Goal: Task Accomplishment & Management: Complete application form

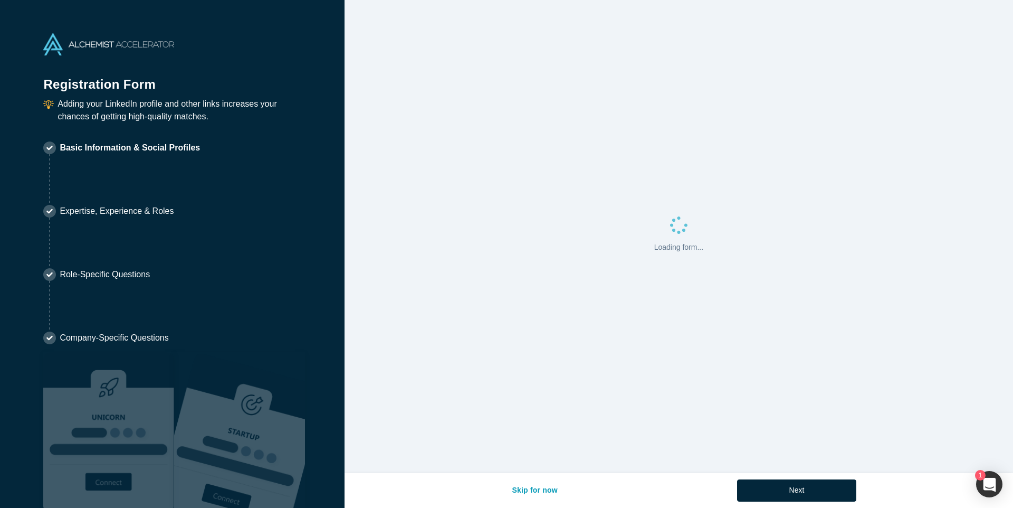
select select "US"
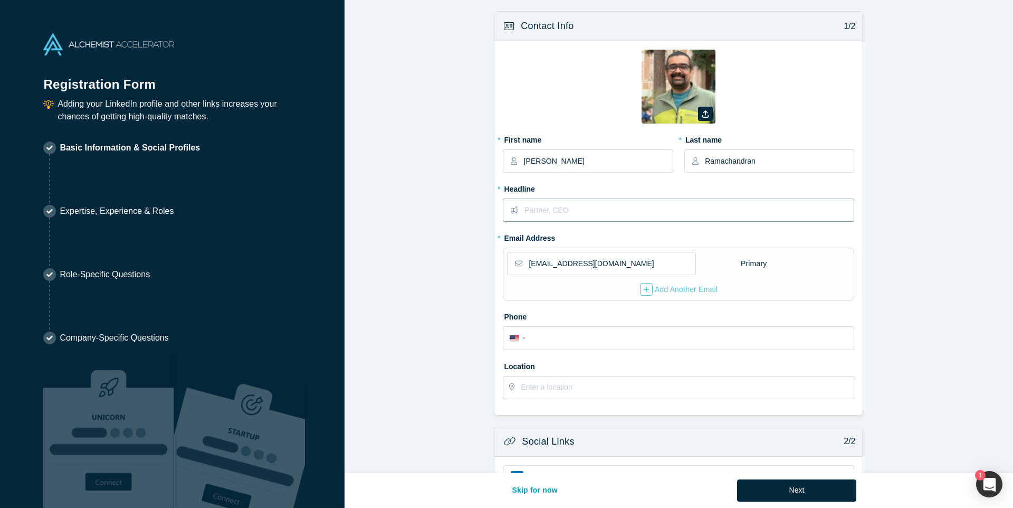
click at [589, 214] on input "text" at bounding box center [689, 210] width 329 height 22
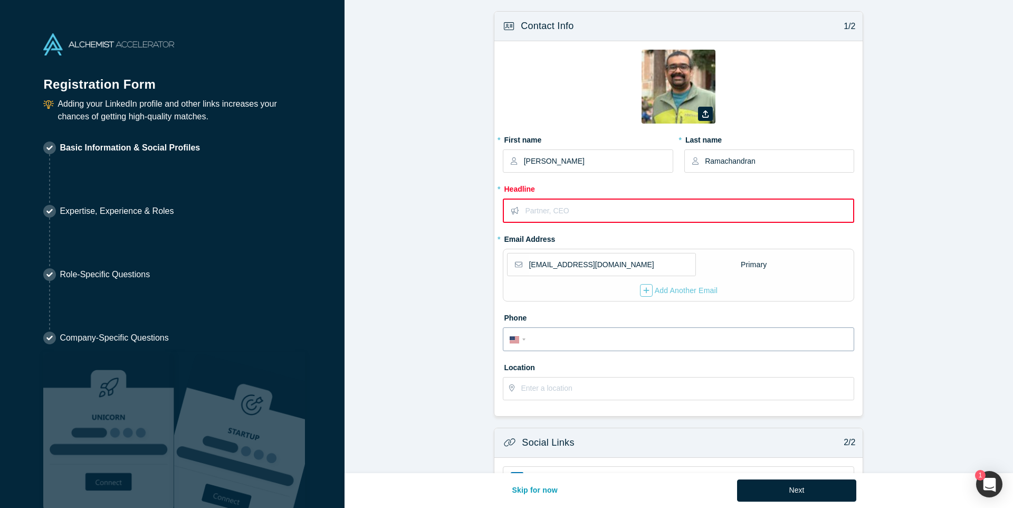
click at [549, 341] on input "tel" at bounding box center [688, 339] width 319 height 15
click at [443, 348] on form "Contact Info 1/2 Zoom Save Remove Upload New * First name [PERSON_NAME] * Last …" at bounding box center [679, 328] width 669 height 634
click at [545, 385] on input "text" at bounding box center [687, 388] width 332 height 22
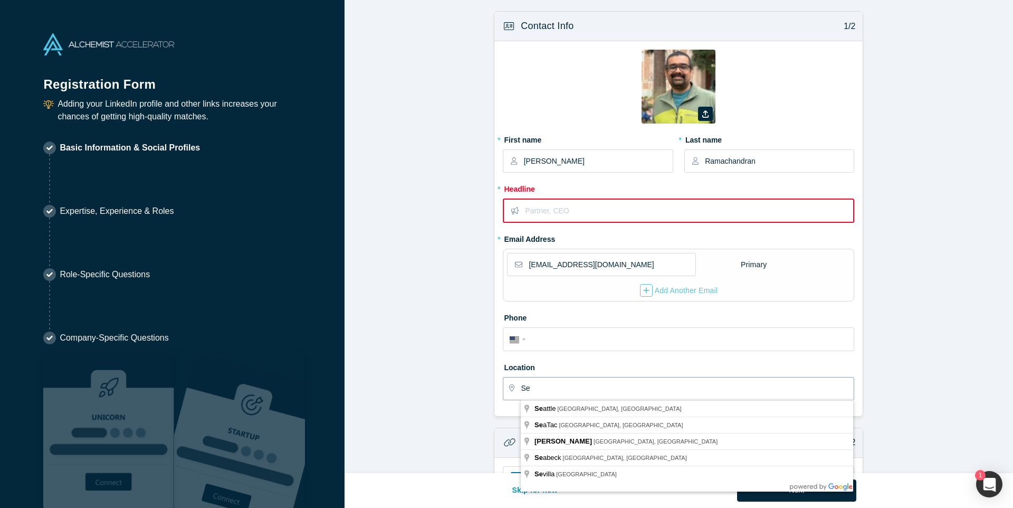
type input "S"
type input "Bothell, [GEOGRAPHIC_DATA], [GEOGRAPHIC_DATA]"
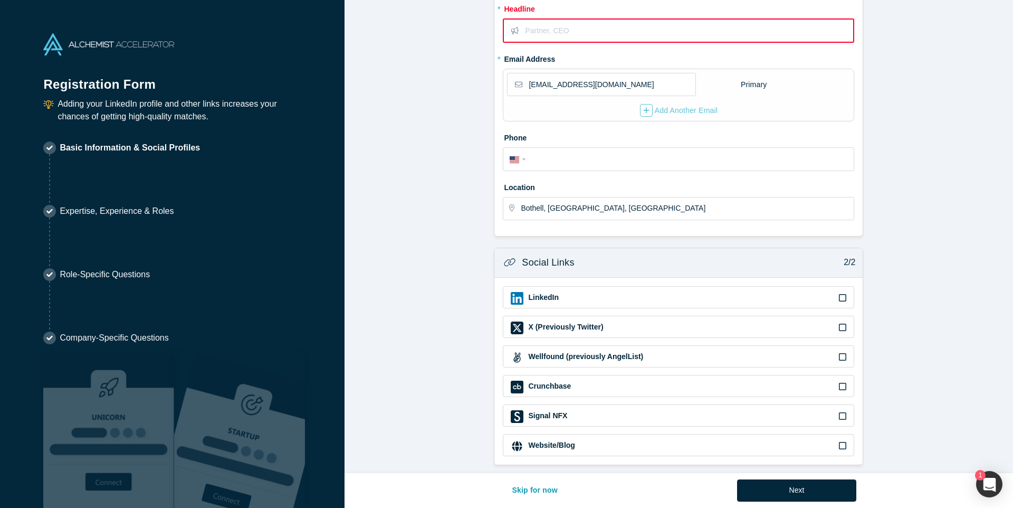
scroll to position [187, 0]
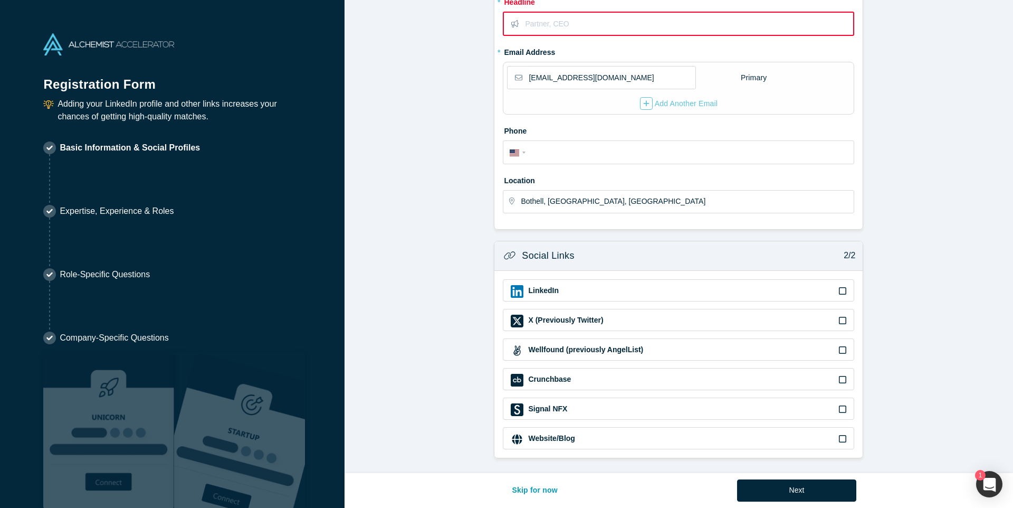
click at [837, 290] on div "LinkedIn" at bounding box center [679, 291] width 336 height 13
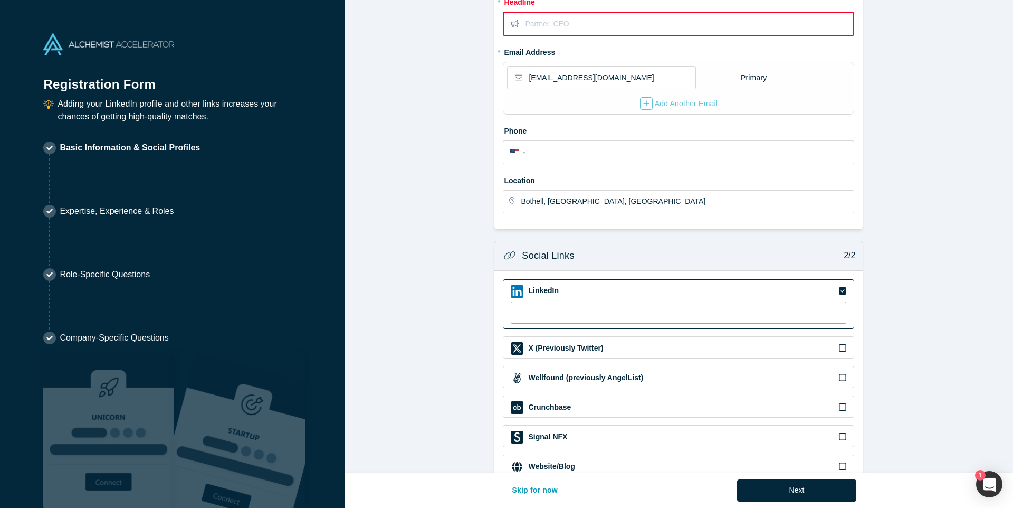
click at [655, 316] on input at bounding box center [679, 312] width 336 height 22
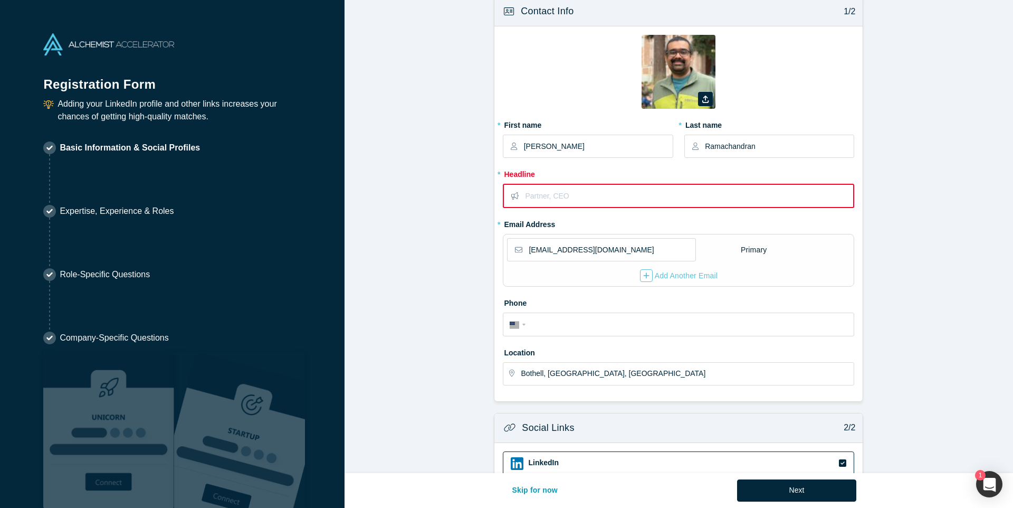
scroll to position [3, 0]
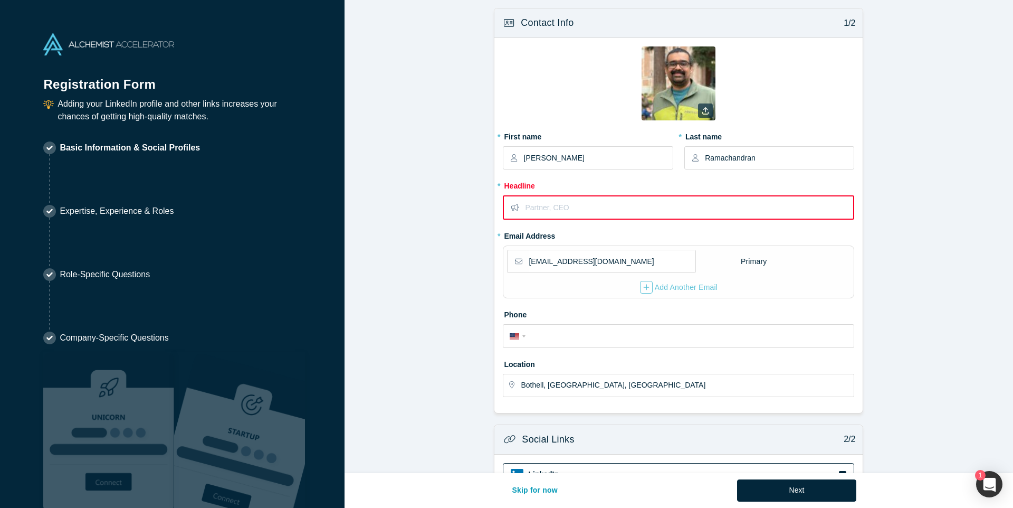
click at [704, 111] on icon "button" at bounding box center [705, 110] width 6 height 7
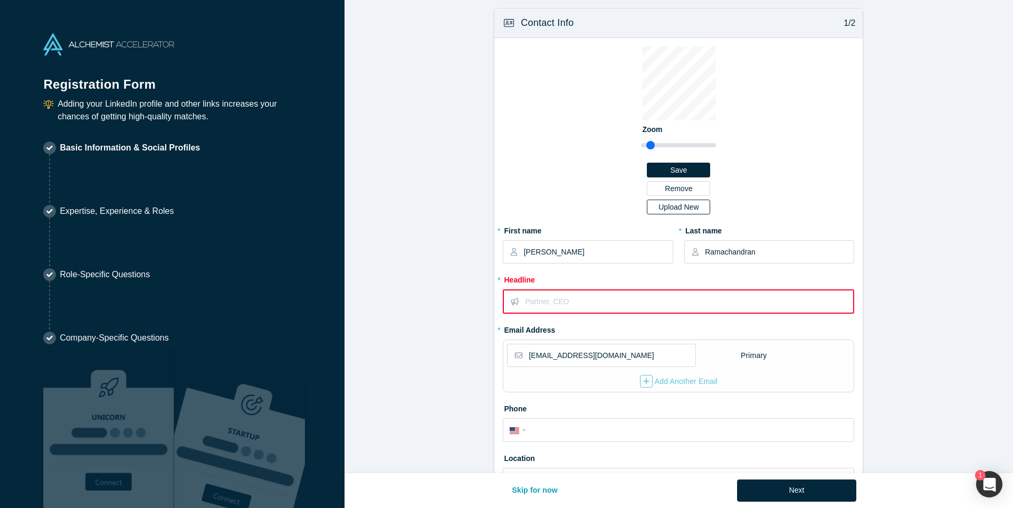
click at [687, 206] on div "Upload New" at bounding box center [678, 206] width 49 height 7
click at [0, 0] on input "Upload New" at bounding box center [0, 0] width 0 height 0
click at [703, 169] on button "Save" at bounding box center [678, 170] width 63 height 15
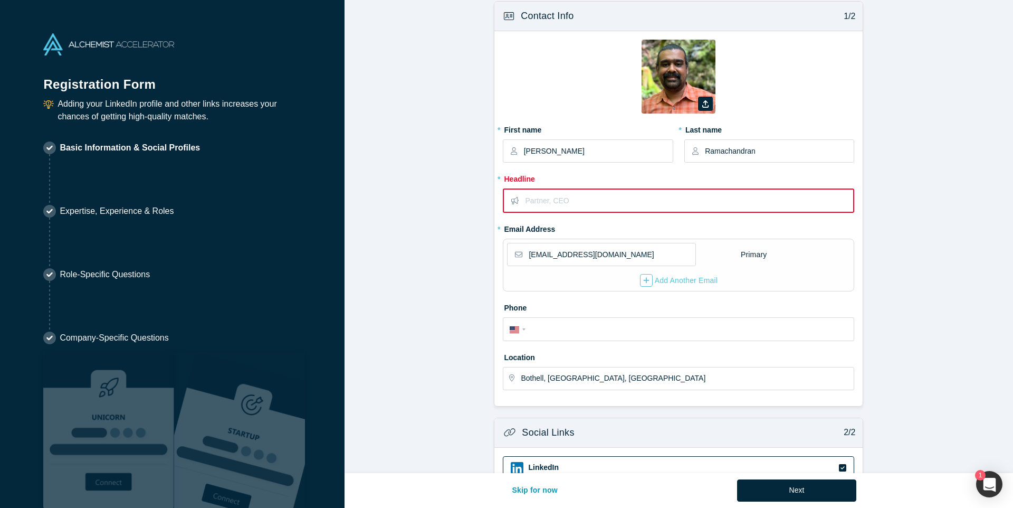
scroll to position [0, 0]
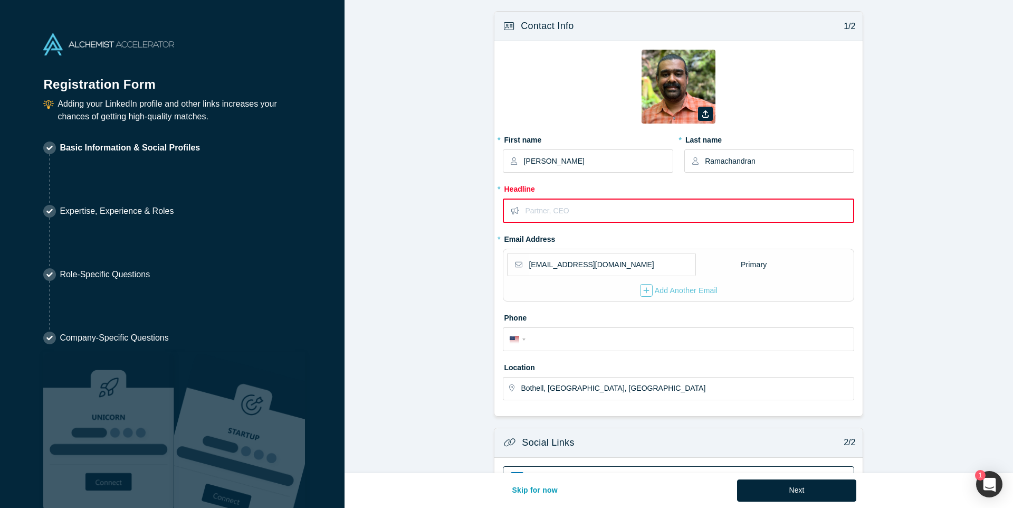
click at [550, 208] on input "text" at bounding box center [689, 210] width 328 height 22
paste input "Helping Engineers and Founders Build Scalable Cloud Architectures and High-Perf…"
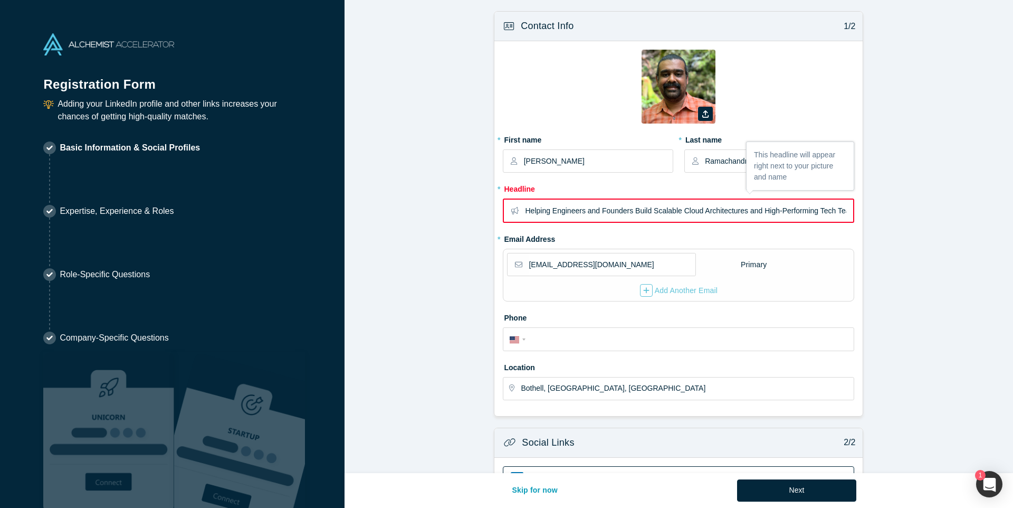
scroll to position [0, 14]
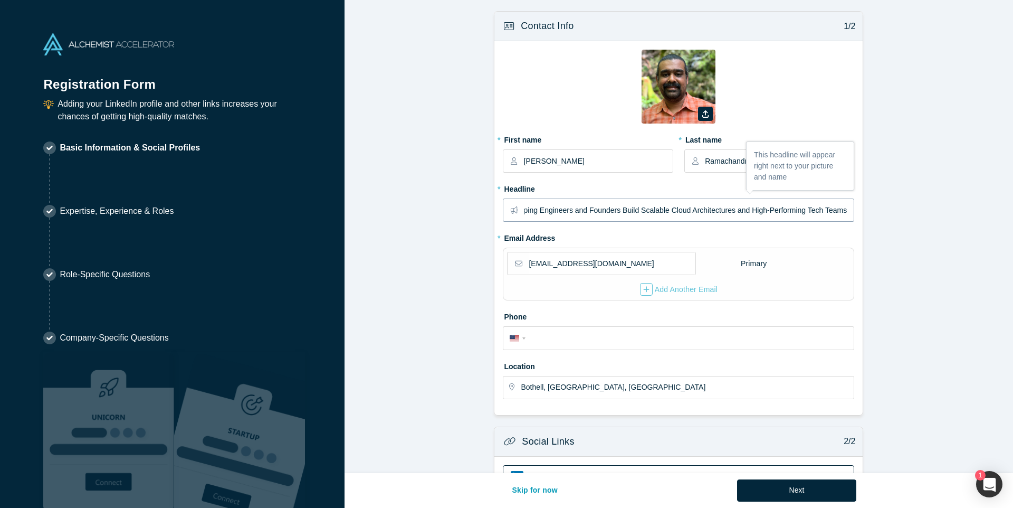
type input "Helping Engineers and Founders Build Scalable Cloud Architectures and High-Perf…"
click at [443, 278] on form "Contact Info 1/2 Zoom Save Remove Upload New * First name [PERSON_NAME] * Last …" at bounding box center [679, 341] width 669 height 660
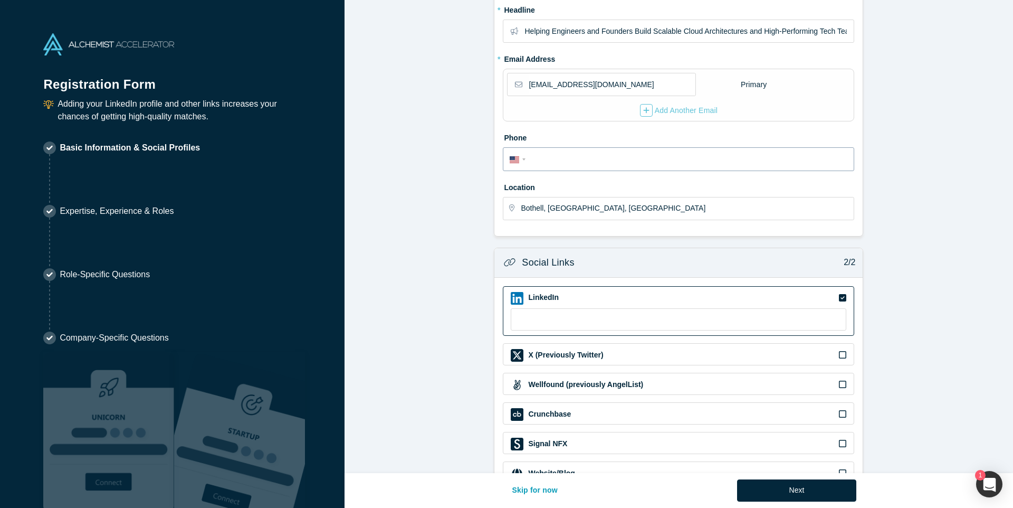
scroll to position [179, 0]
click at [594, 84] on input "[EMAIL_ADDRESS][DOMAIN_NAME]" at bounding box center [612, 84] width 166 height 22
type input "[EMAIL_ADDRESS][DOMAIN_NAME]"
click at [408, 184] on form "Contact Info 1/2 Zoom Save Remove Upload New * First name [PERSON_NAME] * Last …" at bounding box center [679, 162] width 669 height 660
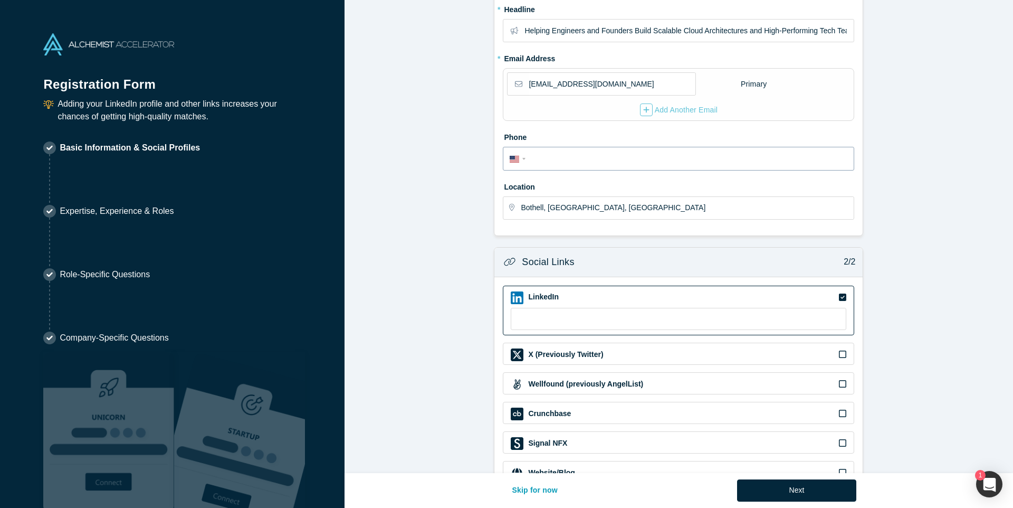
click at [571, 164] on input "tel" at bounding box center [688, 158] width 319 height 15
type input "6"
click at [418, 253] on form "Contact Info 1/2 Zoom Save Remove Upload New * First name [PERSON_NAME] * Last …" at bounding box center [679, 162] width 669 height 660
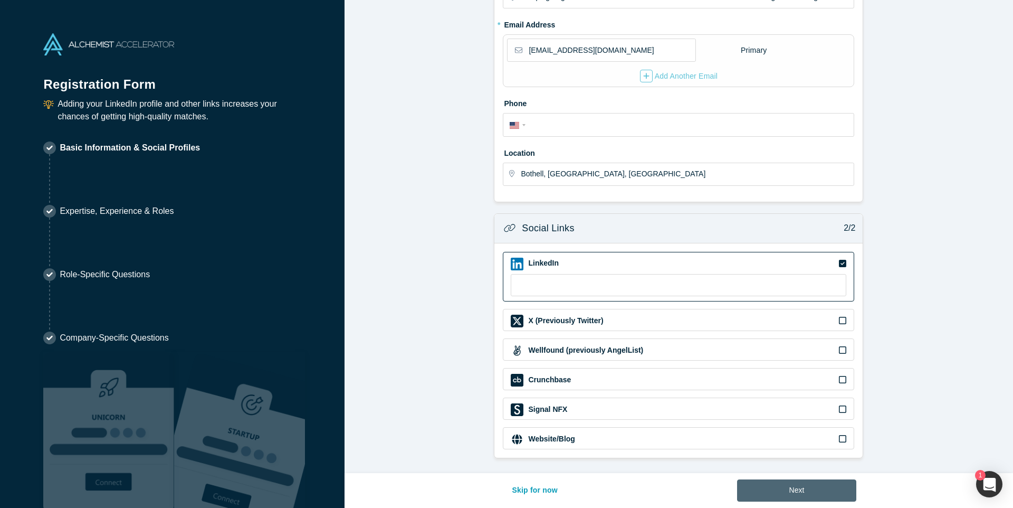
click at [787, 490] on button "Next" at bounding box center [797, 490] width 120 height 22
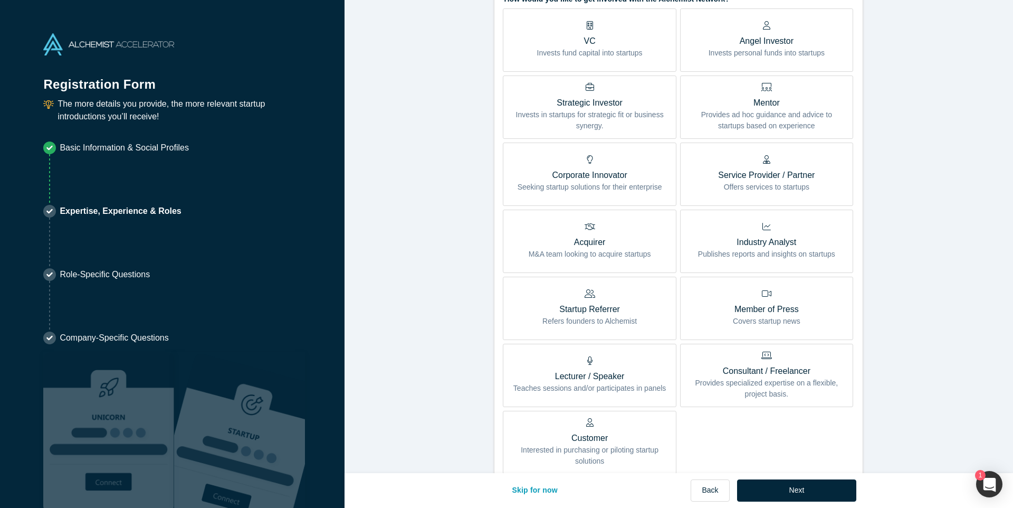
scroll to position [263, 0]
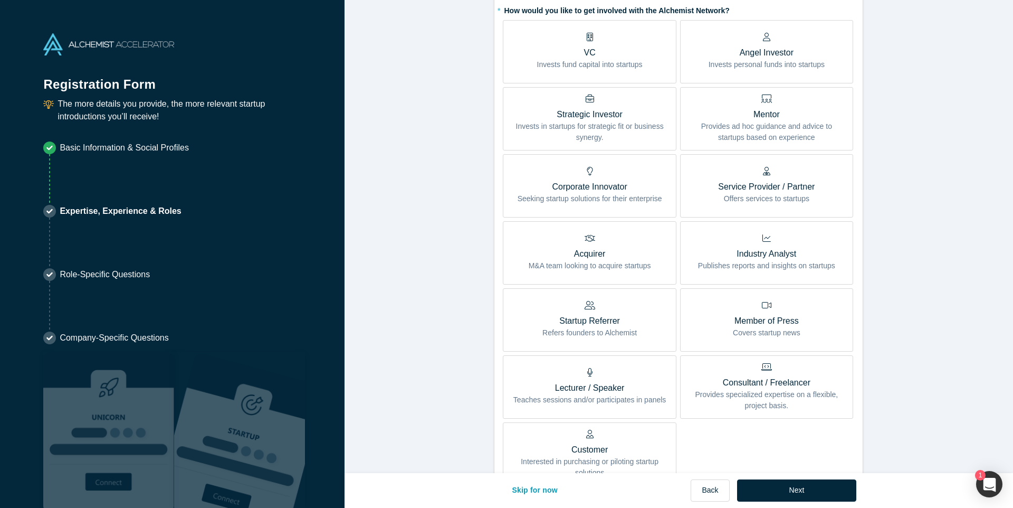
click at [753, 129] on p "Provides ad hoc guidance and advice to startups based on experience" at bounding box center [766, 132] width 157 height 22
click at [0, 0] on input "Mentor Provides ad hoc guidance and advice to startups based on experience" at bounding box center [0, 0] width 0 height 0
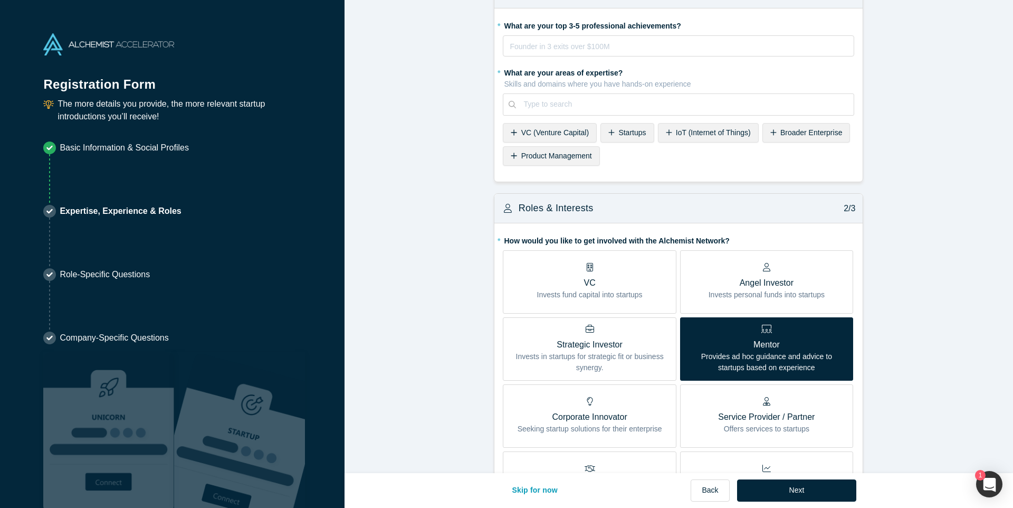
scroll to position [0, 0]
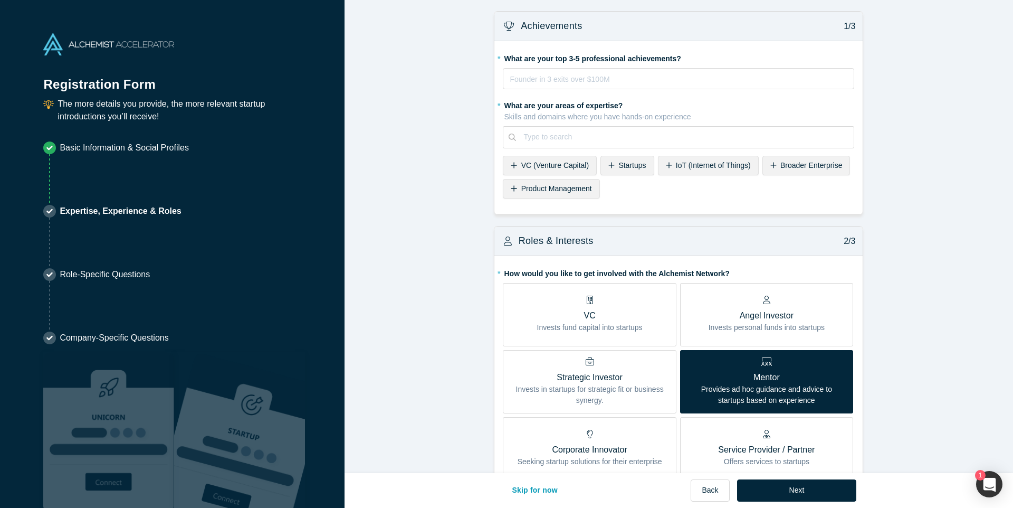
drag, startPoint x: 522, startPoint y: 46, endPoint x: 516, endPoint y: 53, distance: 9.0
click at [522, 47] on div "* What are your top 3-5 professional achievements? Founder in 3 exits over $100…" at bounding box center [678, 127] width 368 height 173
drag, startPoint x: 504, startPoint y: 56, endPoint x: 682, endPoint y: 57, distance: 178.4
click at [682, 57] on label "* What are your top 3-5 professional achievements?" at bounding box center [678, 57] width 351 height 15
copy label "What are your top 3-5 professional achievements?"
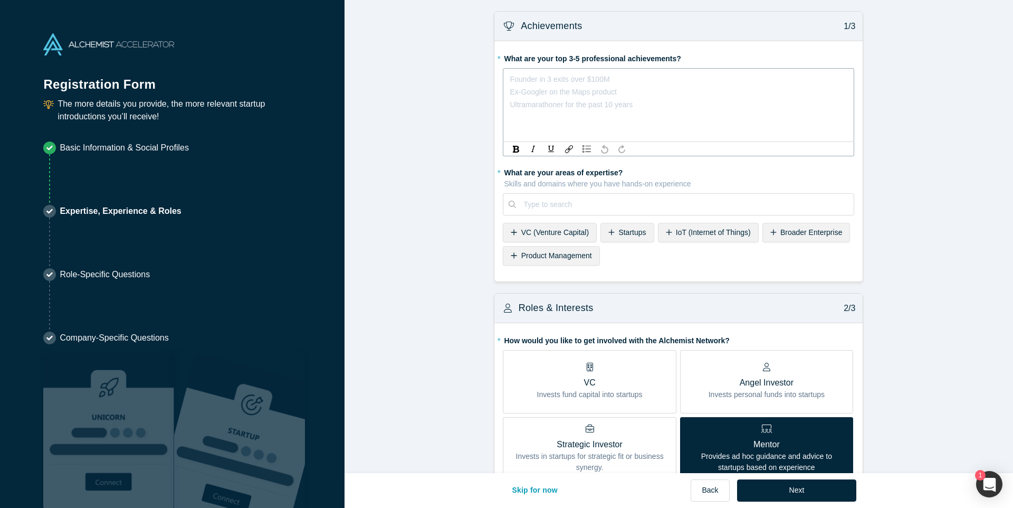
click at [565, 79] on div "rdw-editor" at bounding box center [678, 79] width 337 height 13
click at [510, 120] on span "Pioneered a Scalable Cloud-Native Architecture Framework" at bounding box center [607, 121] width 195 height 8
click at [727, 100] on div "Pioneered a Scalable Cloud-Native Architecture Framework" at bounding box center [684, 100] width 326 height 13
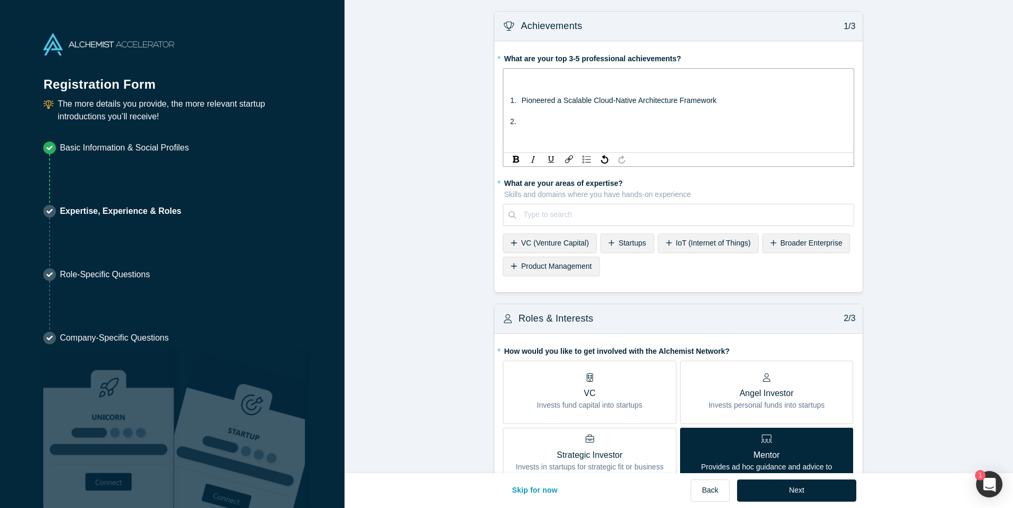
click at [537, 118] on div "rdw-editor" at bounding box center [684, 121] width 326 height 13
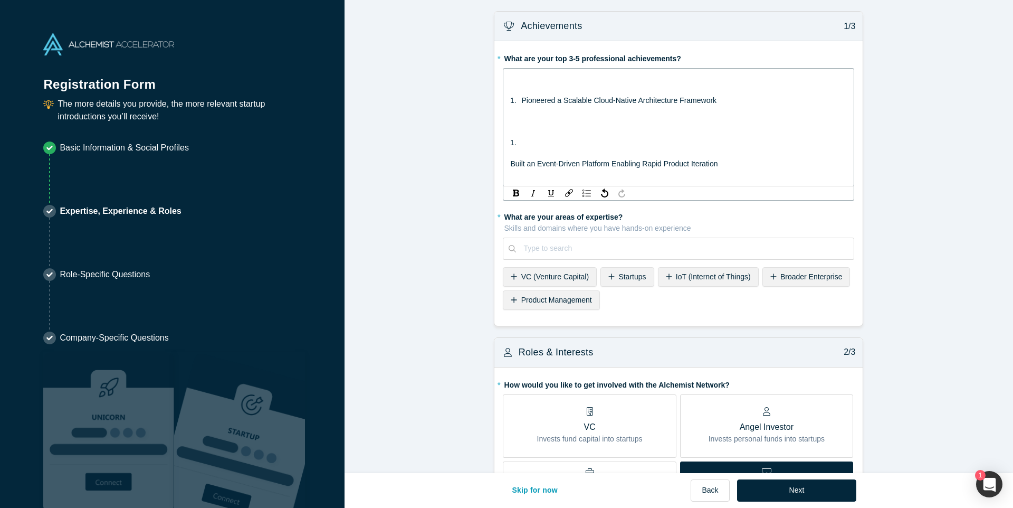
click at [510, 161] on span "Built an Event-Driven Platform Enabling Rapid Product Iteration" at bounding box center [613, 163] width 207 height 8
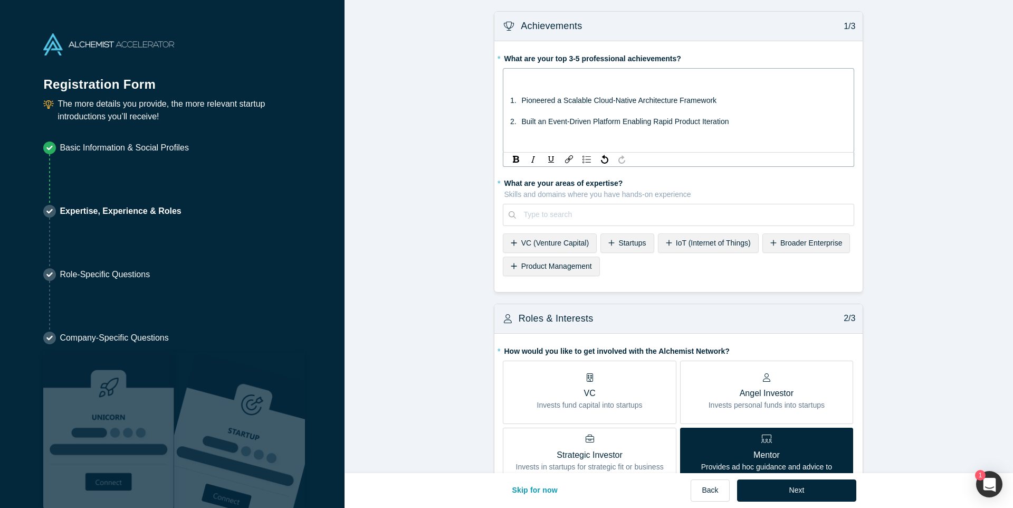
drag, startPoint x: 730, startPoint y: 123, endPoint x: 731, endPoint y: 142, distance: 19.5
click at [730, 123] on div "Built an Event-Driven Platform Enabling Rapid Product Iteration" at bounding box center [684, 121] width 326 height 13
click at [737, 118] on div "Built an Event-Driven Platform Enabling Rapid Product Iteration" at bounding box center [684, 121] width 326 height 13
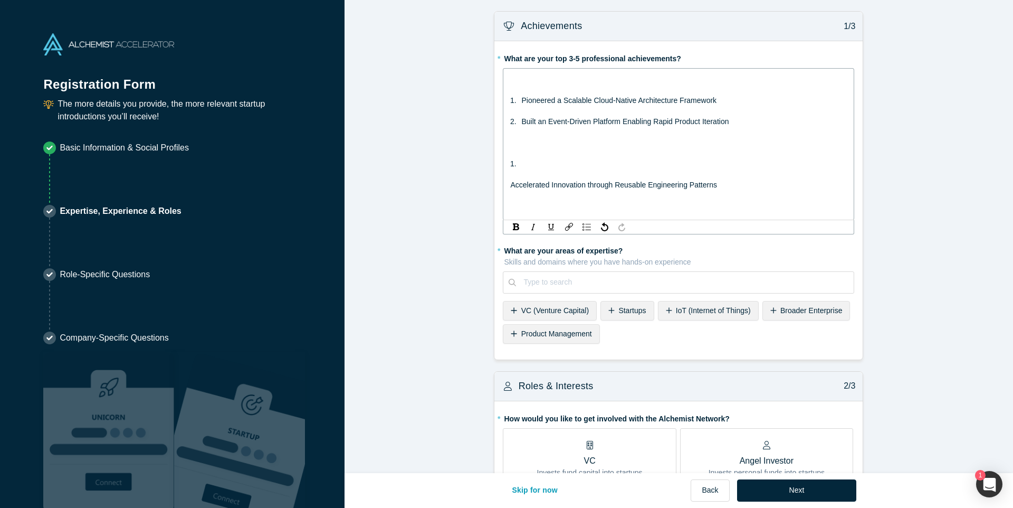
click at [512, 185] on span "Accelerated Innovation through Reusable Engineering Patterns" at bounding box center [613, 184] width 206 height 8
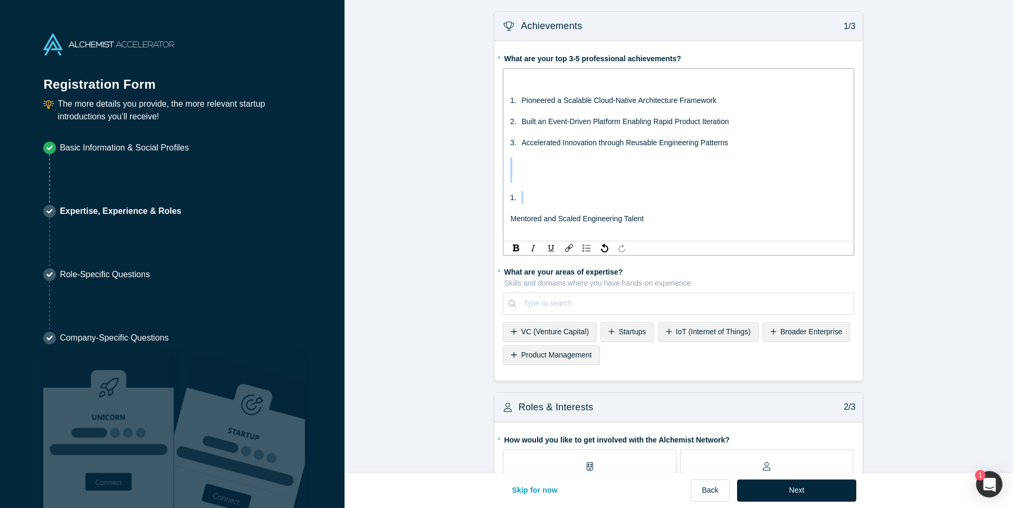
drag, startPoint x: 511, startPoint y: 221, endPoint x: 502, endPoint y: 164, distance: 57.7
click at [502, 164] on div "* What are your top 3-5 professional achievements? Pioneered a Scalable Cloud-N…" at bounding box center [678, 210] width 368 height 339
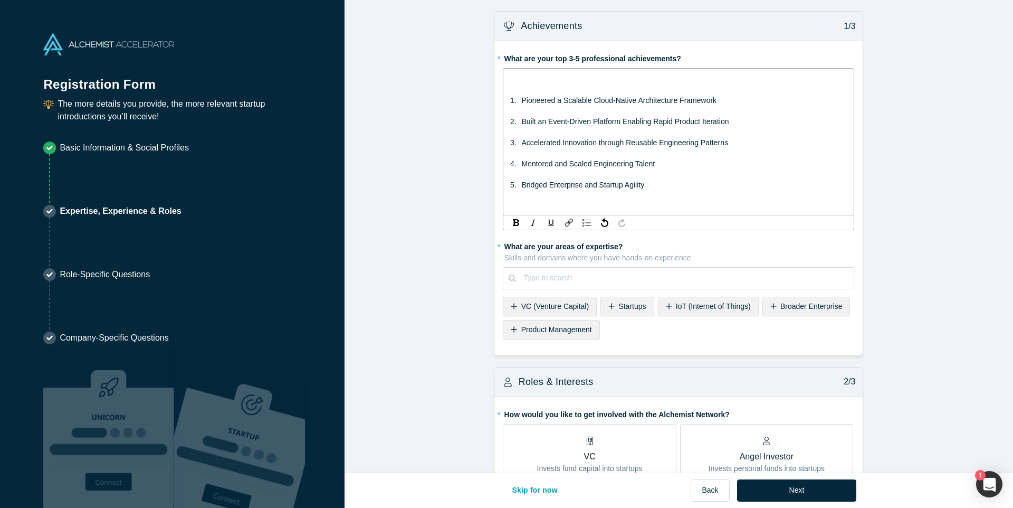
click at [729, 96] on div "Pioneered a Scalable Cloud-Native Architecture Framework" at bounding box center [684, 100] width 326 height 13
click at [734, 99] on div "Pioneered a Scalable Cloud-Native Architecture Framework -" at bounding box center [684, 100] width 326 height 13
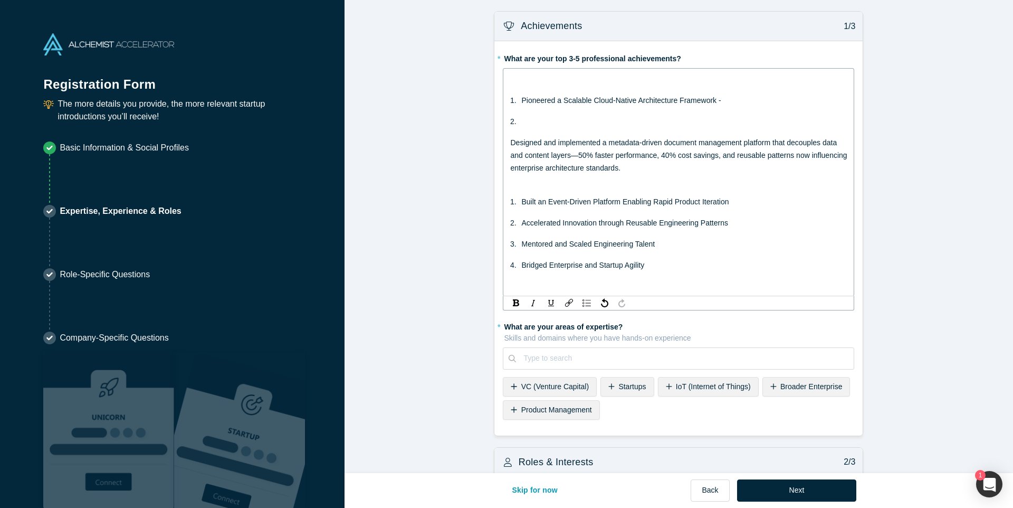
click at [513, 143] on span "Designed and implemented a metadata-driven document management platform that de…" at bounding box center [679, 155] width 339 height 34
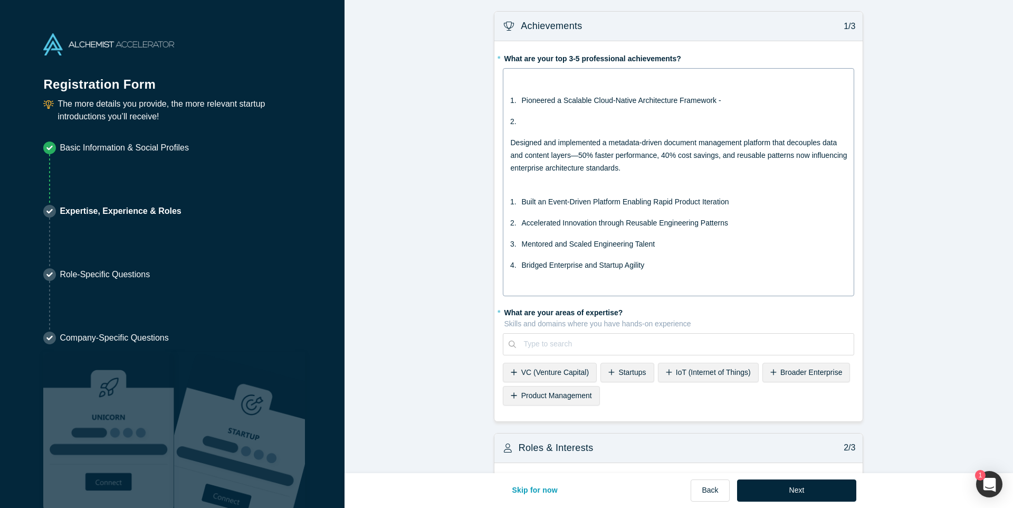
click at [510, 140] on div "Pioneered a Scalable Cloud-Native Architecture Framework - Designed and impleme…" at bounding box center [679, 183] width 338 height 220
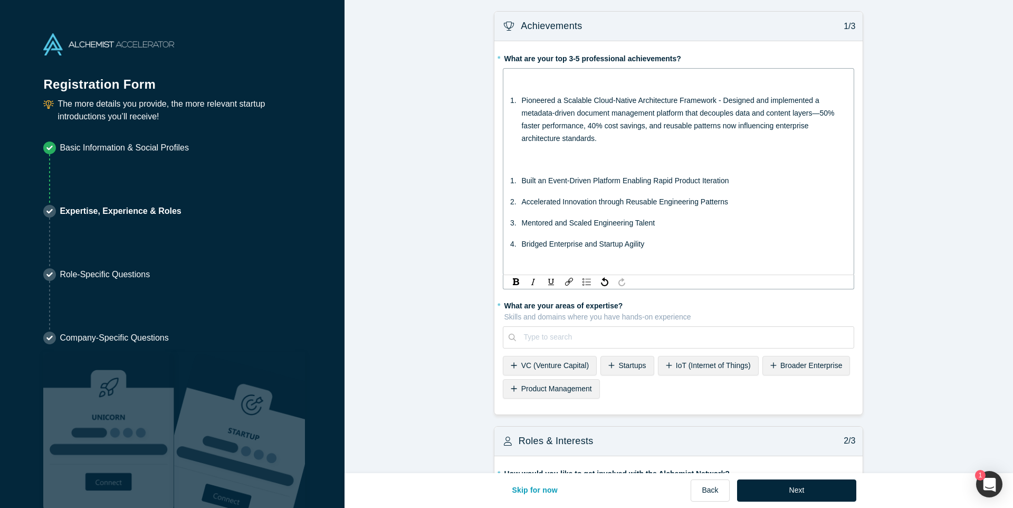
drag, startPoint x: 521, startPoint y: 178, endPoint x: 542, endPoint y: 190, distance: 24.1
click at [521, 179] on ol "Built an Event-Driven Platform Enabling Rapid Product Iteration Accelerated Inn…" at bounding box center [678, 212] width 337 height 76
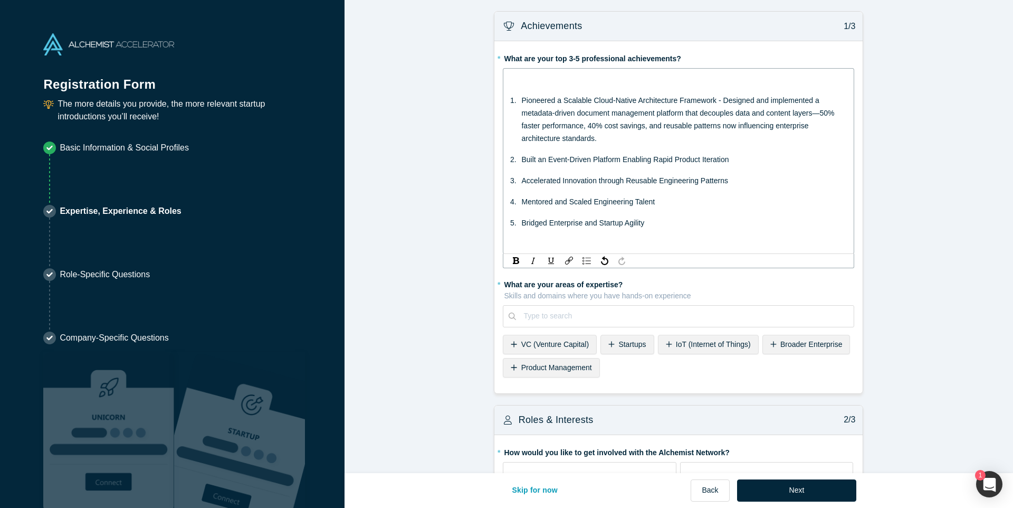
click at [759, 155] on div "Built an Event-Driven Platform Enabling Rapid Product Iteration" at bounding box center [684, 159] width 326 height 13
click at [741, 157] on div "Built an Event-Driven Platform Enabling Rapid Product Iteration -" at bounding box center [684, 159] width 326 height 13
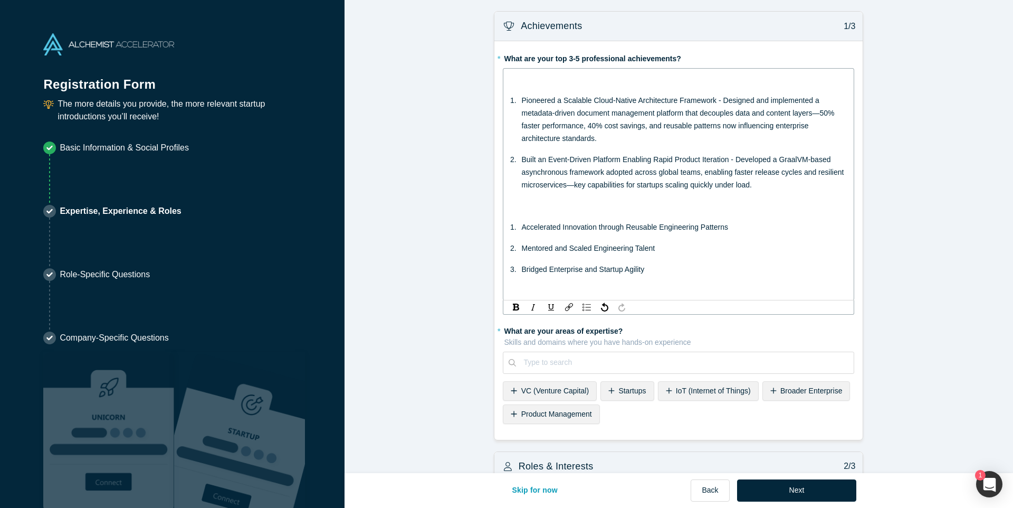
click at [518, 226] on ol "Accelerated Innovation through Reusable Engineering Patterns Mentored and Scale…" at bounding box center [678, 248] width 337 height 55
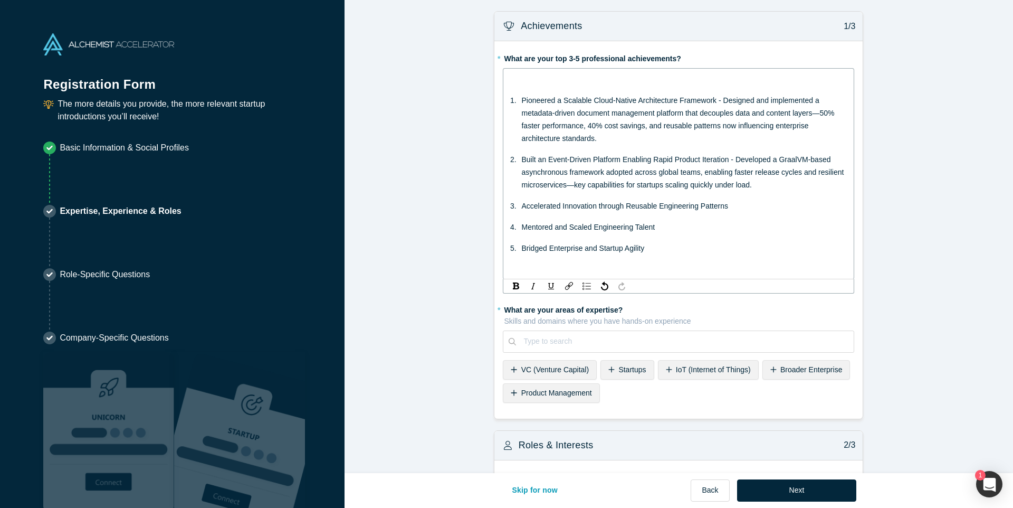
click at [741, 206] on div "Accelerated Innovation through Reusable Engineering Patterns" at bounding box center [684, 205] width 326 height 13
click at [743, 205] on div "Accelerated Innovation through Reusable Engineering Patterns -" at bounding box center [684, 205] width 326 height 13
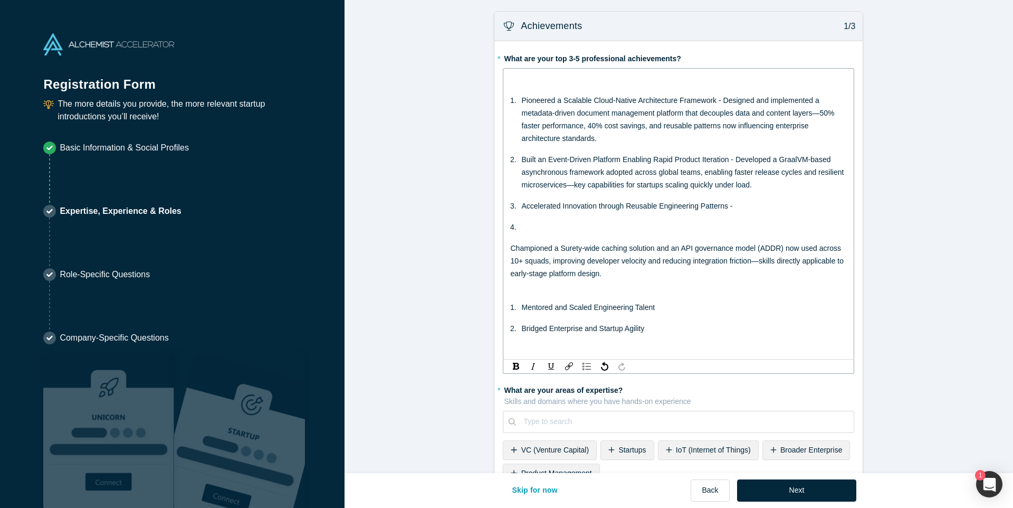
click at [511, 249] on span "Championed a Surety-wide caching solution and an API governance model (ADDR) no…" at bounding box center [677, 261] width 335 height 34
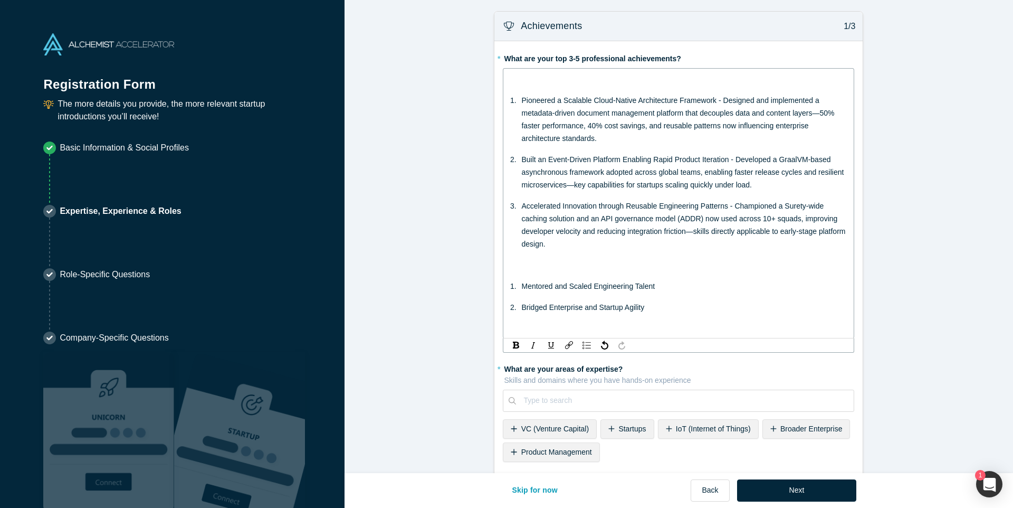
drag, startPoint x: 519, startPoint y: 285, endPoint x: 530, endPoint y: 293, distance: 13.6
click at [519, 285] on ol "Mentored and Scaled Engineering Talent Bridged Enterprise and Startup Agility" at bounding box center [678, 297] width 337 height 34
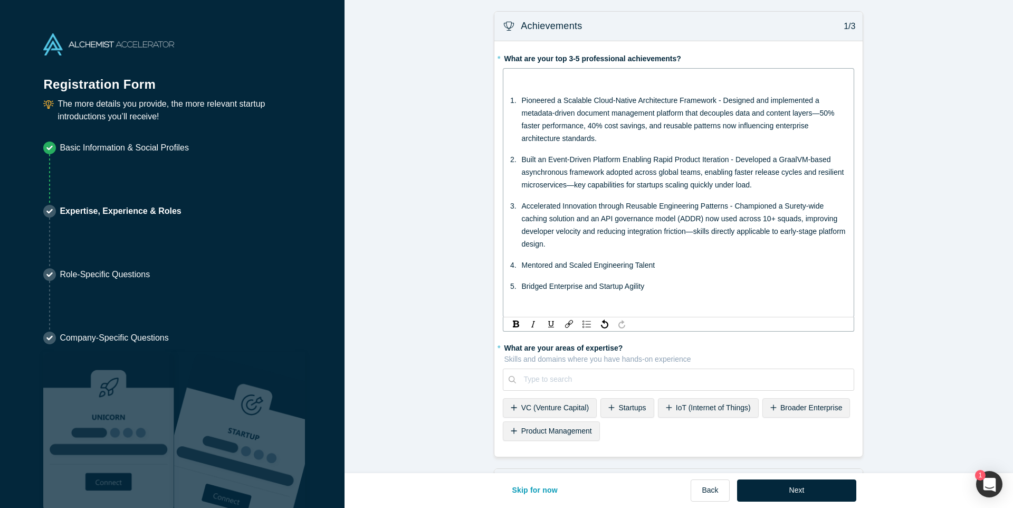
click at [665, 264] on div "Mentored and Scaled Engineering Talent" at bounding box center [684, 265] width 326 height 13
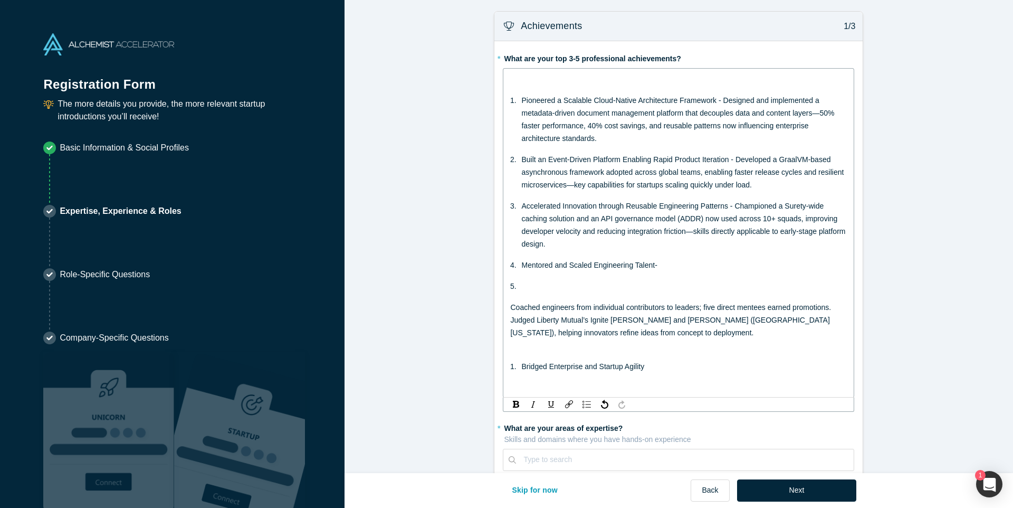
click at [510, 307] on span "Coached engineers from individual contributors to leaders; five direct mentees …" at bounding box center [671, 320] width 323 height 34
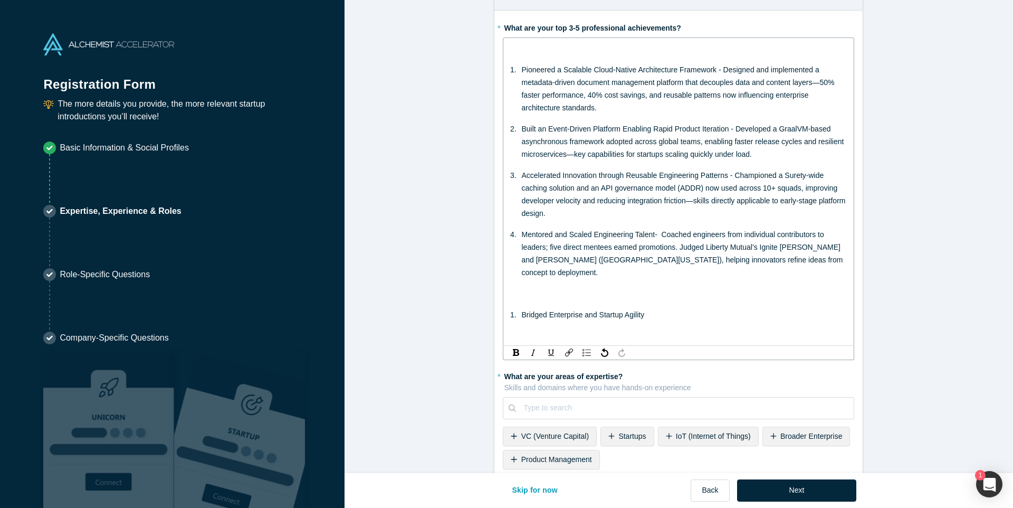
scroll to position [32, 0]
click at [520, 307] on ol "Bridged Enterprise and Startup Agility" at bounding box center [678, 313] width 337 height 13
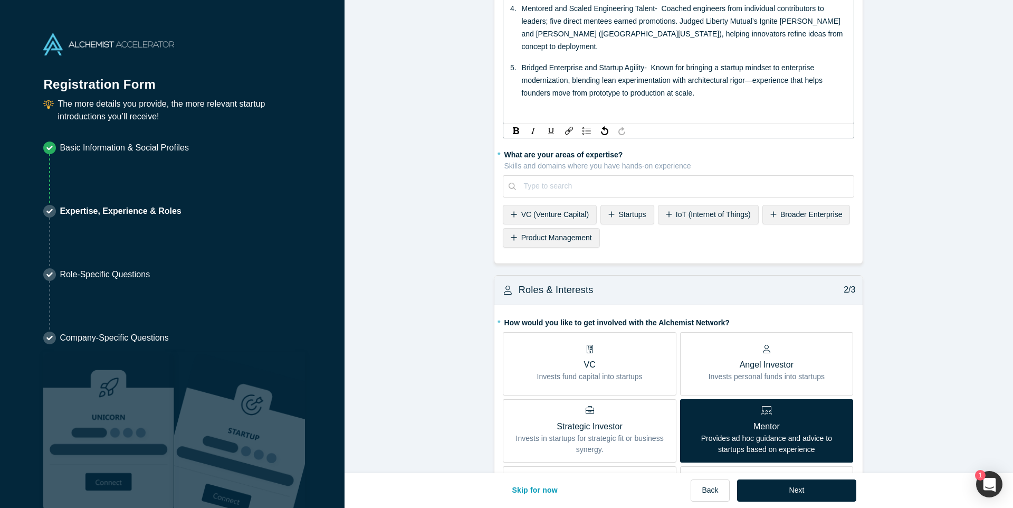
scroll to position [257, 0]
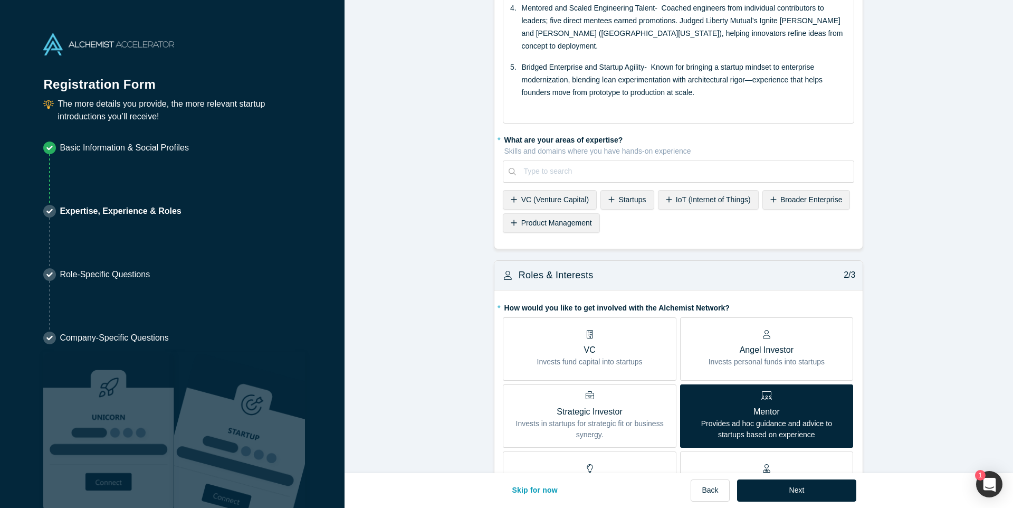
click at [526, 227] on fieldset "* What are your top 3-5 professional achievements? Pioneered a Scalable Cloud-N…" at bounding box center [678, 16] width 351 height 447
click at [512, 220] on icon at bounding box center [514, 223] width 6 height 6
click at [511, 219] on icon at bounding box center [514, 222] width 6 height 7
click at [563, 218] on span "AI (Artificial Intelligence)" at bounding box center [560, 222] width 79 height 8
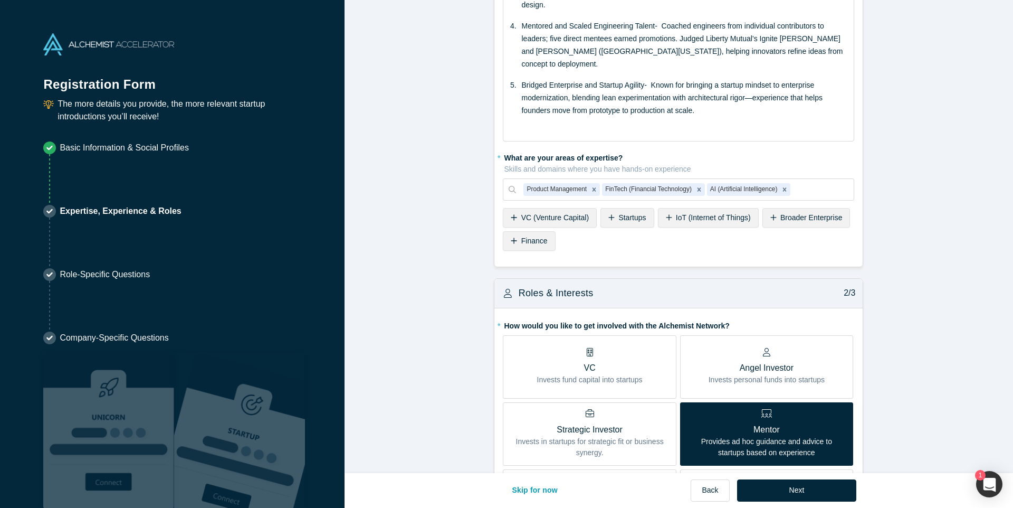
scroll to position [227, 0]
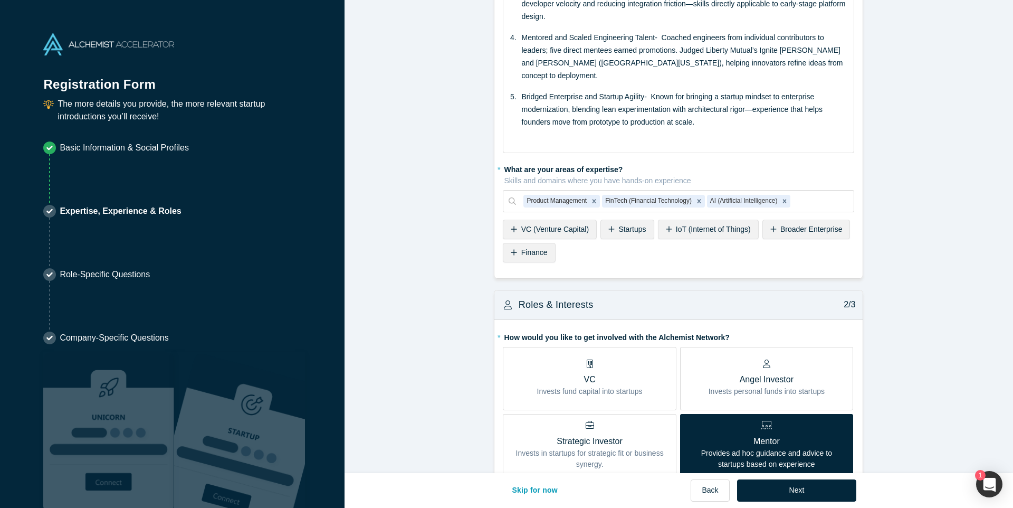
click at [784, 225] on span "Broader Enterprise" at bounding box center [811, 229] width 62 height 8
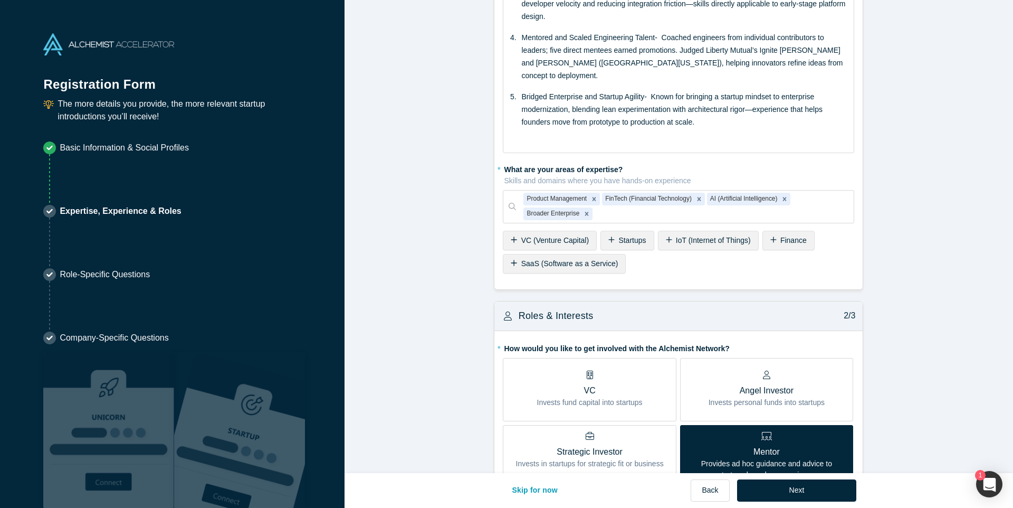
click at [586, 259] on span "SaaS (Software as a Service)" at bounding box center [569, 263] width 97 height 8
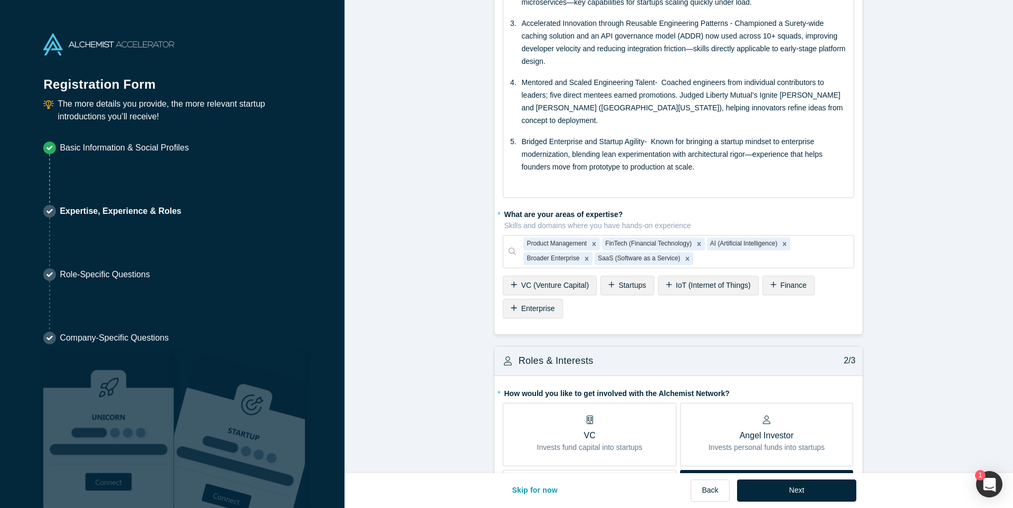
scroll to position [180, 0]
click at [708, 299] on div "* What are your areas of expertise? Skills and domains where you have hands-on …" at bounding box center [678, 265] width 351 height 117
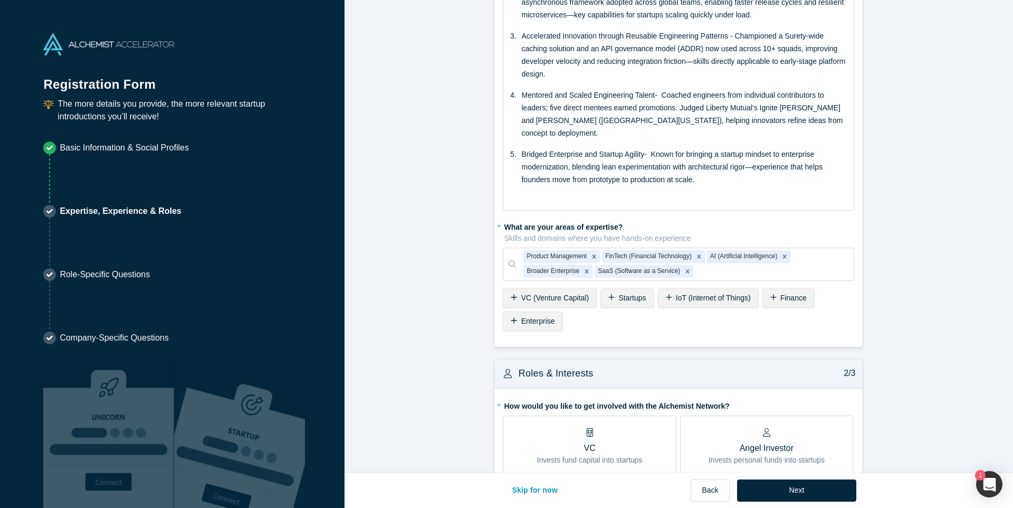
scroll to position [174, 0]
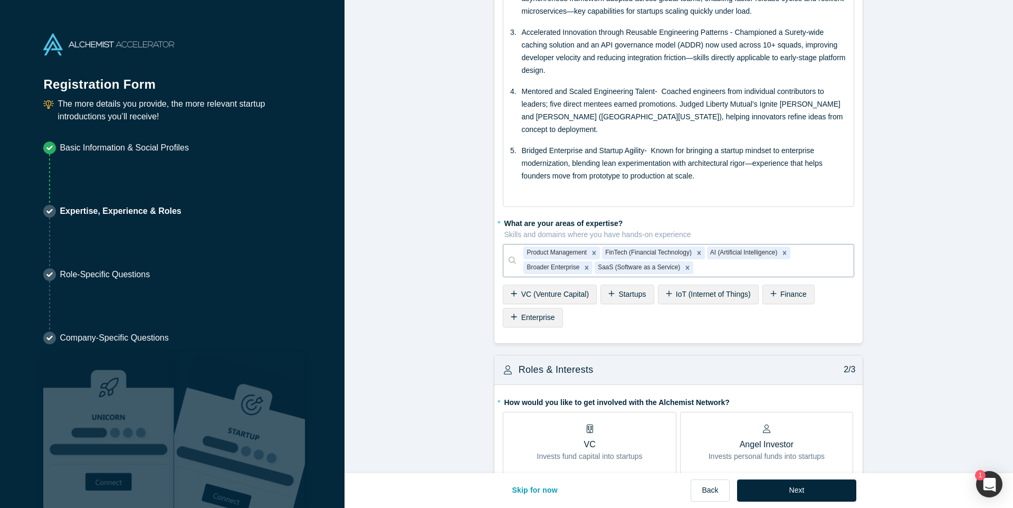
click at [712, 263] on div "Product Management FinTech (Financial Technology) AI (Artificial Intelligence) …" at bounding box center [685, 260] width 338 height 32
type input "Cloud"
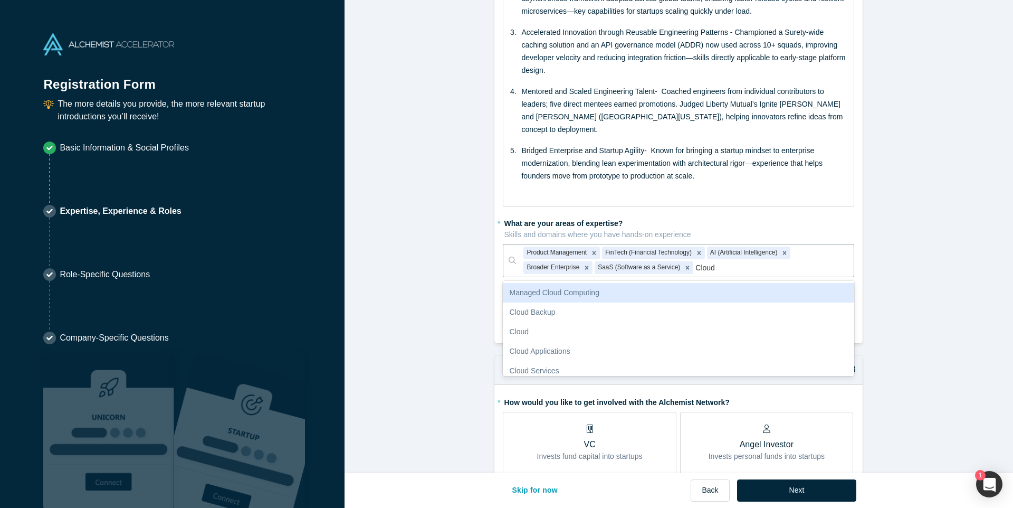
click at [609, 283] on div "Managed Cloud Computing" at bounding box center [678, 293] width 351 height 20
type input "Event dr"
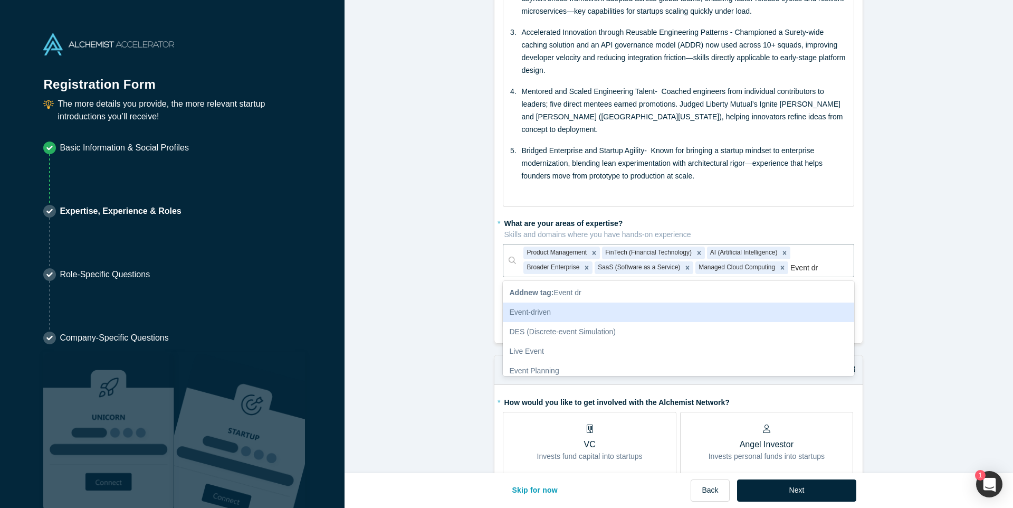
click at [601, 302] on div "Event-driven" at bounding box center [678, 312] width 351 height 20
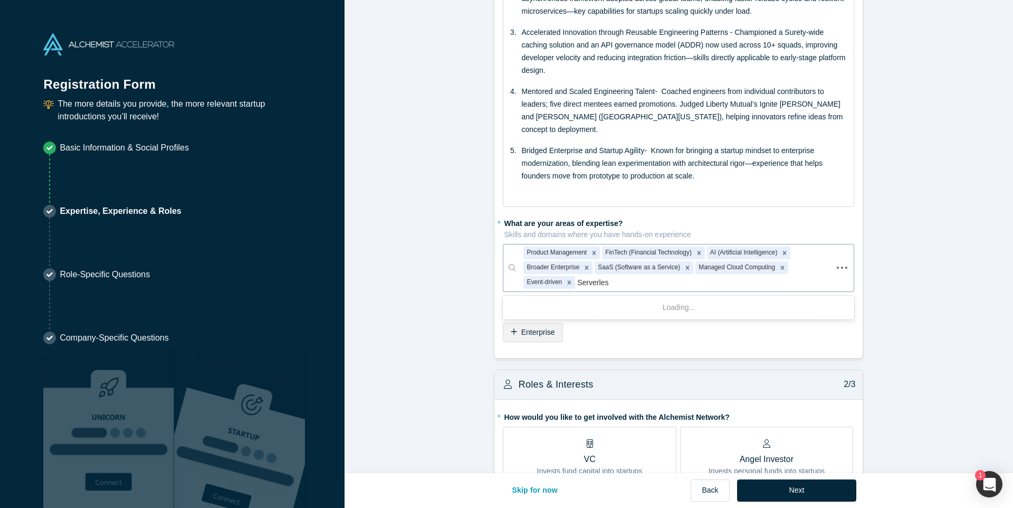
type input "Serverless"
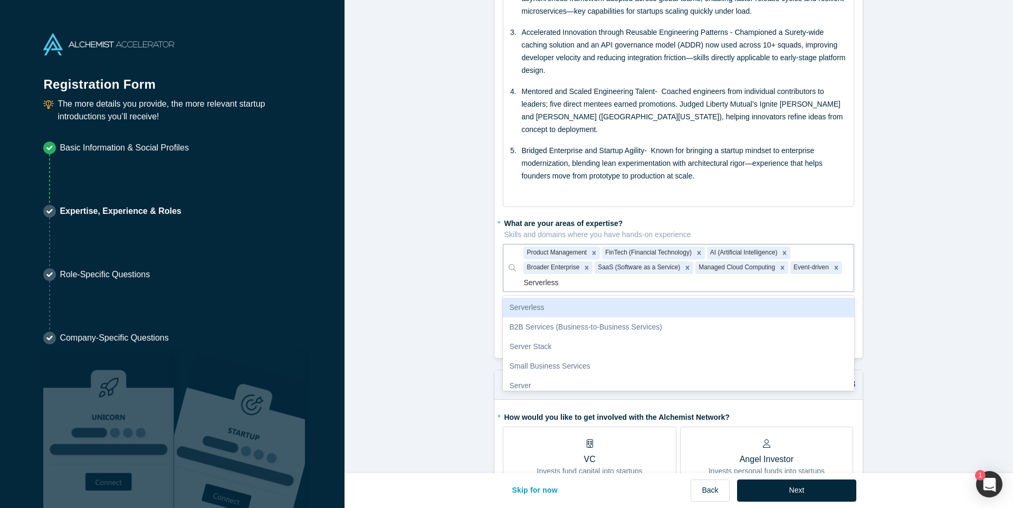
click at [570, 298] on div "Serverless" at bounding box center [678, 308] width 351 height 20
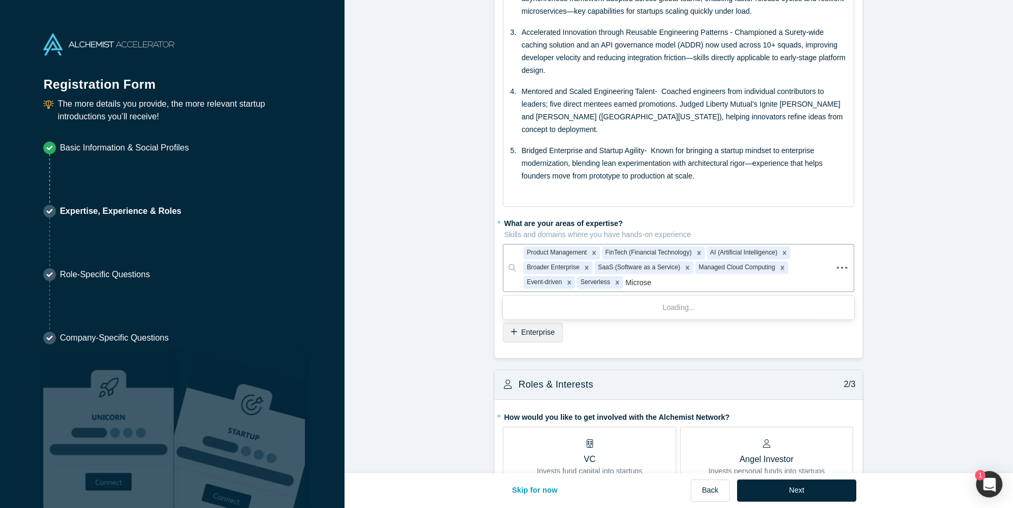
type input "Microser"
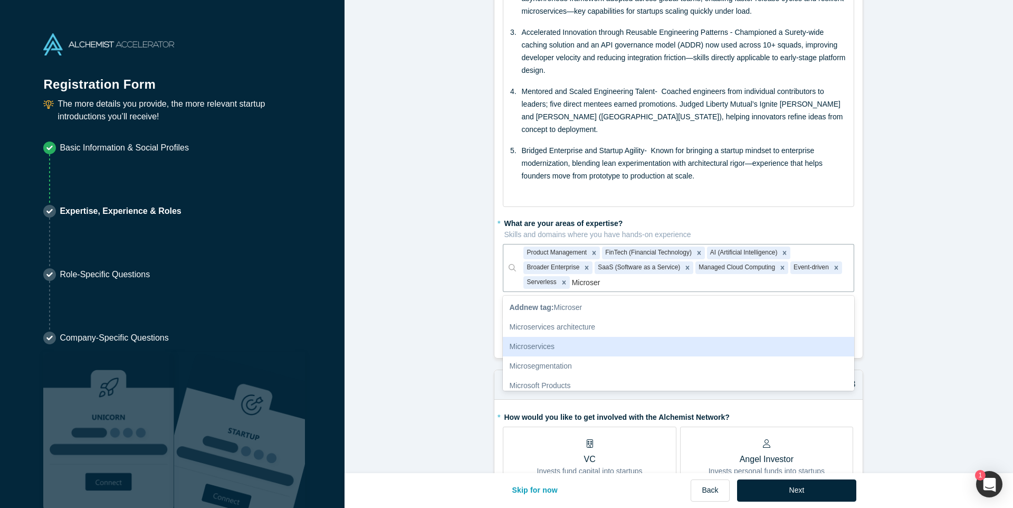
click at [543, 337] on div "Microservices" at bounding box center [678, 347] width 351 height 20
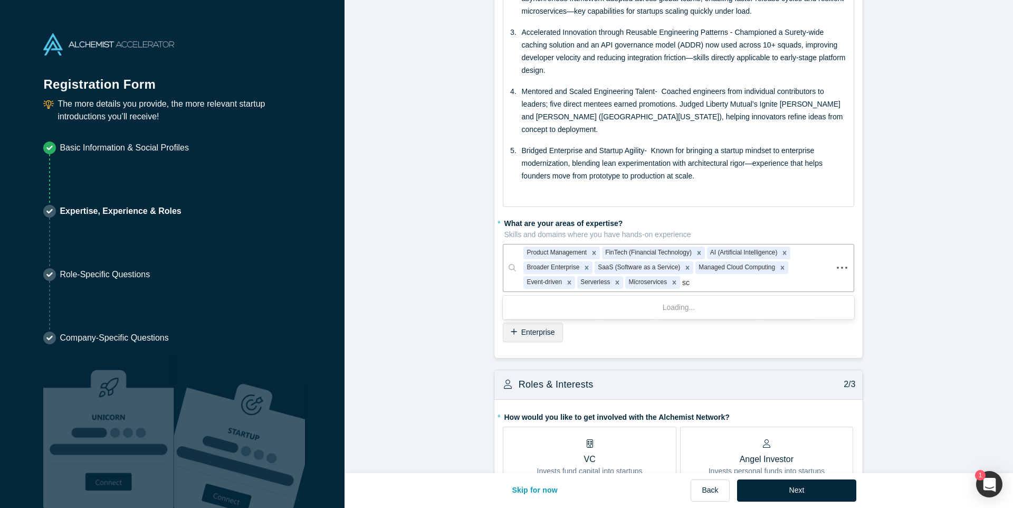
type input "s"
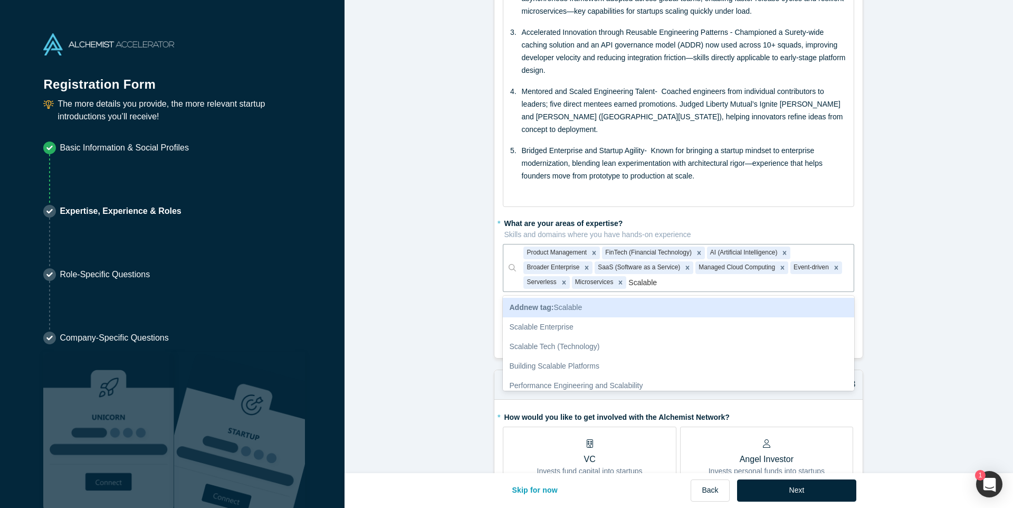
type input "Scalable p"
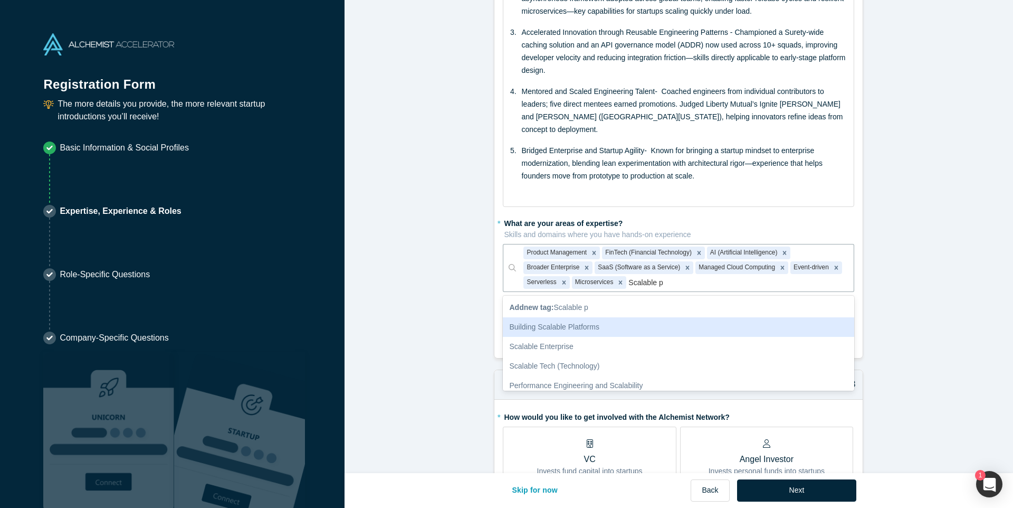
click at [623, 317] on div "Building Scalable Platforms" at bounding box center [678, 327] width 351 height 20
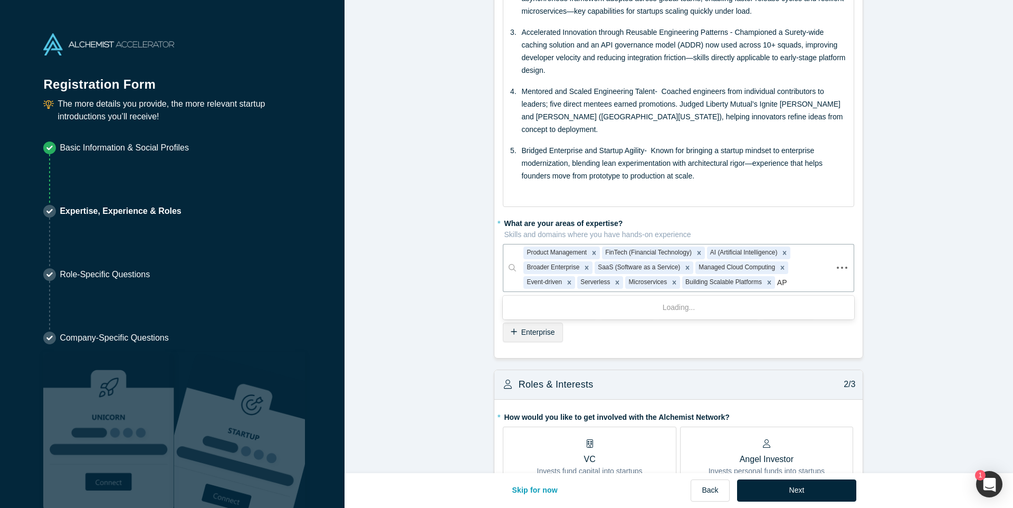
type input "API"
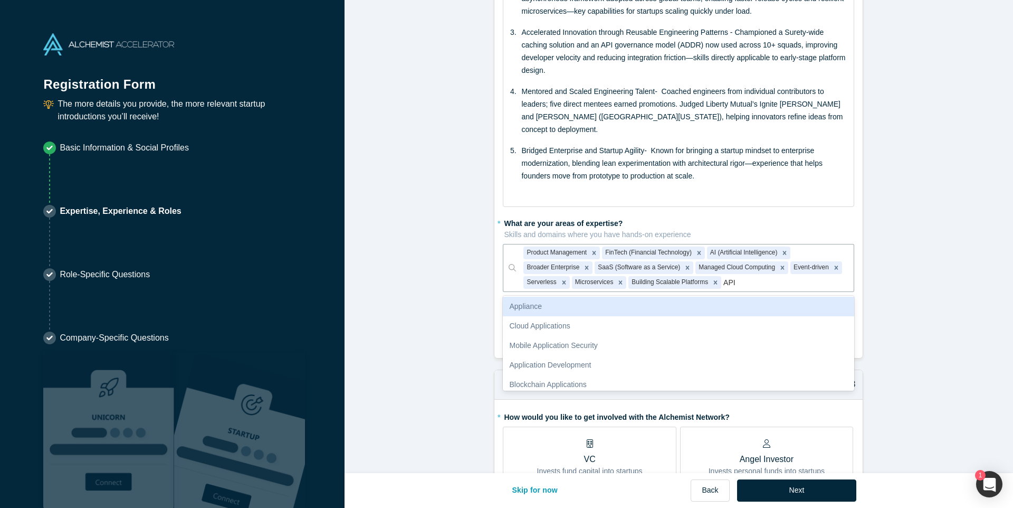
scroll to position [373, 0]
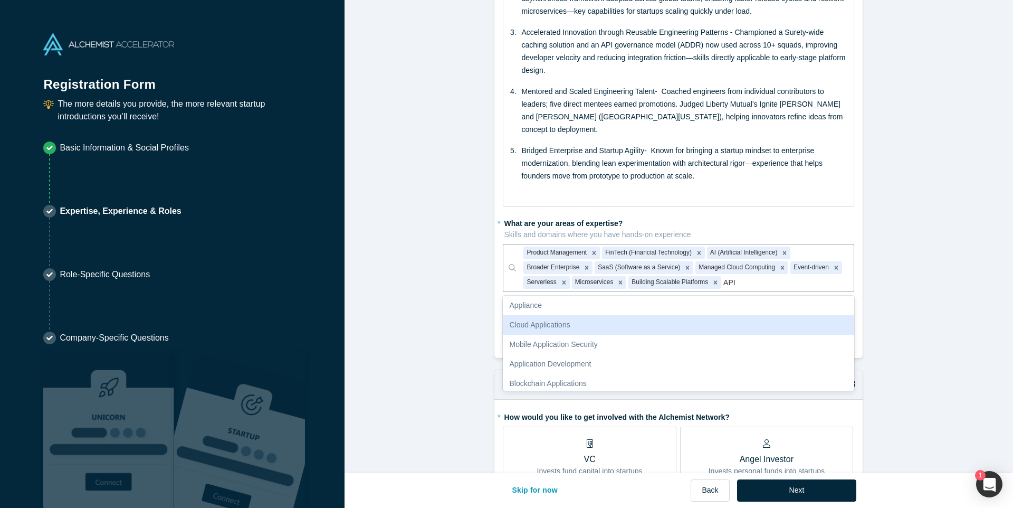
click at [594, 318] on div "Cloud Applications" at bounding box center [678, 325] width 351 height 20
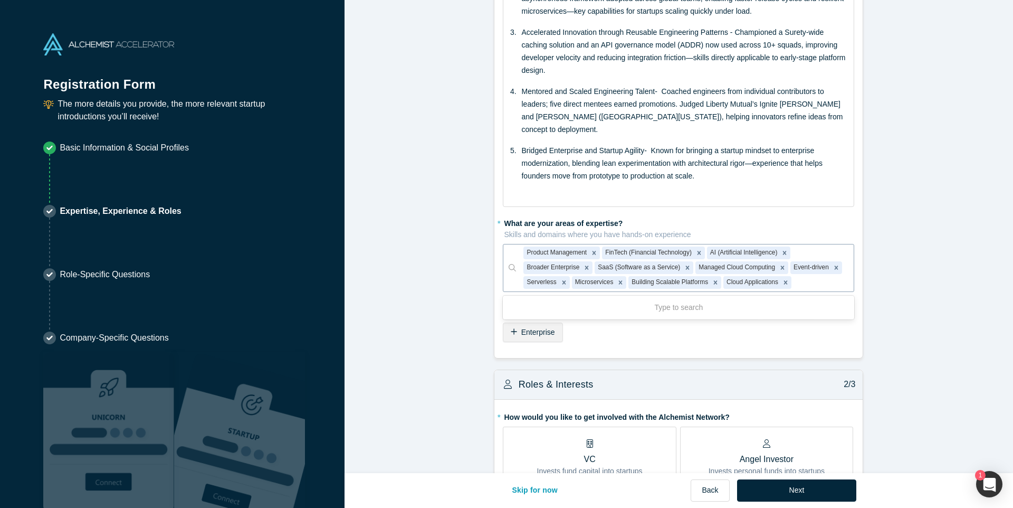
click at [808, 276] on div at bounding box center [820, 282] width 53 height 13
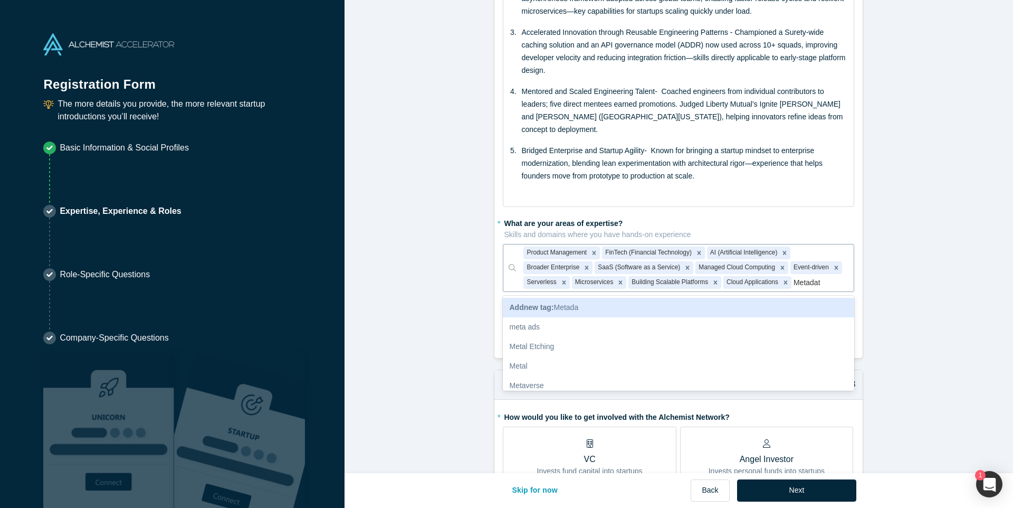
type input "Metadata"
click at [568, 303] on span "Add new tag : Metadata" at bounding box center [546, 307] width 75 height 8
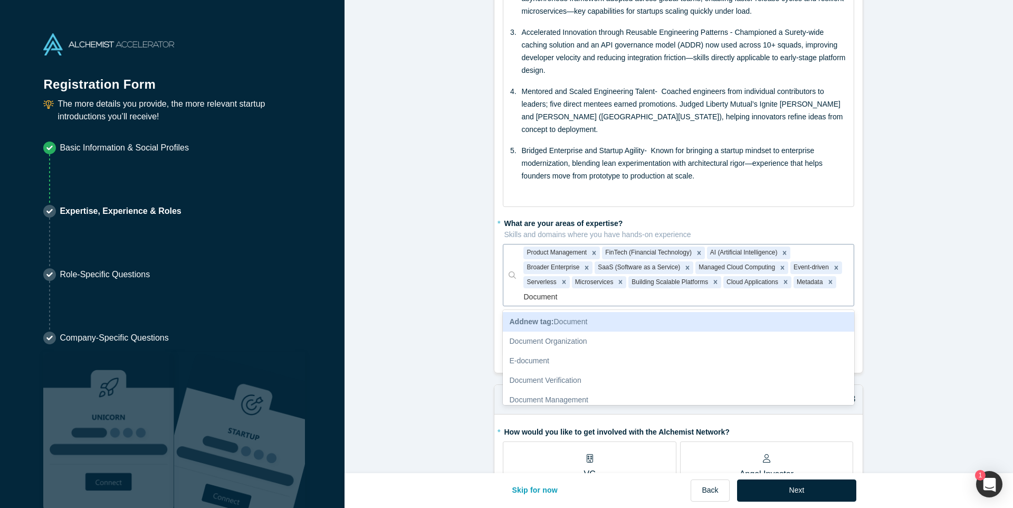
type input "Document"
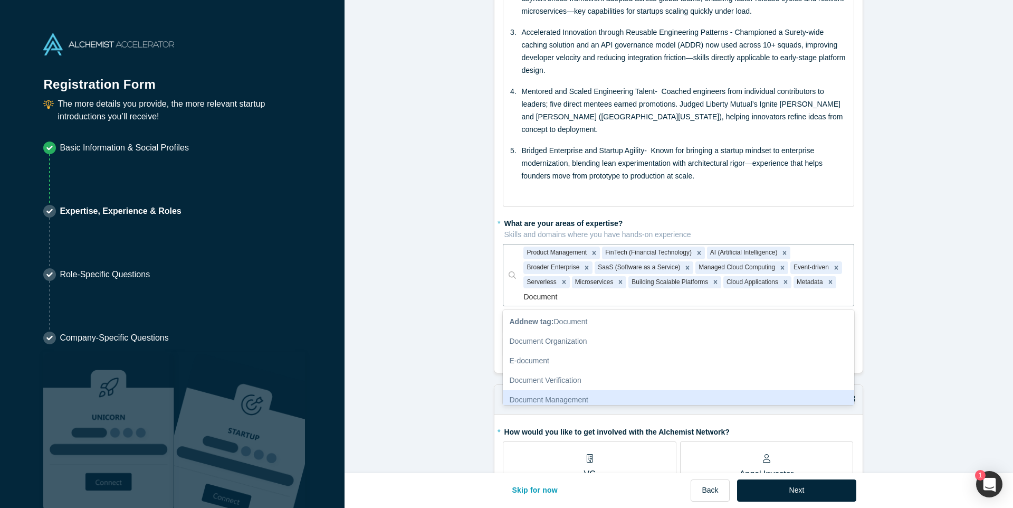
click at [595, 390] on div "Document Management" at bounding box center [678, 400] width 351 height 20
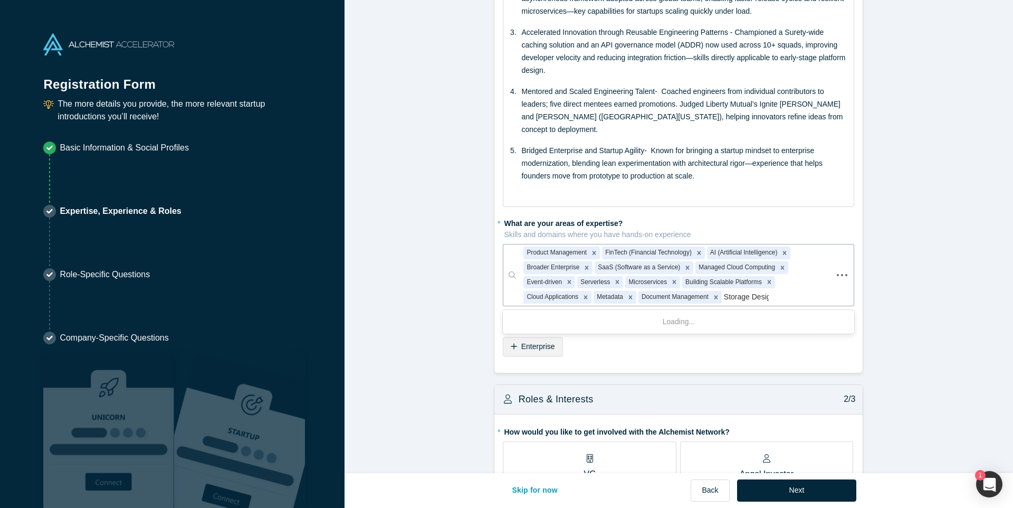
type input "Storage Design"
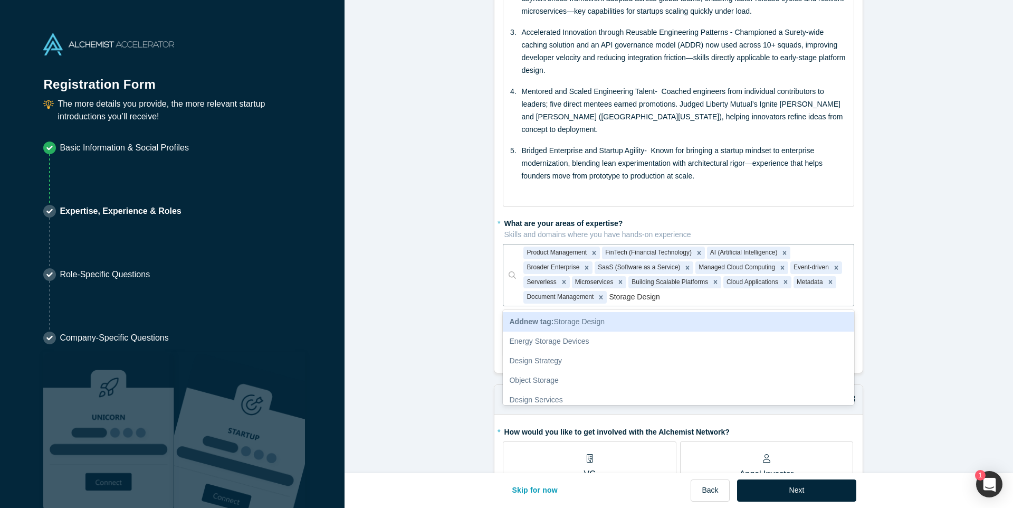
click at [589, 317] on span "Add new tag : Storage Design" at bounding box center [557, 321] width 96 height 8
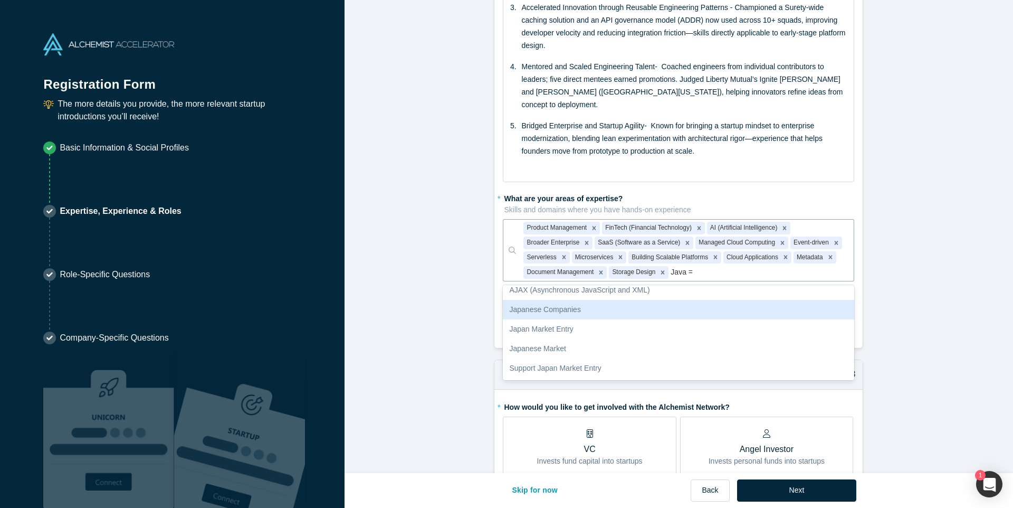
scroll to position [0, 0]
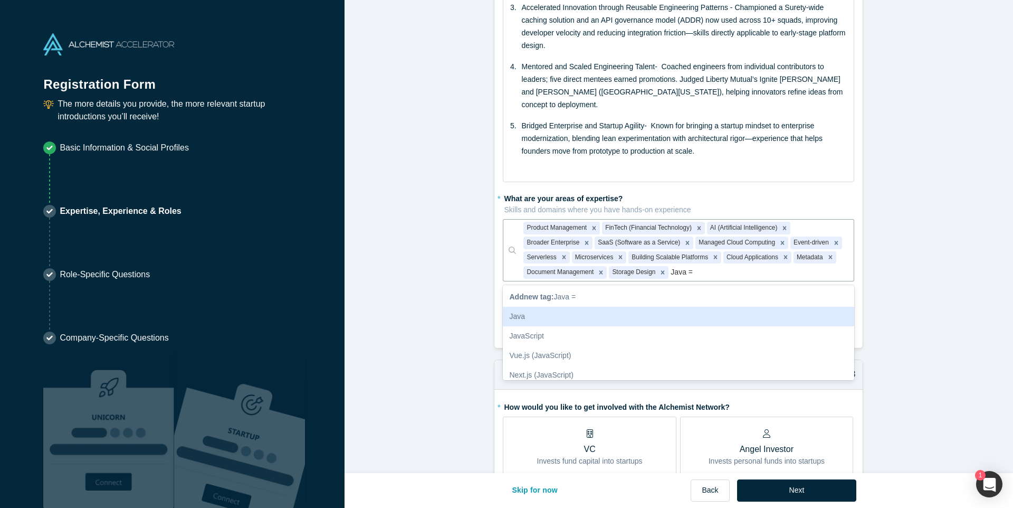
type input "Java ="
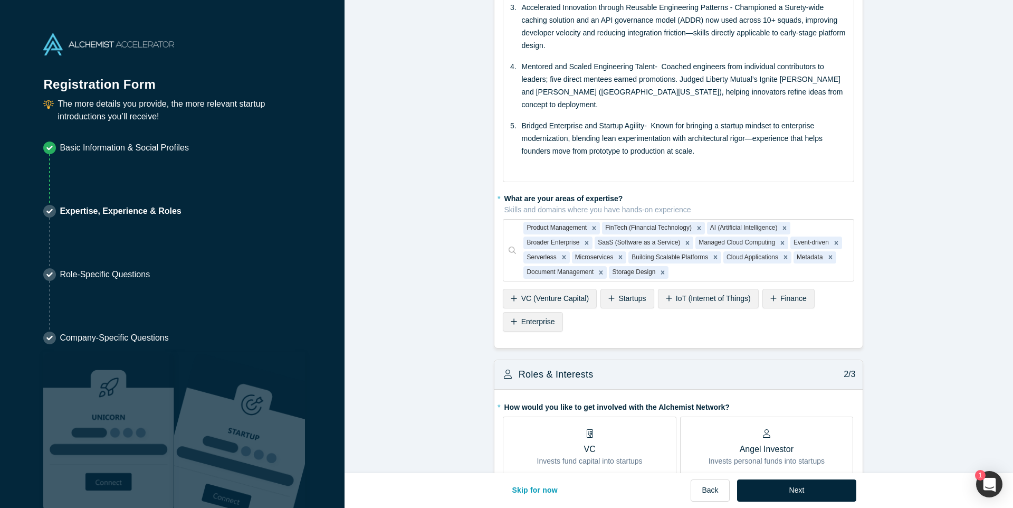
click at [926, 296] on form "Achievements 1/3 * What are your top 3-5 professional achievements? Pioneered a…" at bounding box center [679, 481] width 669 height 1337
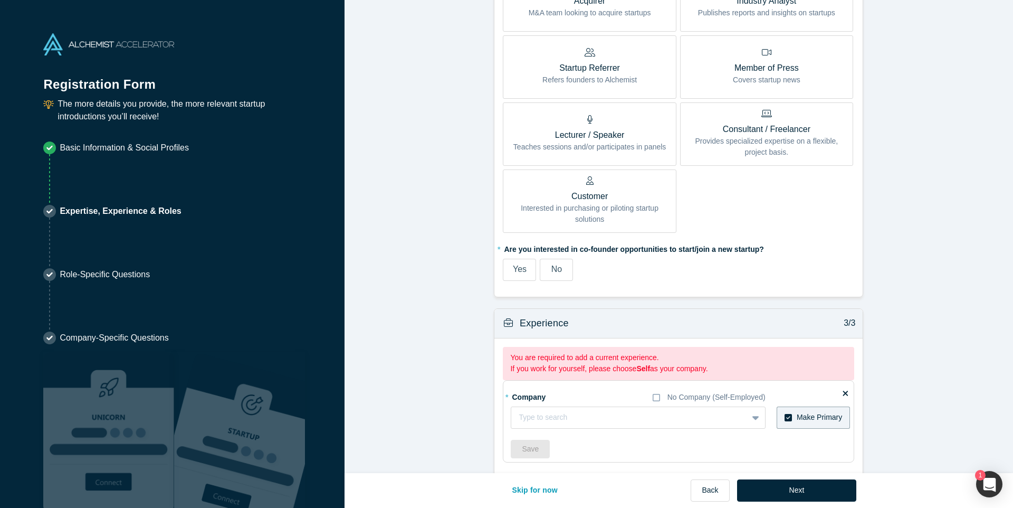
scroll to position [878, 0]
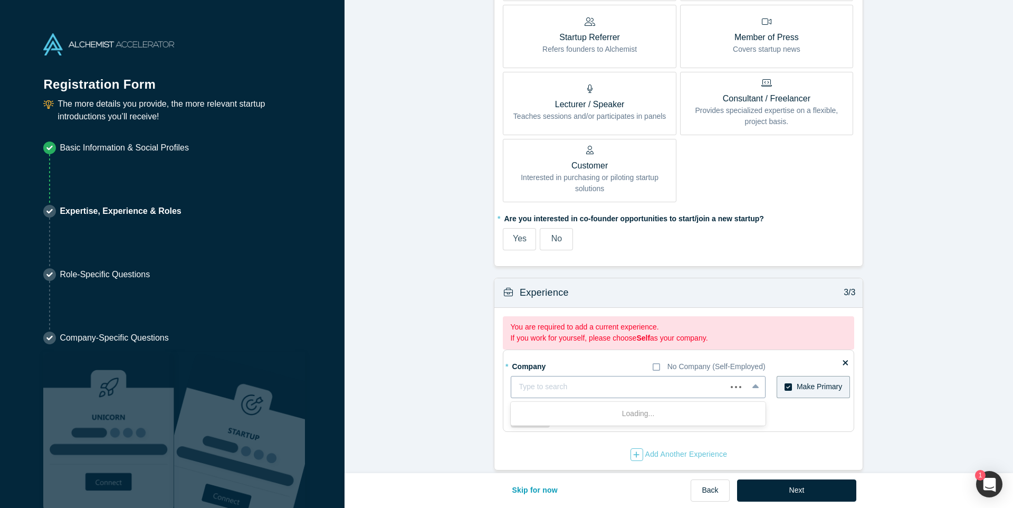
click at [664, 380] on div at bounding box center [619, 386] width 200 height 13
type input "Liberty"
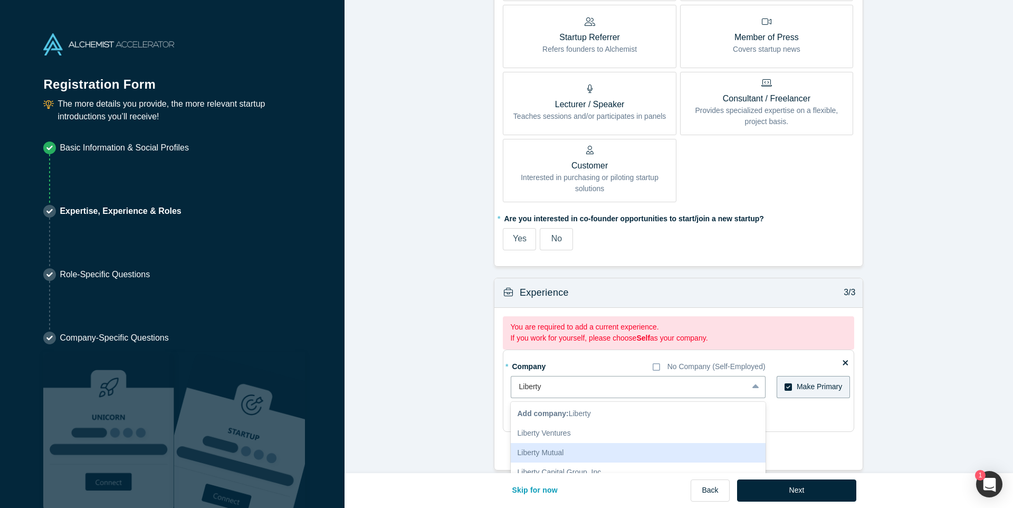
click at [577, 443] on div "Liberty Mutual" at bounding box center [638, 453] width 254 height 20
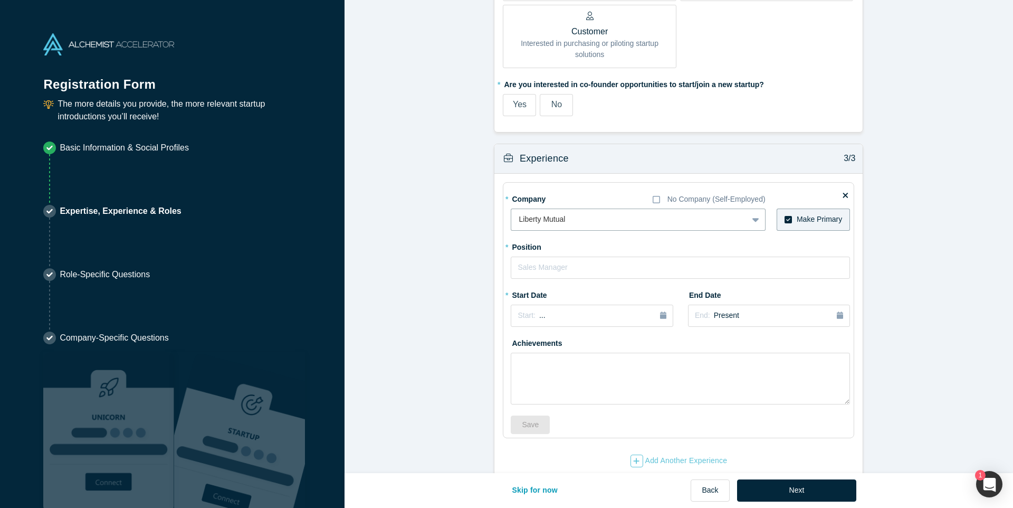
scroll to position [1018, 0]
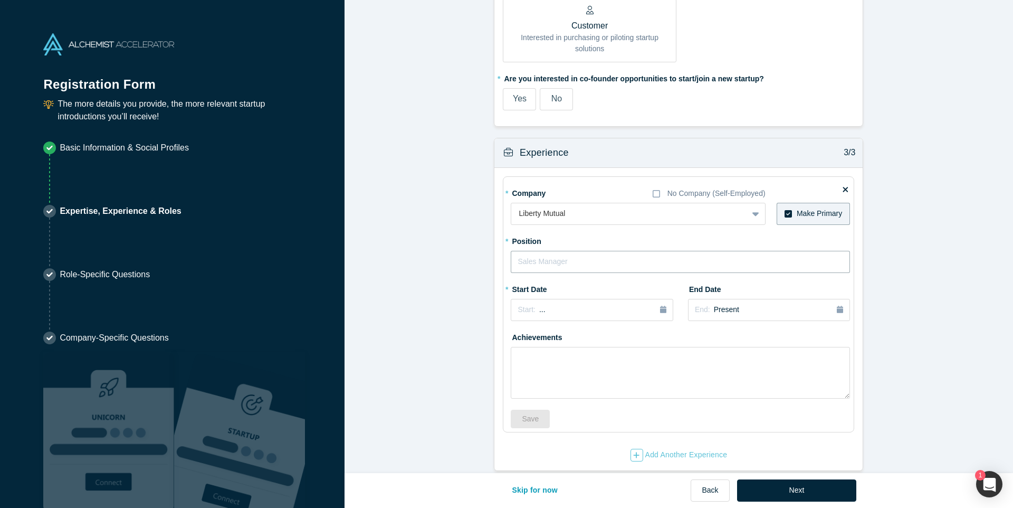
click at [603, 254] on input "text" at bounding box center [680, 262] width 339 height 22
type input "Solutions Engineer"
click at [659, 304] on div "Start: ..." at bounding box center [592, 310] width 148 height 12
click at [535, 356] on div "Jan" at bounding box center [533, 361] width 34 height 11
click at [563, 305] on span "[DATE]" at bounding box center [550, 309] width 23 height 8
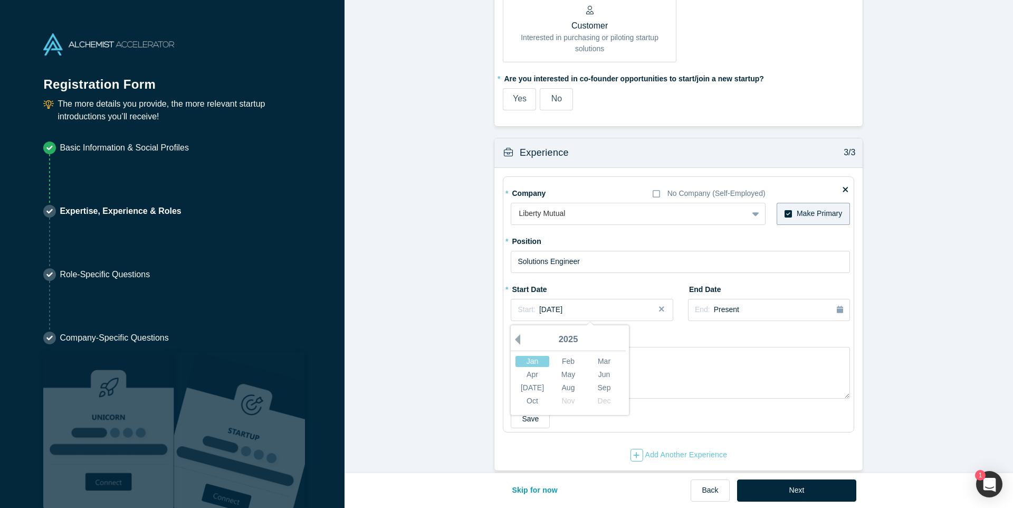
click at [517, 334] on button "Previous Year" at bounding box center [515, 339] width 11 height 11
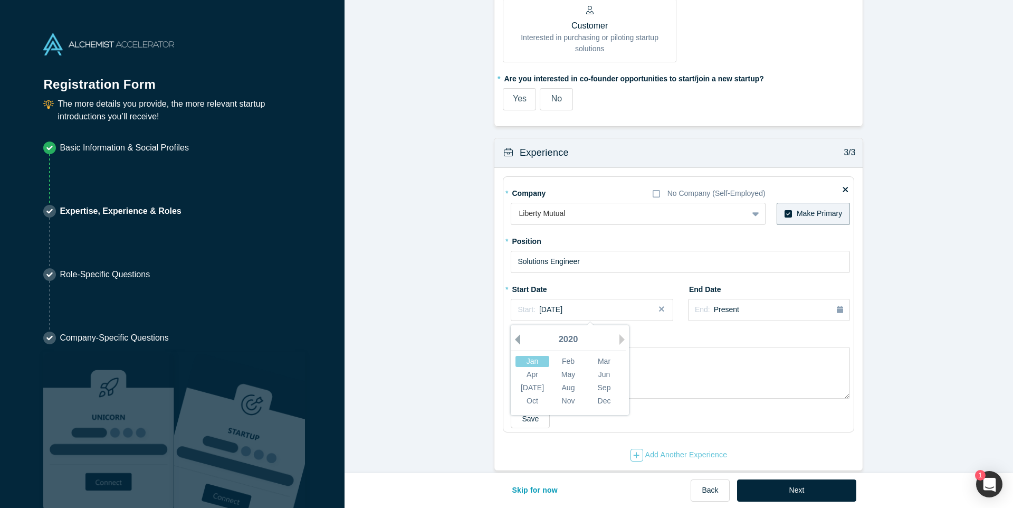
click at [517, 334] on button "Previous Year" at bounding box center [515, 339] width 11 height 11
click at [562, 356] on div "Feb" at bounding box center [568, 361] width 34 height 11
click at [563, 304] on div "Start: [DATE]" at bounding box center [540, 309] width 45 height 11
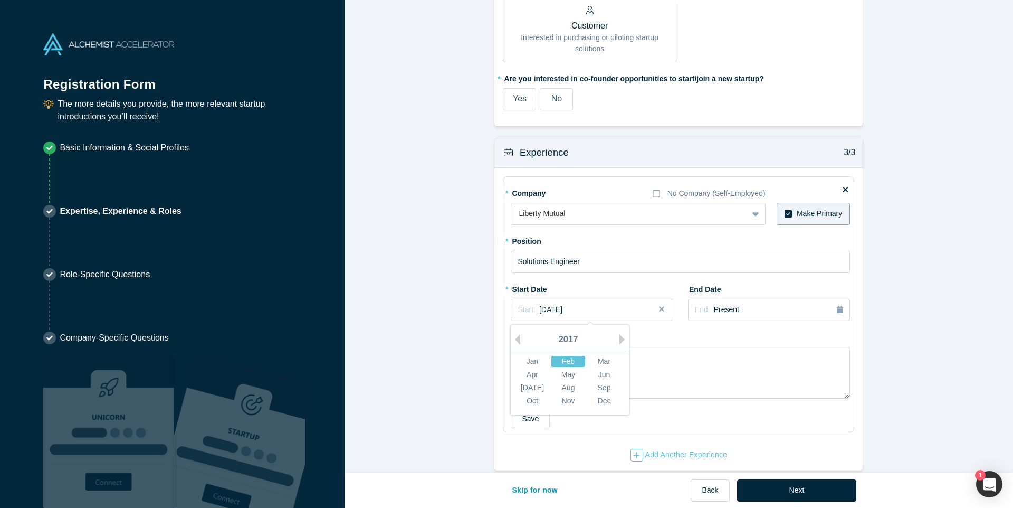
click at [568, 356] on div "Feb" at bounding box center [568, 361] width 34 height 11
click at [549, 305] on span "[DATE]" at bounding box center [550, 309] width 23 height 8
click at [571, 356] on div "Feb" at bounding box center [568, 361] width 34 height 11
click at [582, 304] on div "Start: [DATE]" at bounding box center [592, 309] width 148 height 11
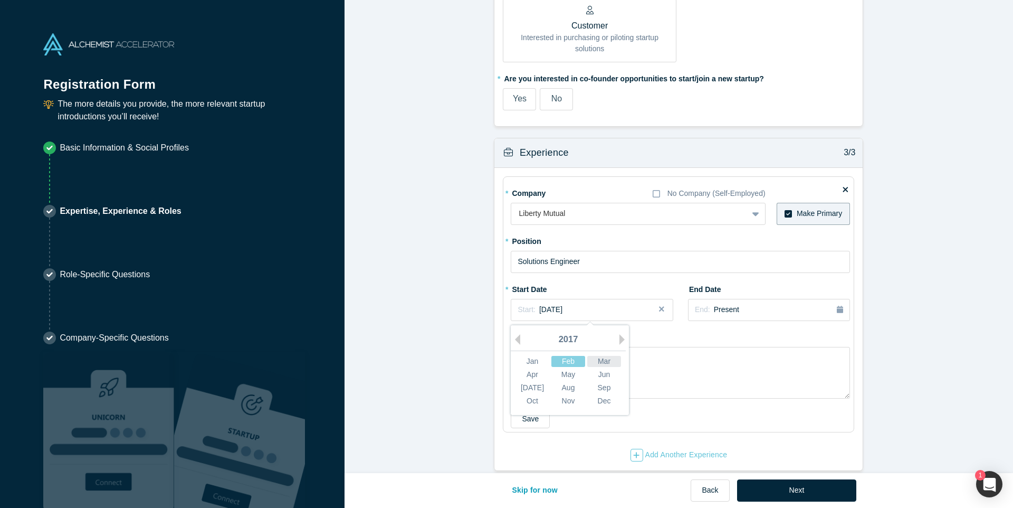
click at [607, 356] on div "Mar" at bounding box center [604, 361] width 34 height 11
click at [537, 409] on button "Save" at bounding box center [530, 418] width 39 height 18
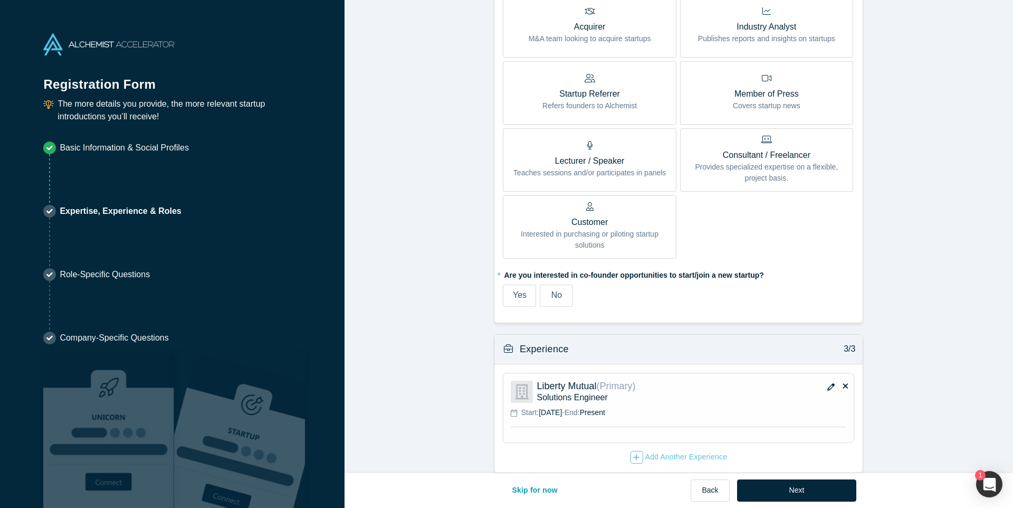
scroll to position [824, 0]
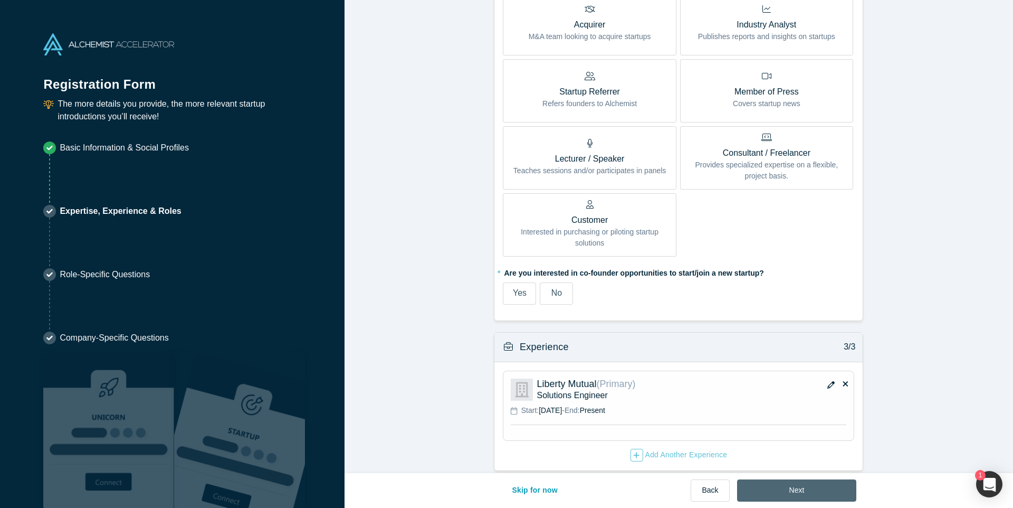
click at [799, 495] on button "Next" at bounding box center [797, 490] width 120 height 22
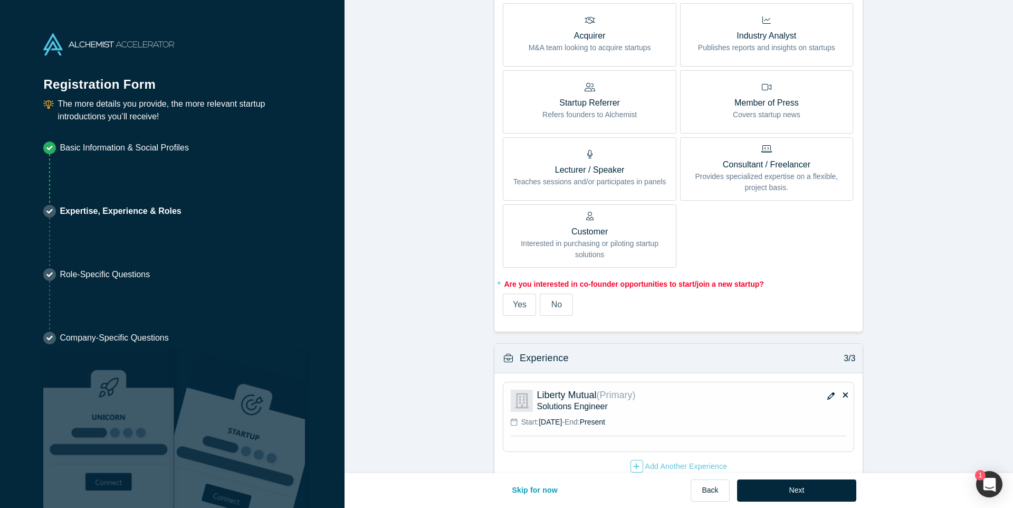
scroll to position [893, 0]
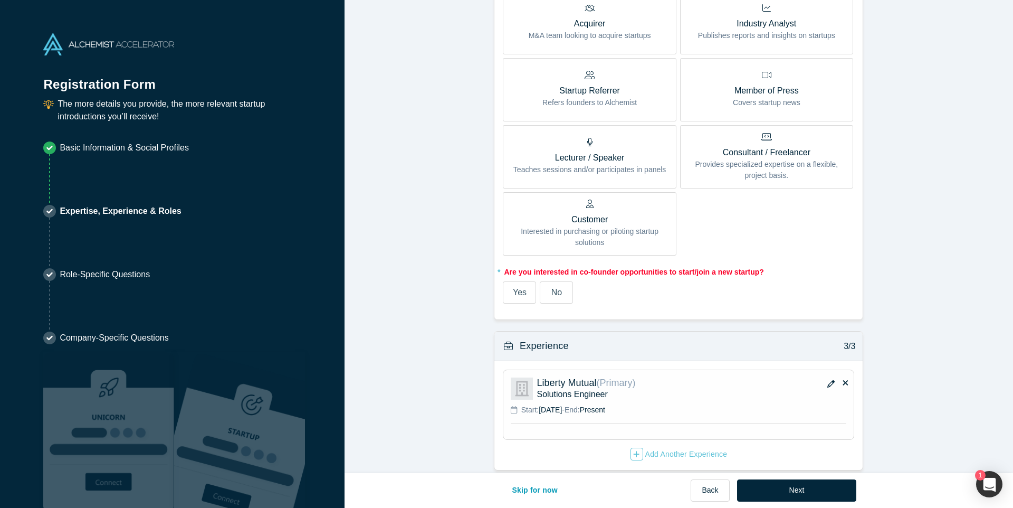
click at [567, 281] on label "No" at bounding box center [556, 292] width 33 height 22
click at [0, 0] on input "No" at bounding box center [0, 0] width 0 height 0
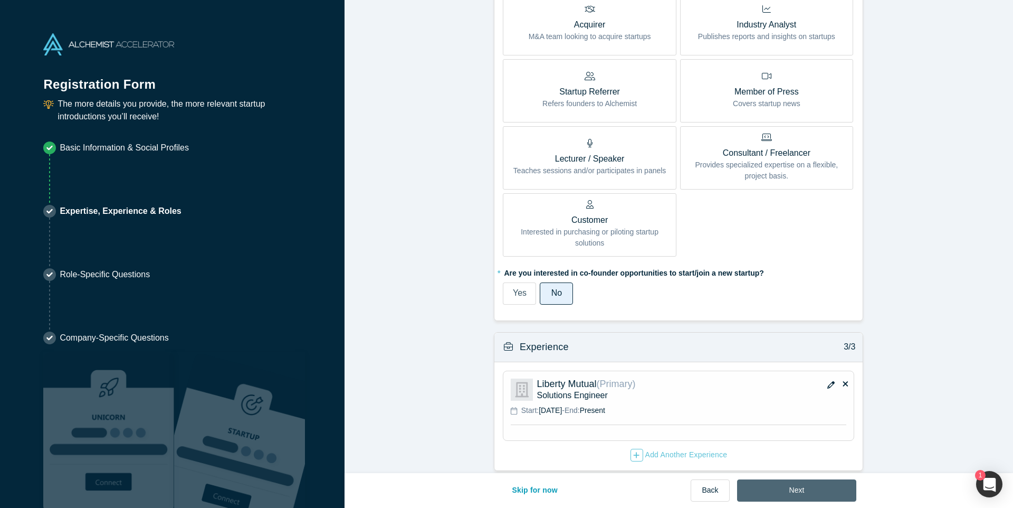
click at [798, 484] on button "Next" at bounding box center [797, 490] width 120 height 22
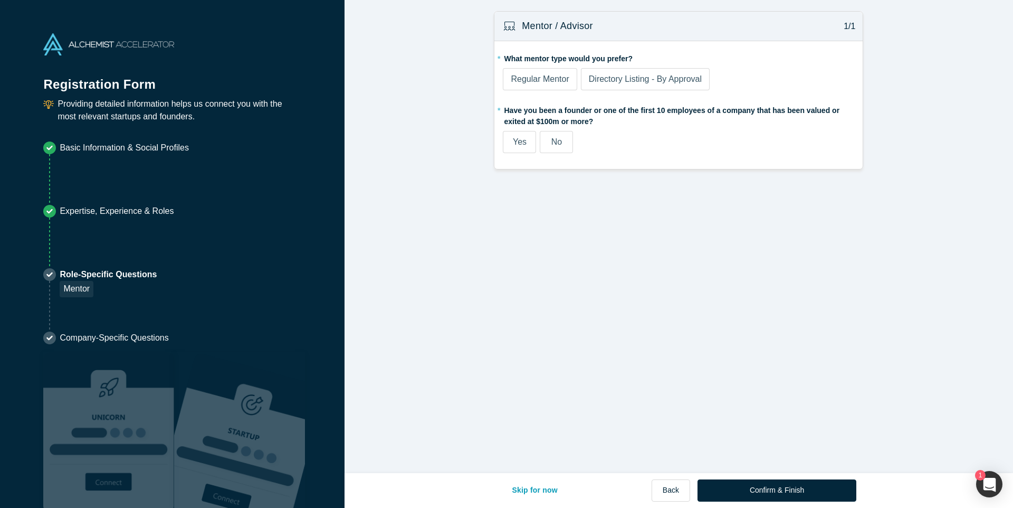
click at [558, 146] on span "No" at bounding box center [556, 141] width 11 height 9
click at [0, 0] on input "No" at bounding box center [0, 0] width 0 height 0
click at [512, 74] on span "Regular Mentor" at bounding box center [540, 78] width 58 height 9
click at [0, 0] on input "Regular Mentor" at bounding box center [0, 0] width 0 height 0
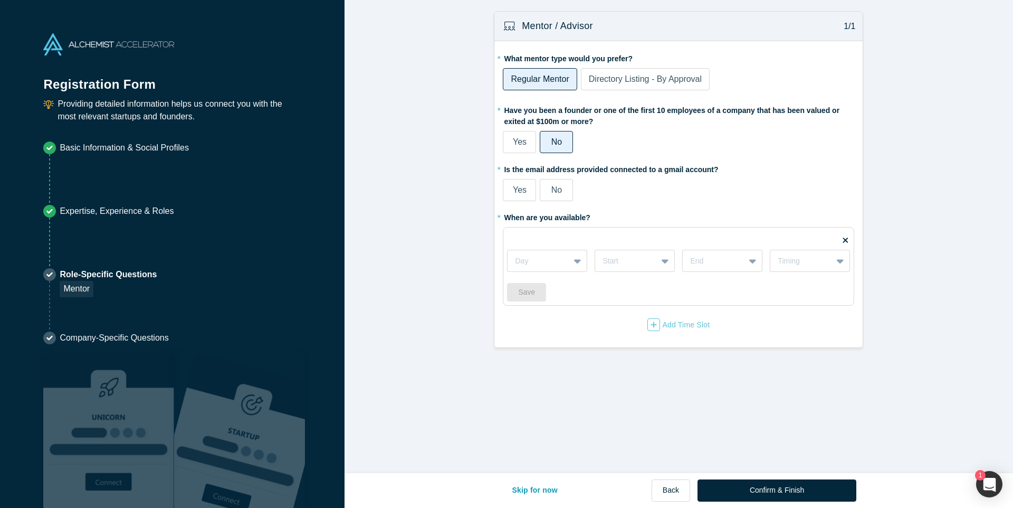
click at [520, 197] on label "Yes" at bounding box center [519, 190] width 33 height 22
click at [0, 0] on input "Yes" at bounding box center [0, 0] width 0 height 0
click at [557, 259] on div at bounding box center [538, 260] width 47 height 13
click at [674, 490] on button "Back" at bounding box center [671, 490] width 39 height 22
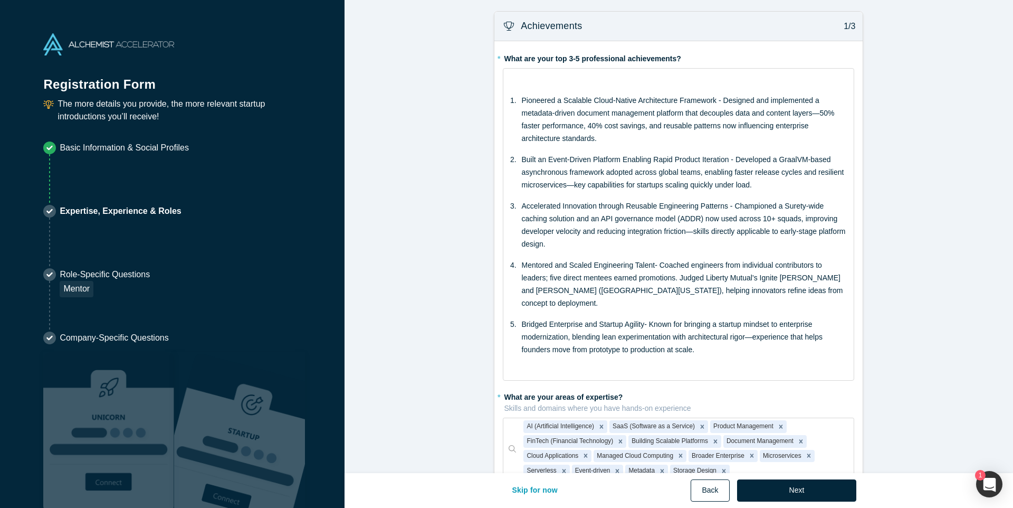
click at [699, 492] on button "Back" at bounding box center [710, 490] width 39 height 22
select select "US"
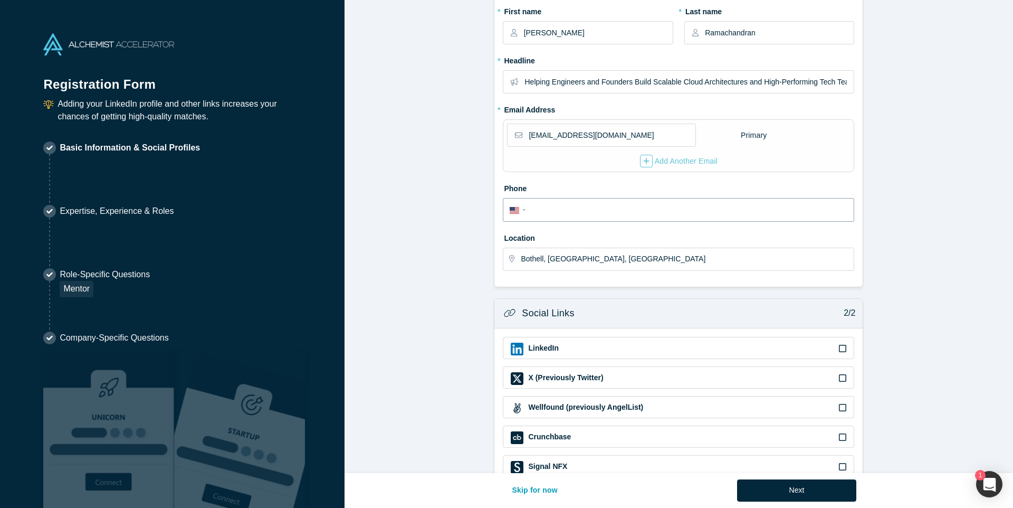
scroll to position [186, 0]
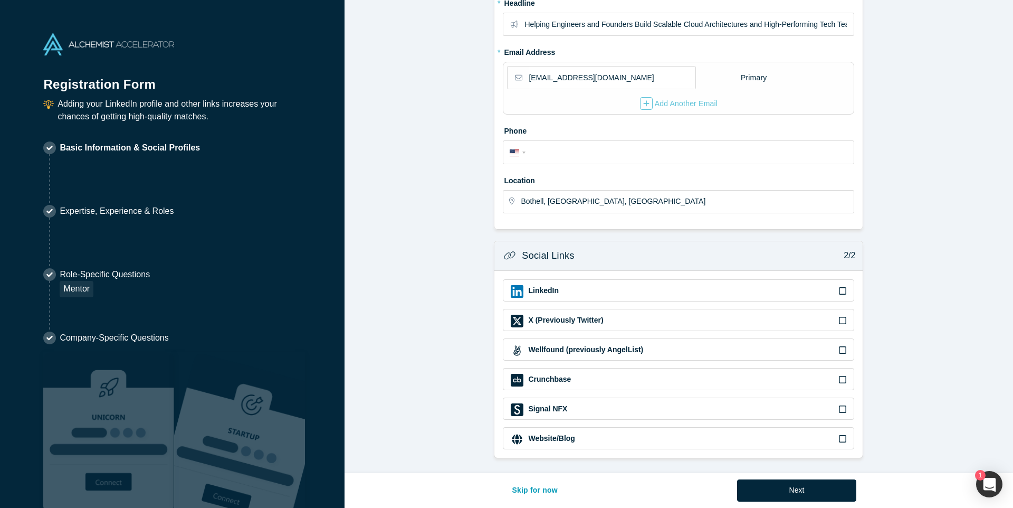
click at [840, 292] on icon at bounding box center [842, 291] width 7 height 8
click at [0, 0] on input "checkbox" at bounding box center [0, 0] width 0 height 0
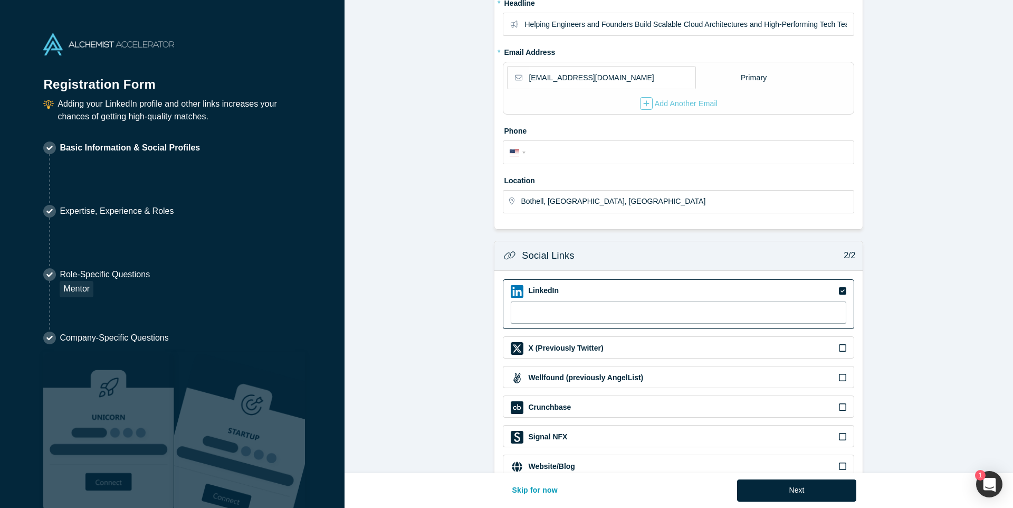
click at [562, 311] on input at bounding box center [679, 312] width 336 height 22
paste input "[URL][DOMAIN_NAME]"
type input "[URL][DOMAIN_NAME]"
click at [957, 333] on form "Contact Info 1/2 Zoom Save Remove Upload New * First name [PERSON_NAME] * Last …" at bounding box center [679, 155] width 669 height 660
click at [800, 485] on button "Next" at bounding box center [797, 490] width 120 height 22
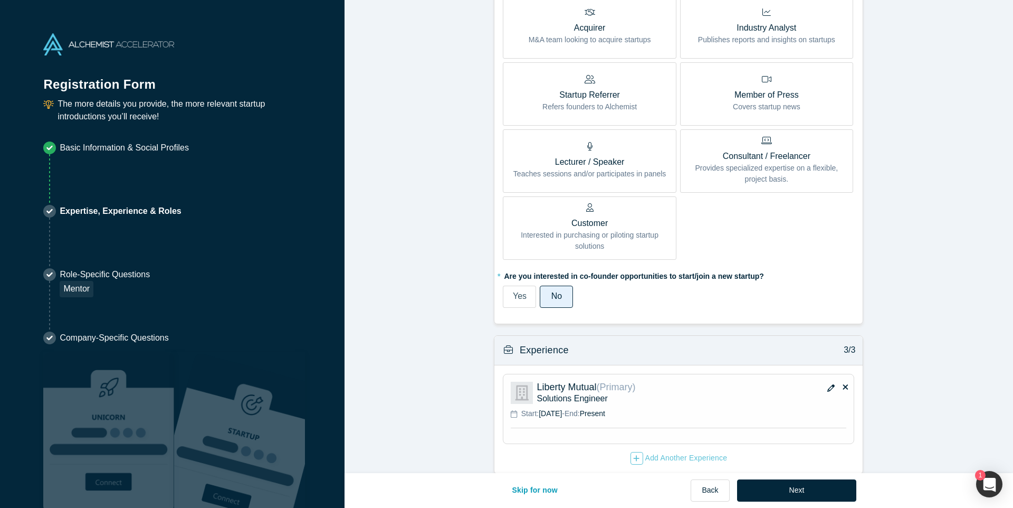
scroll to position [824, 0]
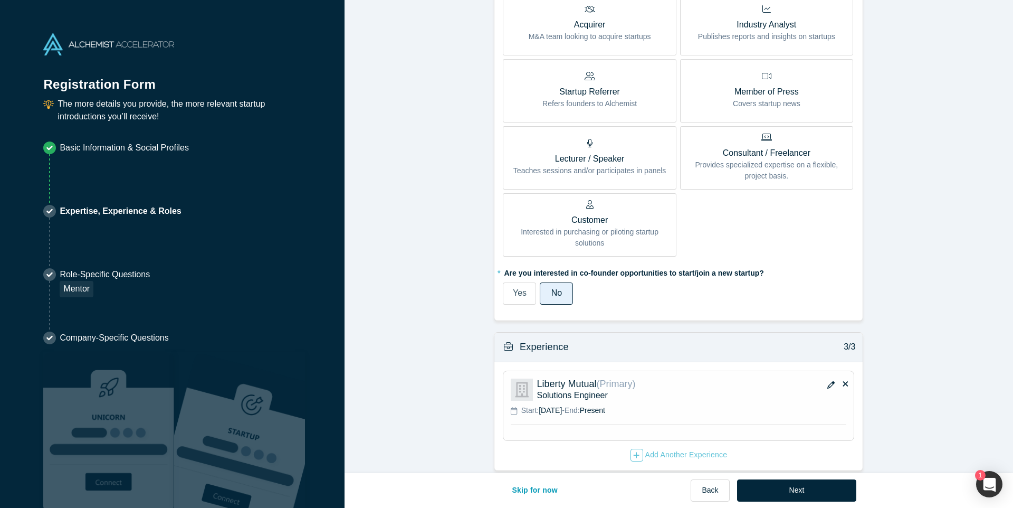
click at [829, 381] on icon "button" at bounding box center [830, 384] width 7 height 7
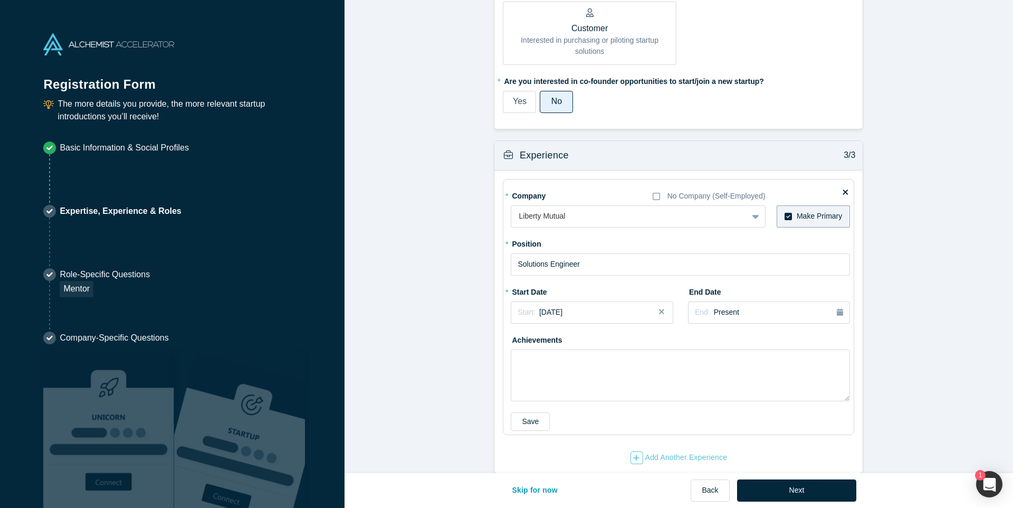
scroll to position [1018, 0]
click at [804, 493] on button "Next" at bounding box center [797, 490] width 120 height 22
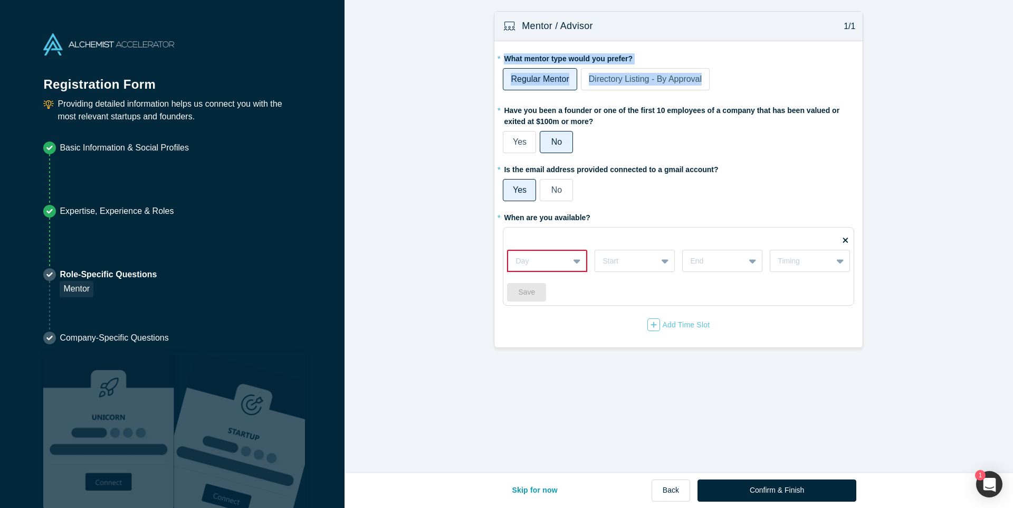
drag, startPoint x: 504, startPoint y: 56, endPoint x: 710, endPoint y: 82, distance: 207.4
click at [710, 82] on div "* What mentor type would you prefer? Regular Mentor Directory Listing - By Appr…" at bounding box center [678, 72] width 351 height 44
copy div "What mentor type would you prefer? Regular Mentor Directory Listing - By Approv…"
click at [574, 260] on icon at bounding box center [577, 260] width 7 height 11
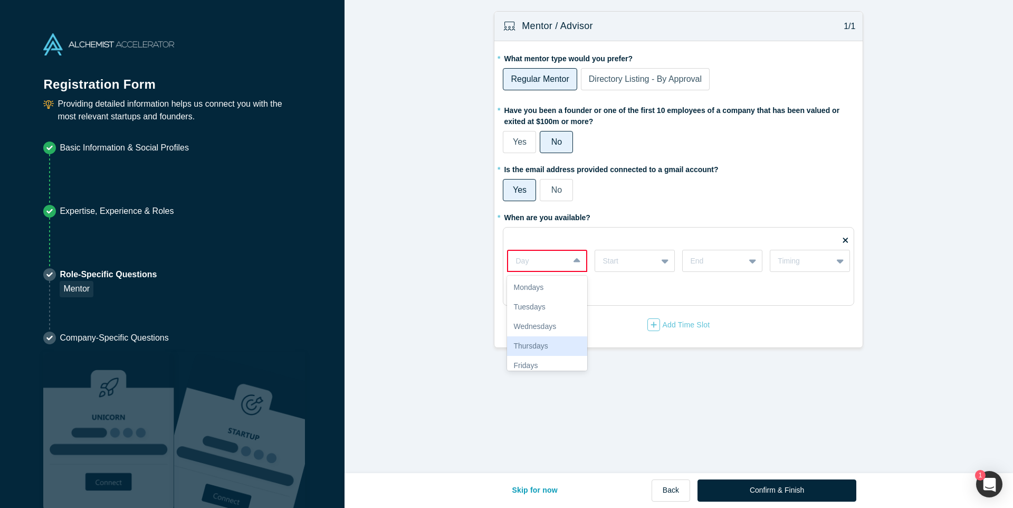
scroll to position [46, 0]
click at [540, 318] on div "Fridays" at bounding box center [547, 320] width 80 height 20
click at [665, 262] on icon at bounding box center [665, 260] width 7 height 11
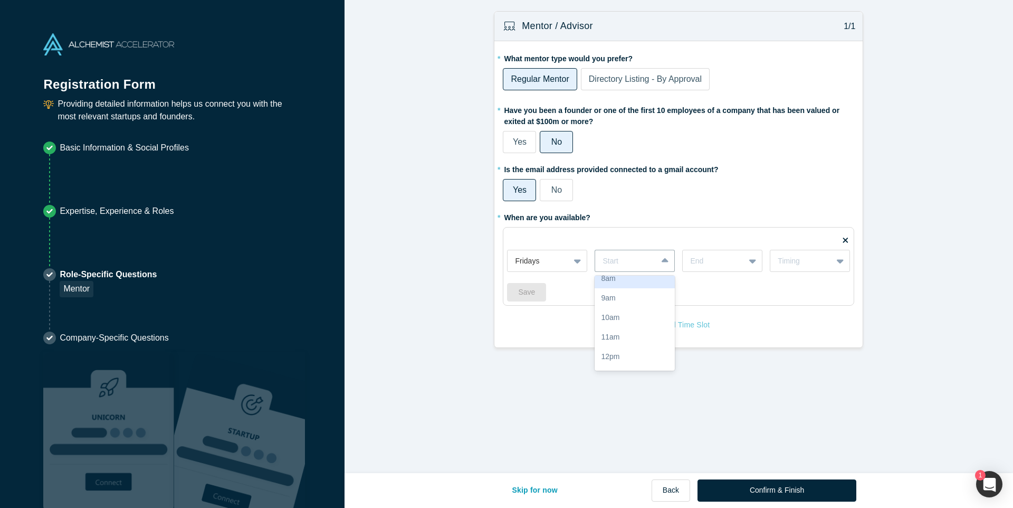
scroll to position [49, 0]
click at [614, 321] on div "10am" at bounding box center [635, 317] width 80 height 20
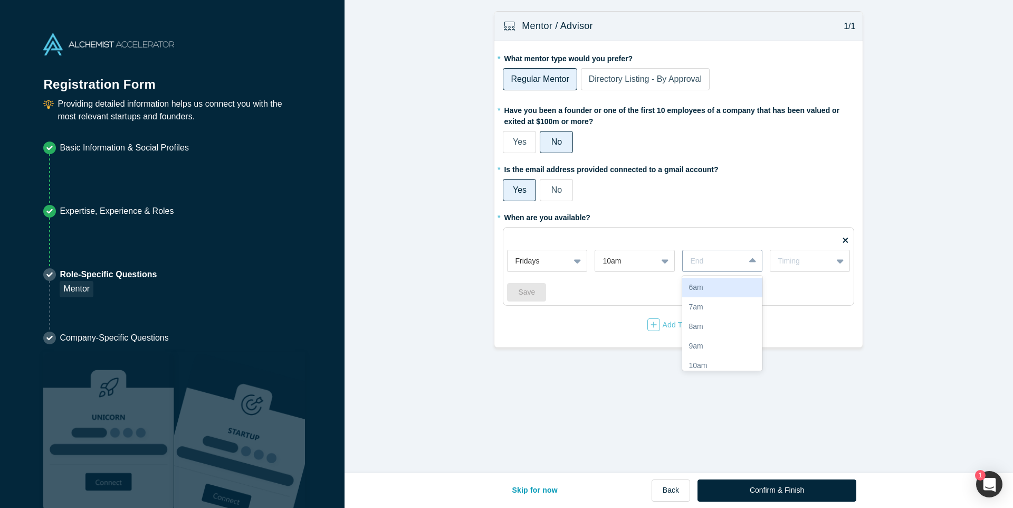
click at [722, 264] on div at bounding box center [713, 260] width 47 height 13
click at [718, 349] on div "3pm" at bounding box center [722, 351] width 80 height 20
click at [797, 266] on div "Timing" at bounding box center [801, 260] width 47 height 11
click at [797, 283] on div "Weekly" at bounding box center [810, 288] width 80 height 20
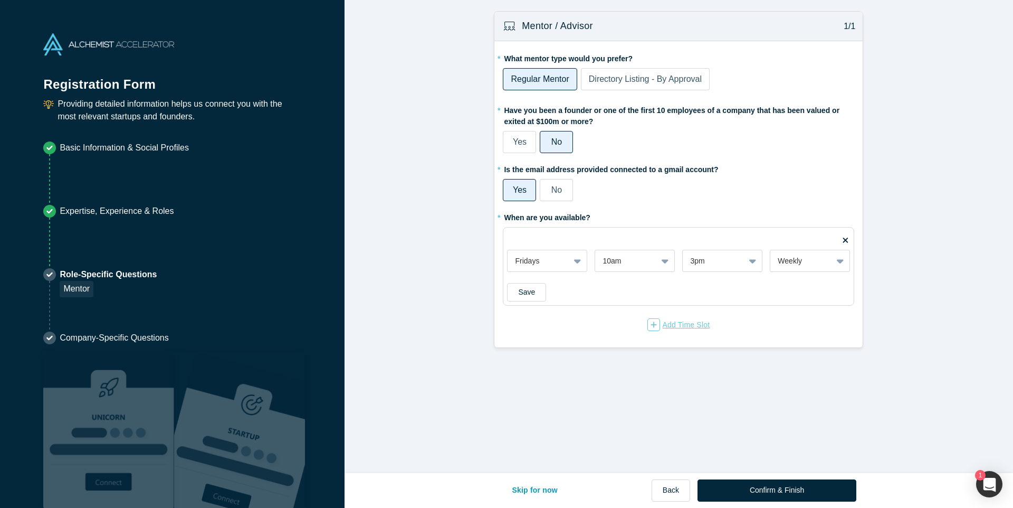
click at [670, 322] on div "Add Time Slot" at bounding box center [678, 324] width 62 height 13
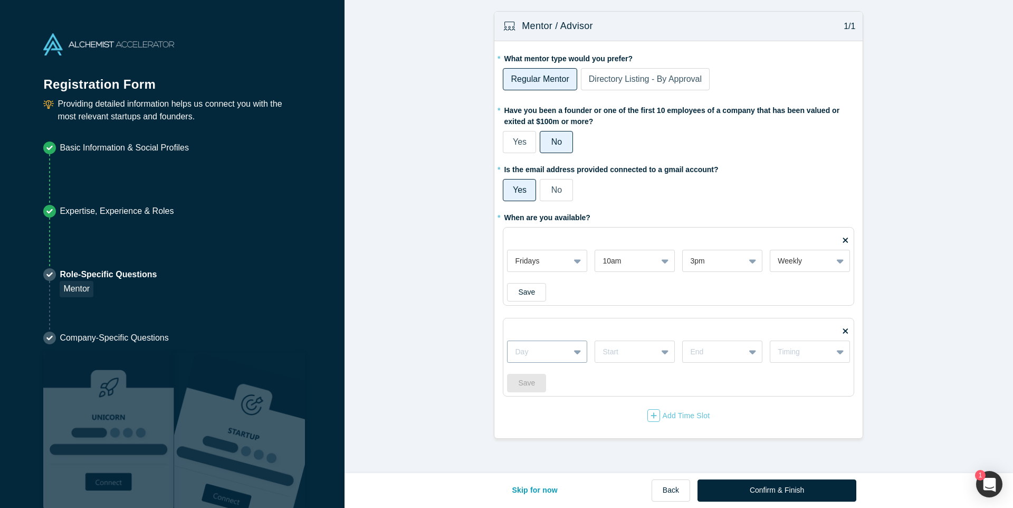
click at [556, 354] on div at bounding box center [538, 351] width 47 height 13
click at [523, 292] on button "Save" at bounding box center [526, 292] width 39 height 18
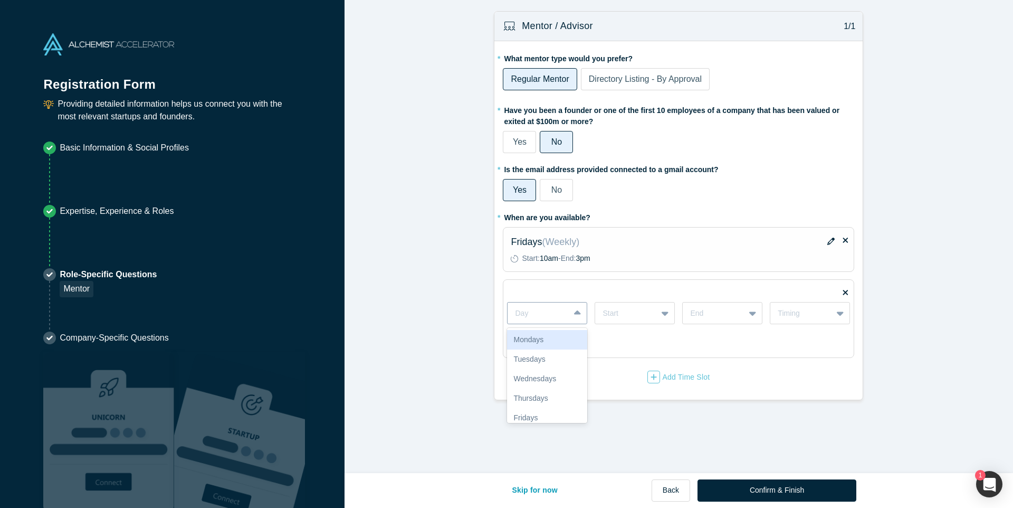
click at [575, 318] on icon at bounding box center [577, 313] width 7 height 11
click at [537, 387] on div "Saturdays" at bounding box center [547, 392] width 80 height 20
click at [631, 318] on div at bounding box center [626, 313] width 47 height 13
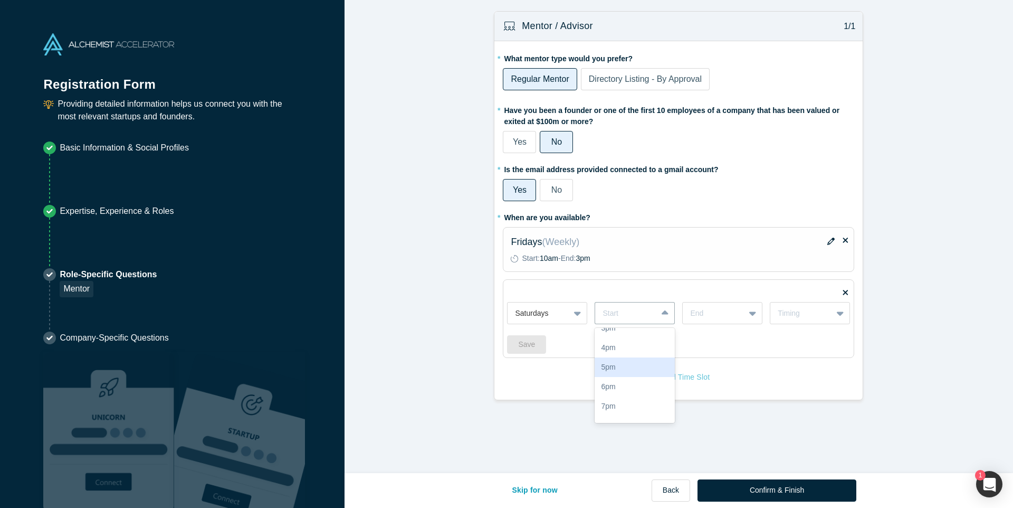
scroll to position [184, 0]
click at [616, 351] on div "4pm" at bounding box center [635, 351] width 80 height 20
click at [719, 317] on div at bounding box center [713, 313] width 47 height 13
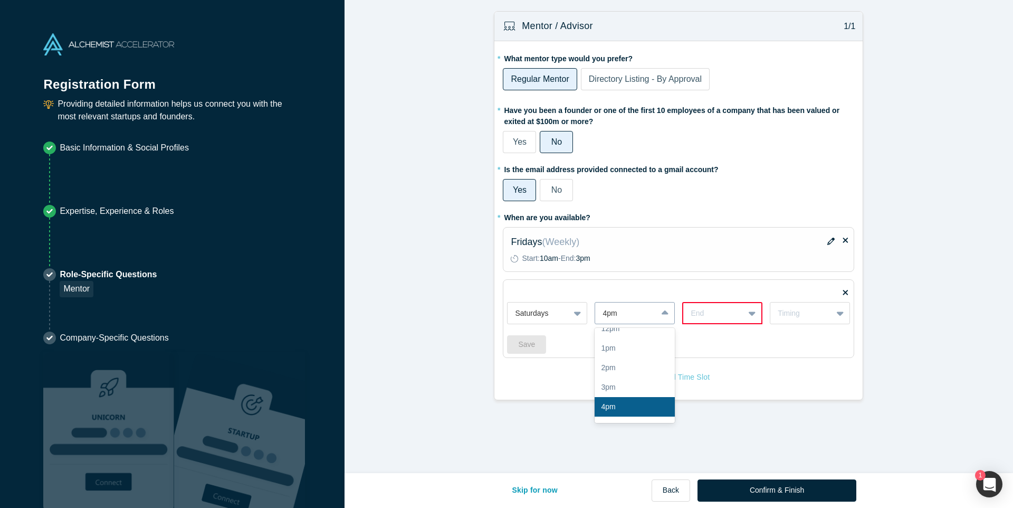
click at [632, 314] on div at bounding box center [626, 313] width 47 height 13
click at [751, 338] on div "Save" at bounding box center [678, 344] width 343 height 18
click at [735, 320] on div "End" at bounding box center [713, 312] width 61 height 17
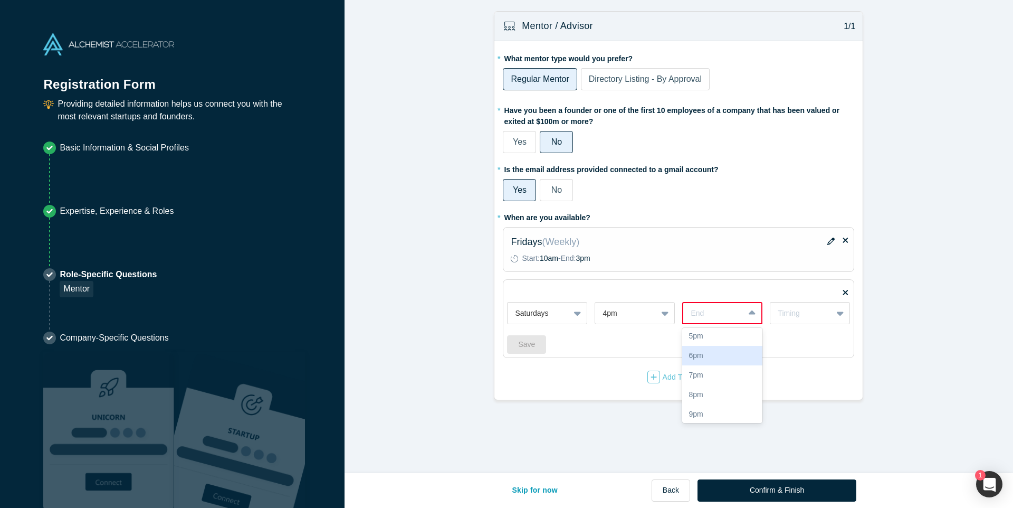
scroll to position [225, 0]
click at [712, 370] on div "7pm" at bounding box center [722, 368] width 80 height 20
click at [796, 319] on div "Timing" at bounding box center [801, 313] width 62 height 13
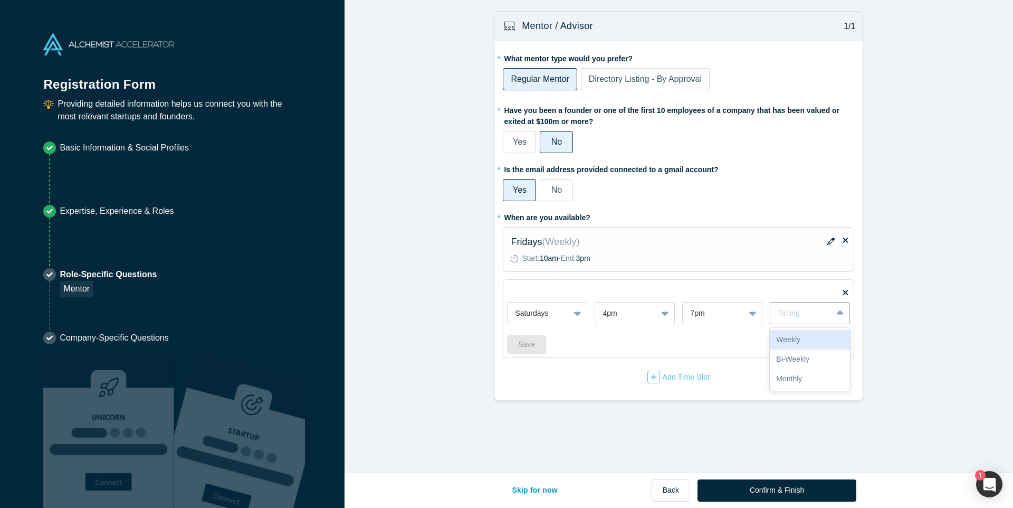
click at [790, 337] on div "Weekly" at bounding box center [810, 340] width 80 height 20
click at [536, 347] on button "Save" at bounding box center [526, 344] width 39 height 18
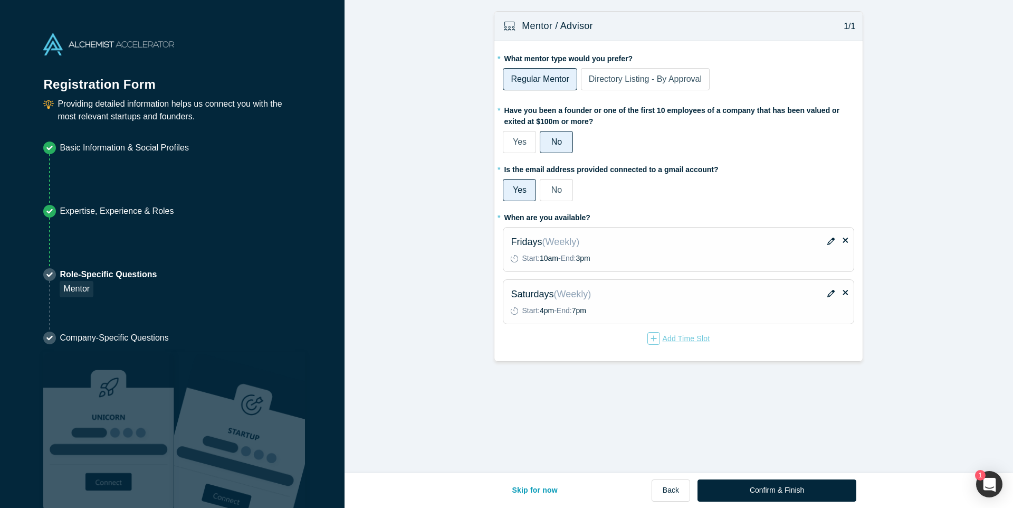
click at [701, 343] on div "Add Time Slot" at bounding box center [678, 338] width 62 height 13
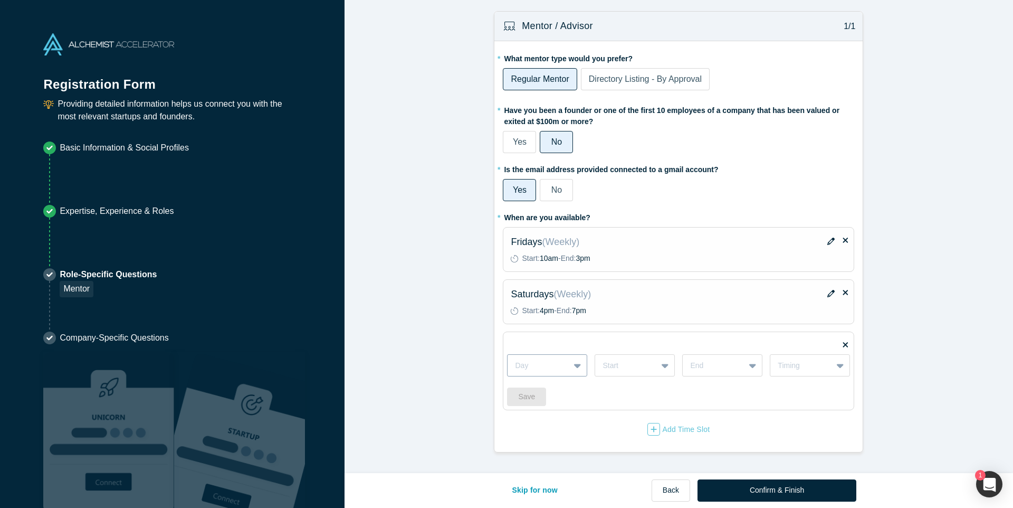
scroll to position [2, 0]
click at [563, 364] on div "Day" at bounding box center [539, 365] width 62 height 17
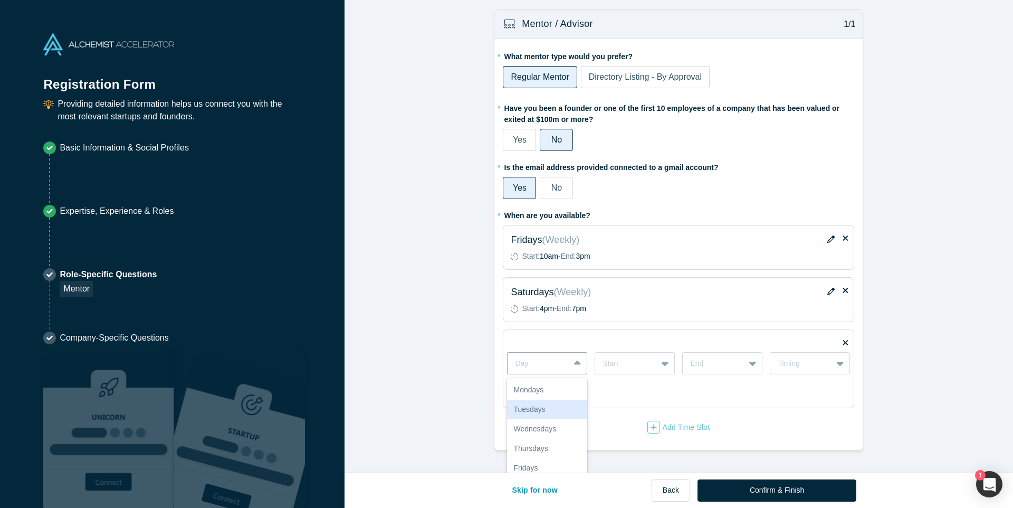
scroll to position [46, 0]
drag, startPoint x: 534, startPoint y: 456, endPoint x: 544, endPoint y: 454, distance: 10.4
click at [535, 456] on div "Sundays" at bounding box center [547, 461] width 80 height 20
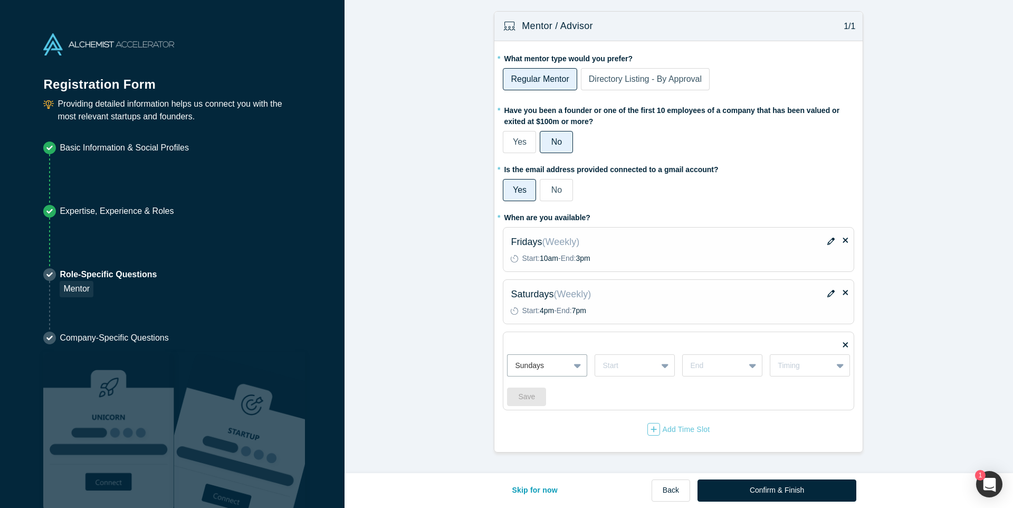
scroll to position [0, 0]
click at [629, 371] on div "Start" at bounding box center [635, 365] width 80 height 22
click at [623, 467] on div "10am" at bounding box center [635, 468] width 80 height 20
click at [741, 367] on div "End" at bounding box center [714, 365] width 62 height 17
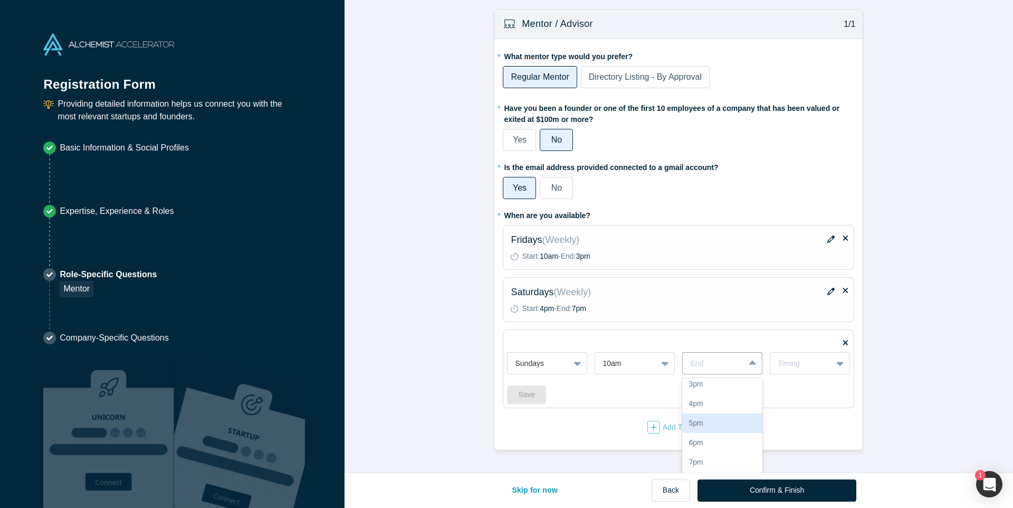
scroll to position [186, 0]
click at [712, 385] on div "3pm" at bounding box center [722, 379] width 80 height 20
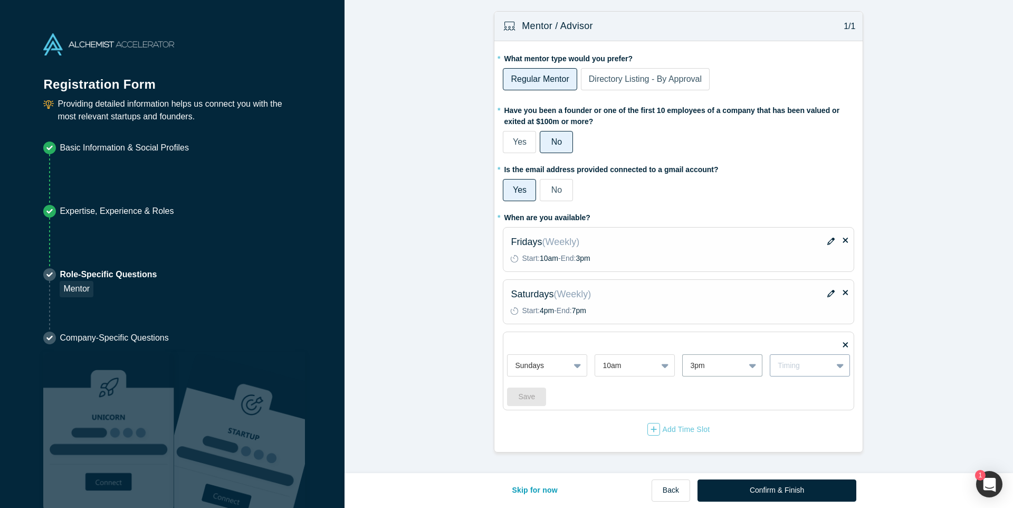
click at [785, 373] on div "Timing" at bounding box center [810, 365] width 80 height 22
click at [789, 390] on div "Weekly" at bounding box center [810, 392] width 80 height 20
click at [531, 399] on button "Save" at bounding box center [526, 396] width 39 height 18
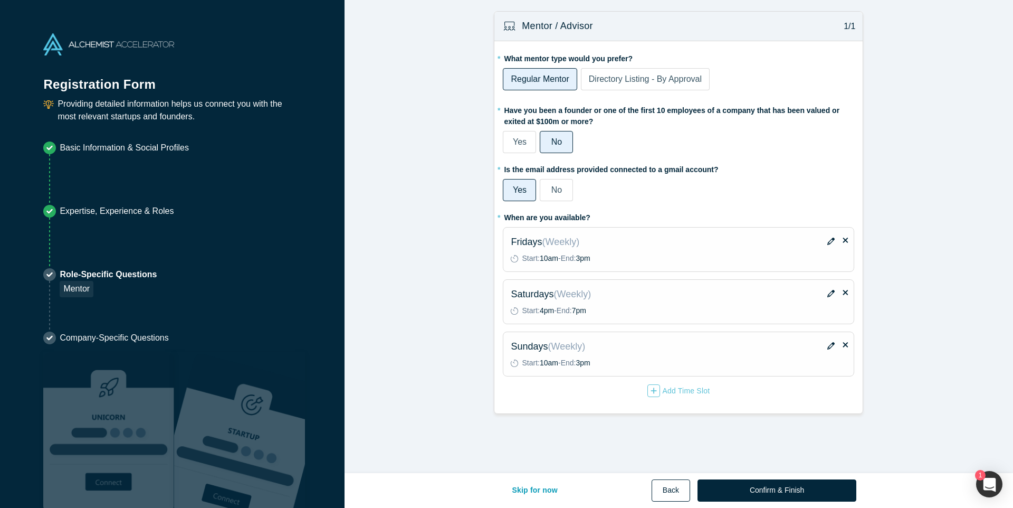
click at [676, 479] on button "Back" at bounding box center [671, 490] width 39 height 22
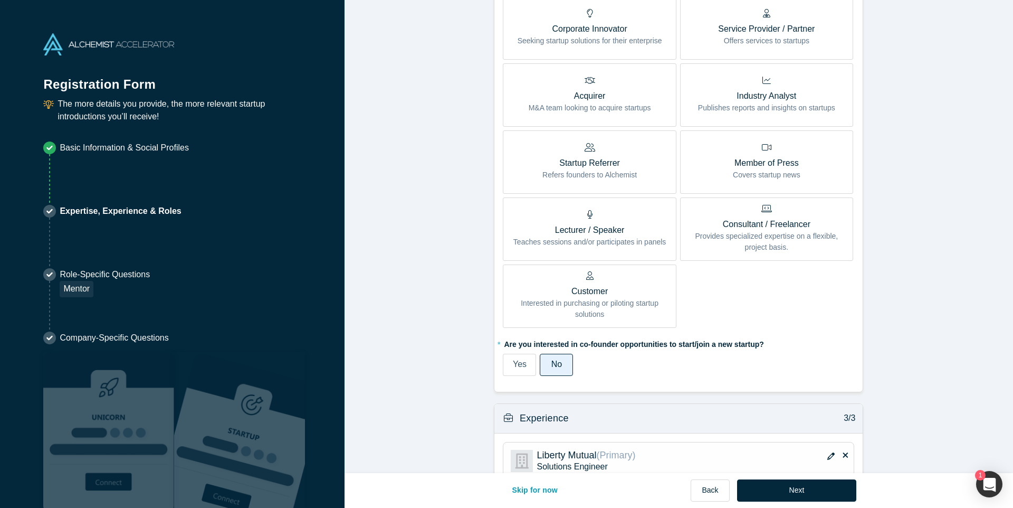
scroll to position [824, 0]
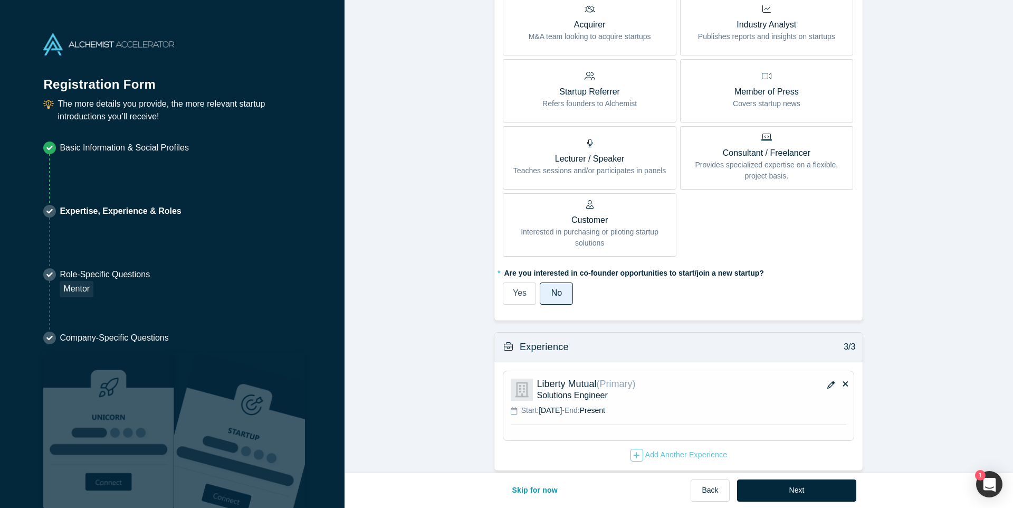
click at [828, 381] on icon "button" at bounding box center [830, 384] width 7 height 7
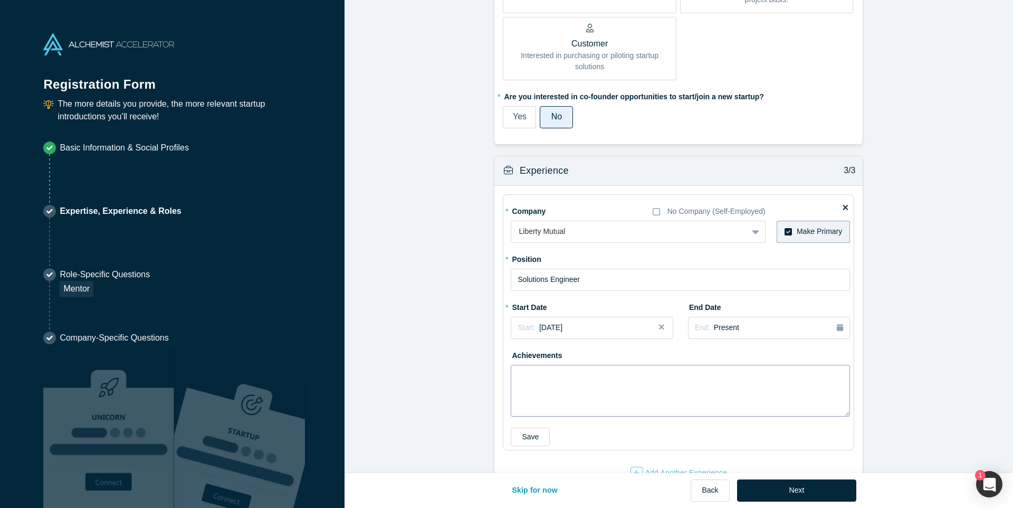
scroll to position [1018, 0]
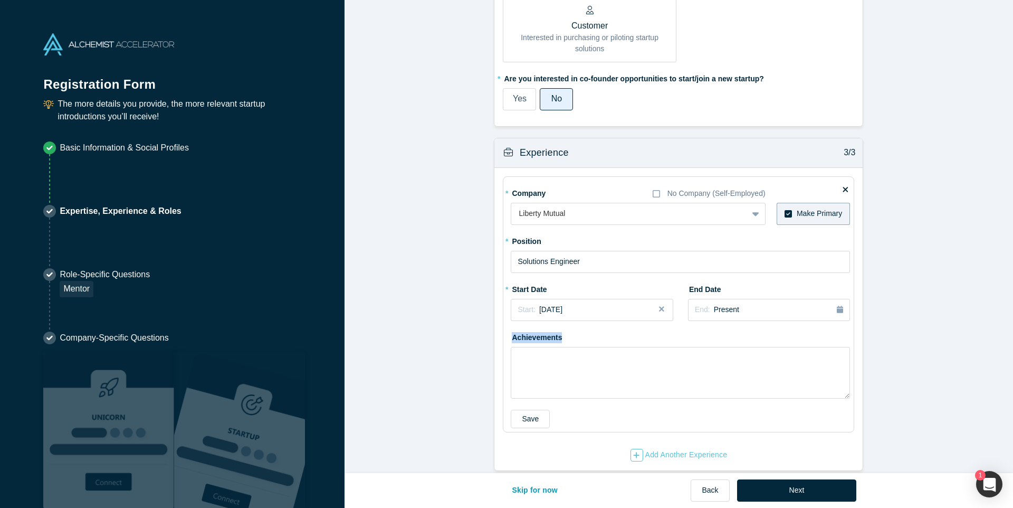
drag, startPoint x: 513, startPoint y: 326, endPoint x: 575, endPoint y: 328, distance: 62.3
click at [575, 328] on div "Achievements" at bounding box center [680, 363] width 339 height 70
copy label "Achievements"
click at [579, 359] on textarea at bounding box center [680, 373] width 339 height 52
paste textarea "As a Senior Principal Solutions Engineer at Liberty Mutual, I lead cloud-native…"
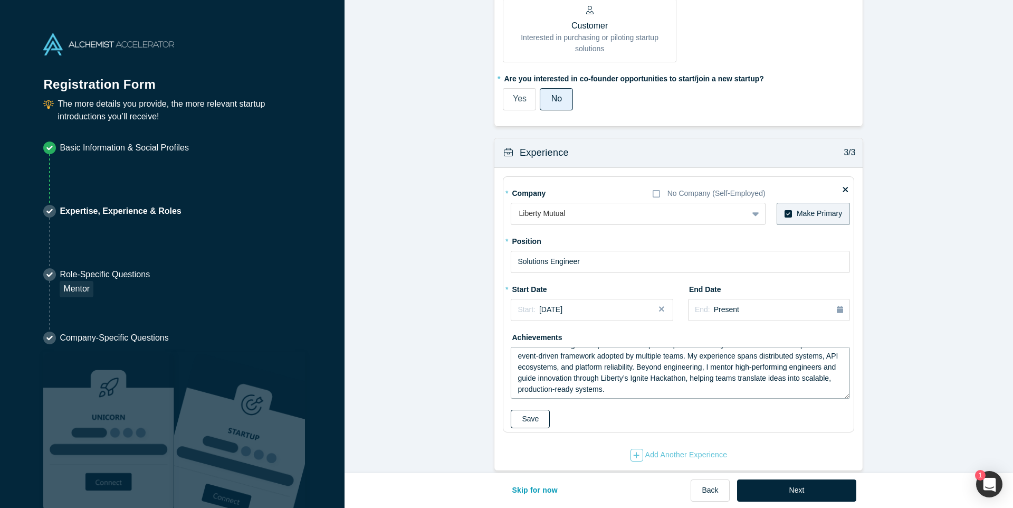
type textarea "As a Senior Principal Solutions Engineer at Liberty Mutual, I lead cloud-native…"
click at [526, 409] on button "Save" at bounding box center [530, 418] width 39 height 18
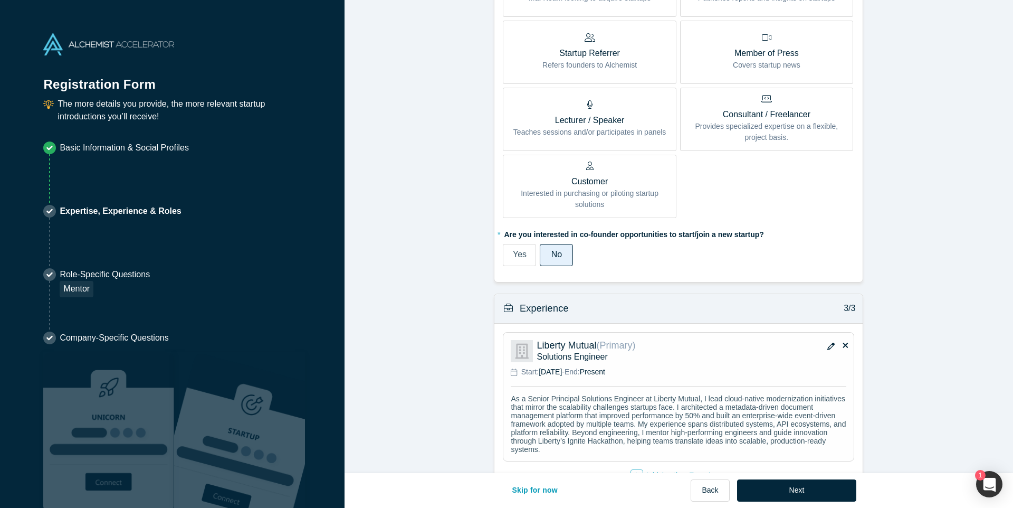
scroll to position [883, 0]
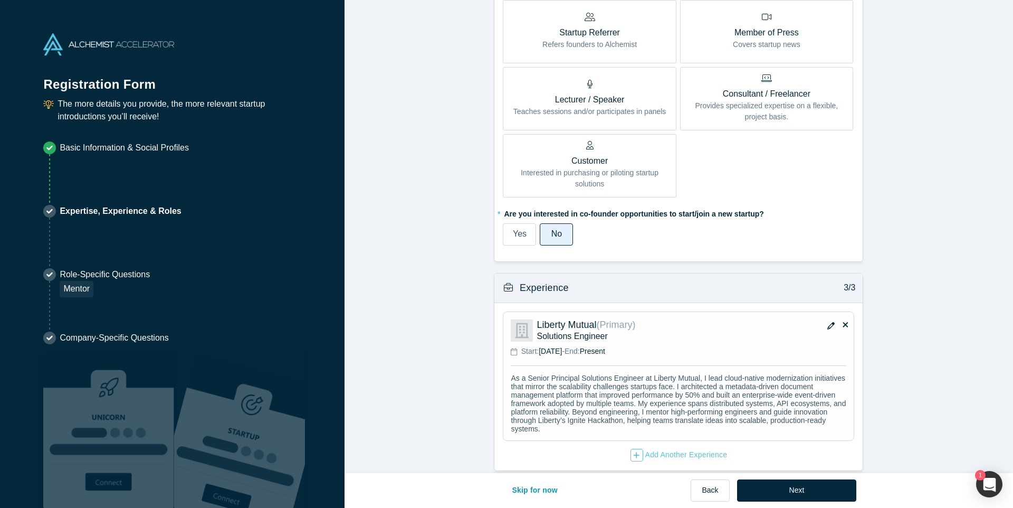
click at [719, 497] on button "Back" at bounding box center [710, 490] width 39 height 22
select select "US"
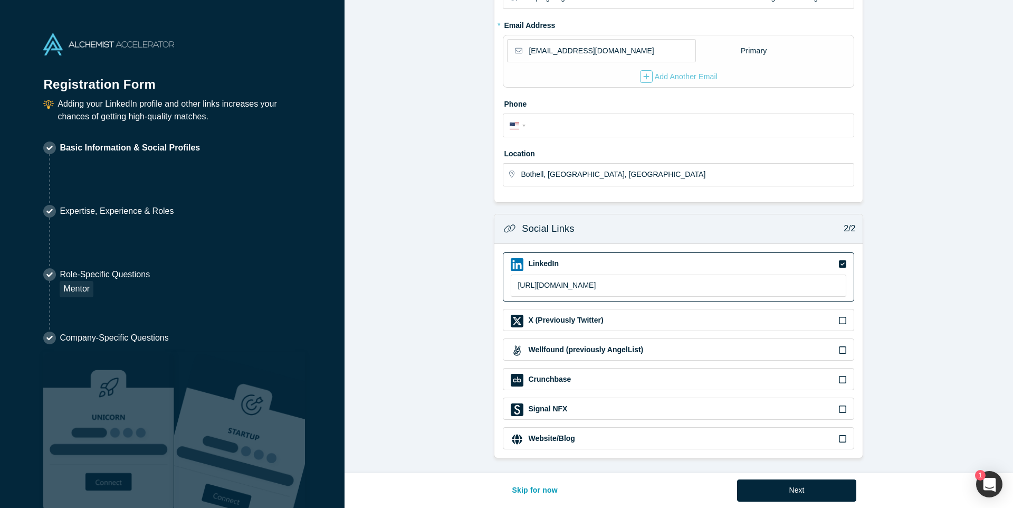
scroll to position [0, 0]
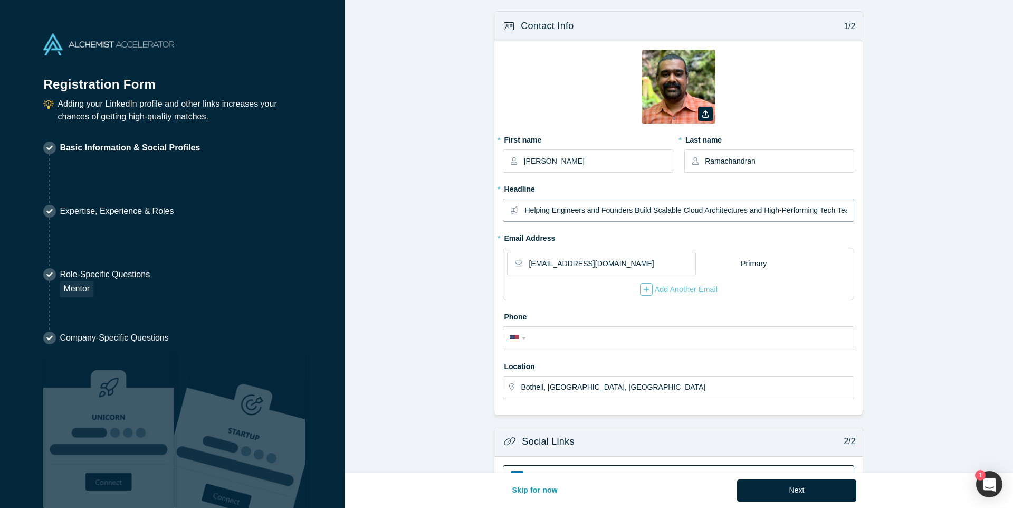
click at [822, 213] on input "Helping Engineers and Founders Build Scalable Cloud Architectures and High-Perf…" at bounding box center [689, 210] width 329 height 22
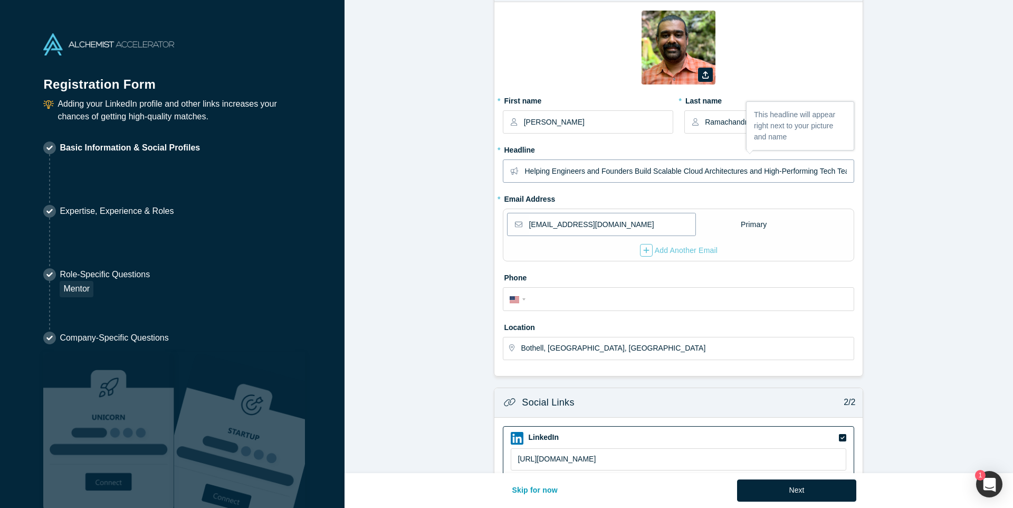
scroll to position [40, 0]
click at [656, 301] on input "tel" at bounding box center [688, 298] width 319 height 15
type input "[PHONE_NUMBER]"
click at [451, 309] on form "Contact Info 1/2 Zoom Save Remove Upload New * First name [PERSON_NAME] * Last …" at bounding box center [679, 301] width 669 height 660
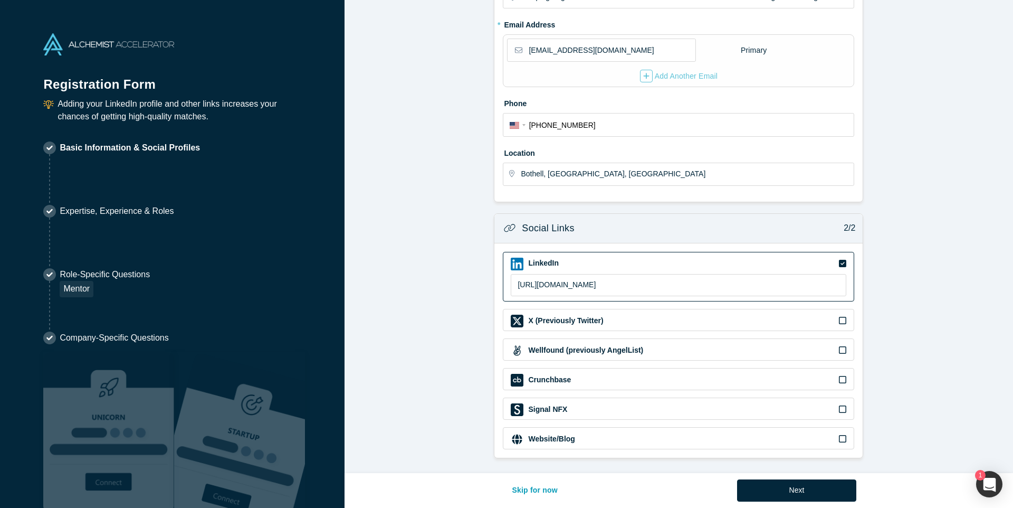
scroll to position [213, 0]
drag, startPoint x: 794, startPoint y: 485, endPoint x: 788, endPoint y: 485, distance: 6.3
click at [794, 485] on button "Next" at bounding box center [797, 490] width 120 height 22
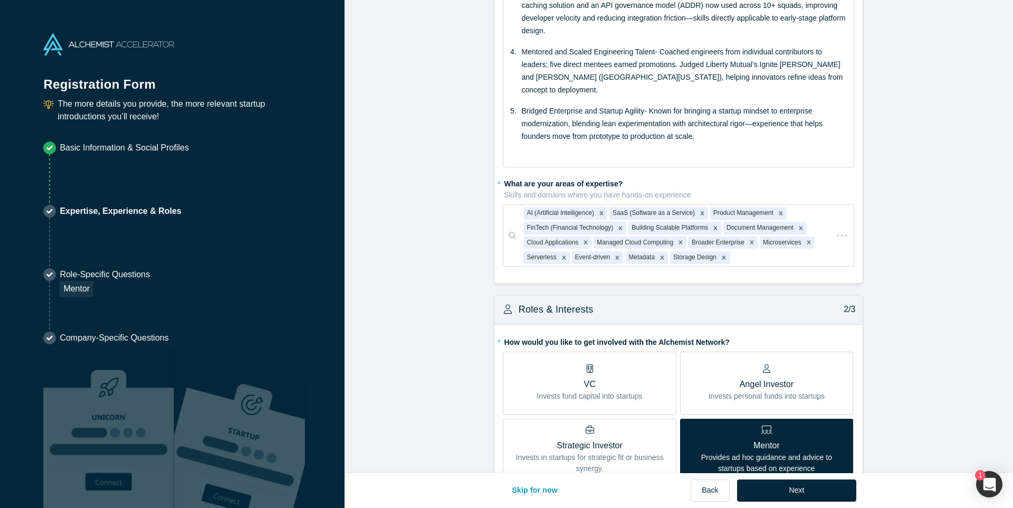
scroll to position [0, 0]
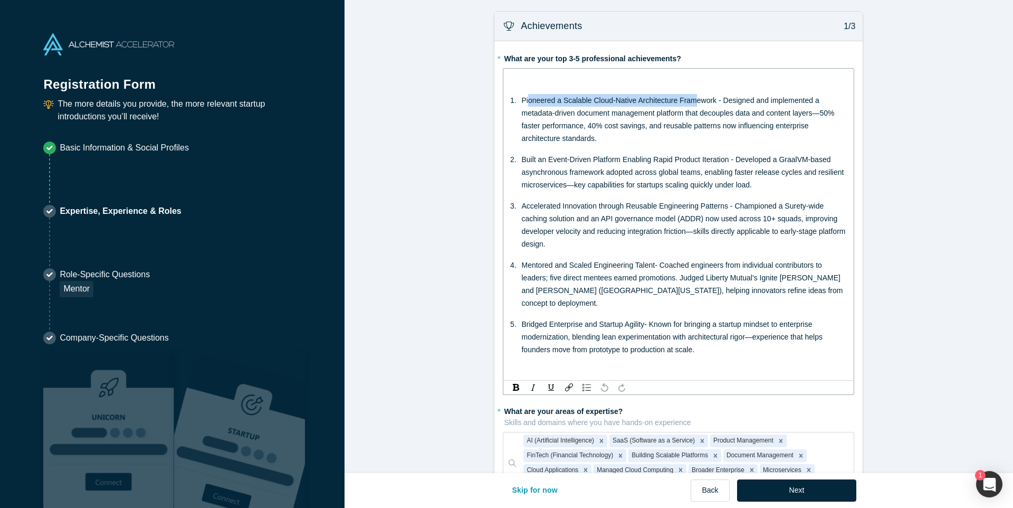
drag, startPoint x: 528, startPoint y: 99, endPoint x: 698, endPoint y: 102, distance: 170.0
click at [698, 102] on span "Pioneered a Scalable Cloud-Native Architecture Framework - Designed and impleme…" at bounding box center [678, 119] width 315 height 46
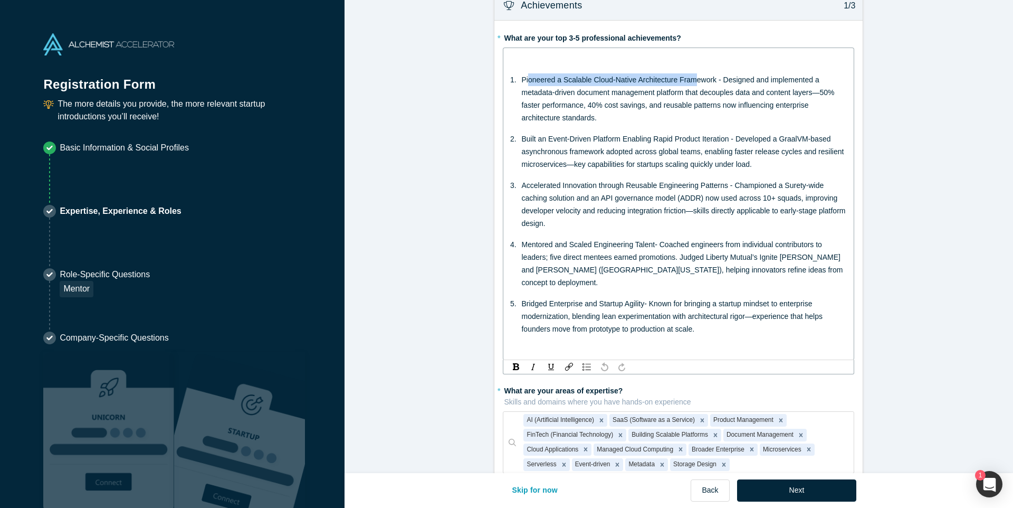
scroll to position [21, 0]
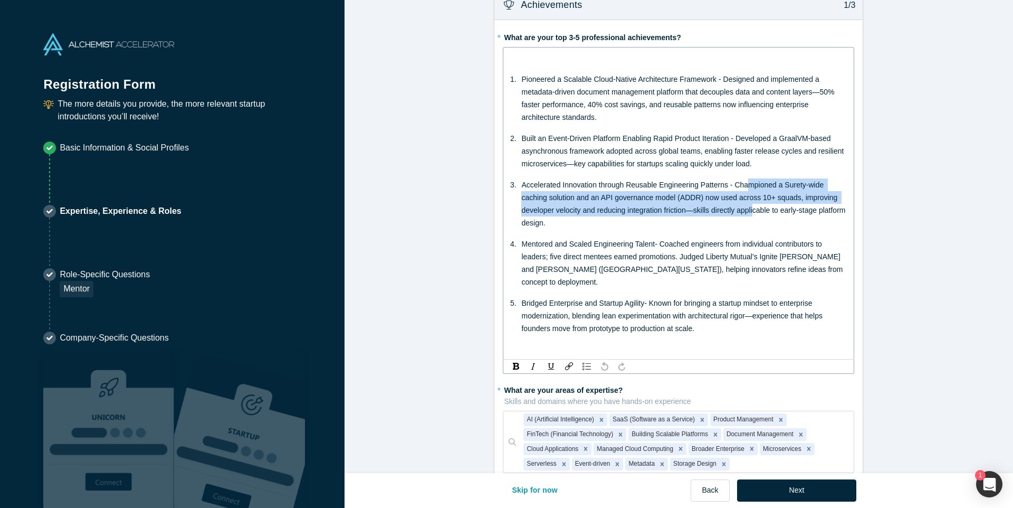
drag, startPoint x: 750, startPoint y: 187, endPoint x: 757, endPoint y: 209, distance: 23.2
click at [757, 209] on span "Accelerated Innovation through Reusable Engineering Patterns - Championed a Sur…" at bounding box center [684, 203] width 326 height 46
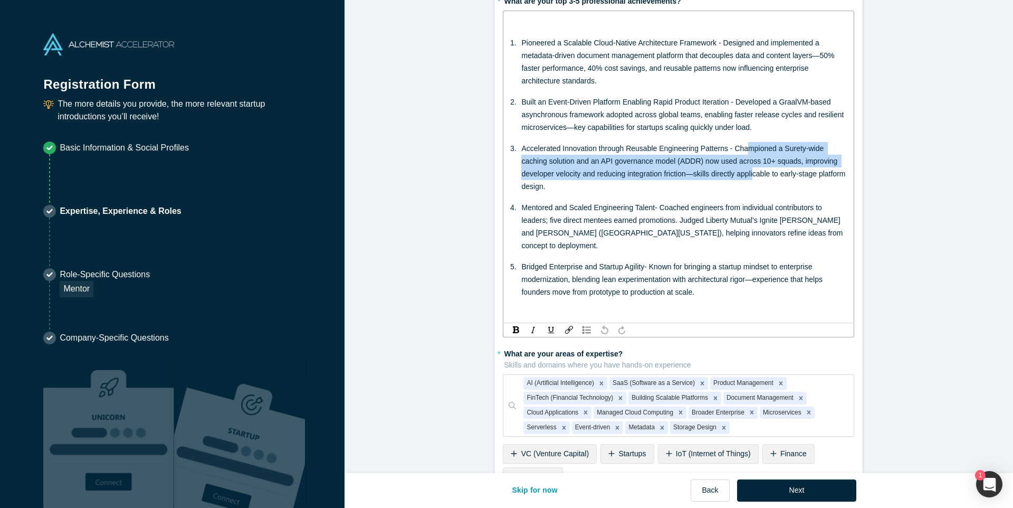
scroll to position [61, 0]
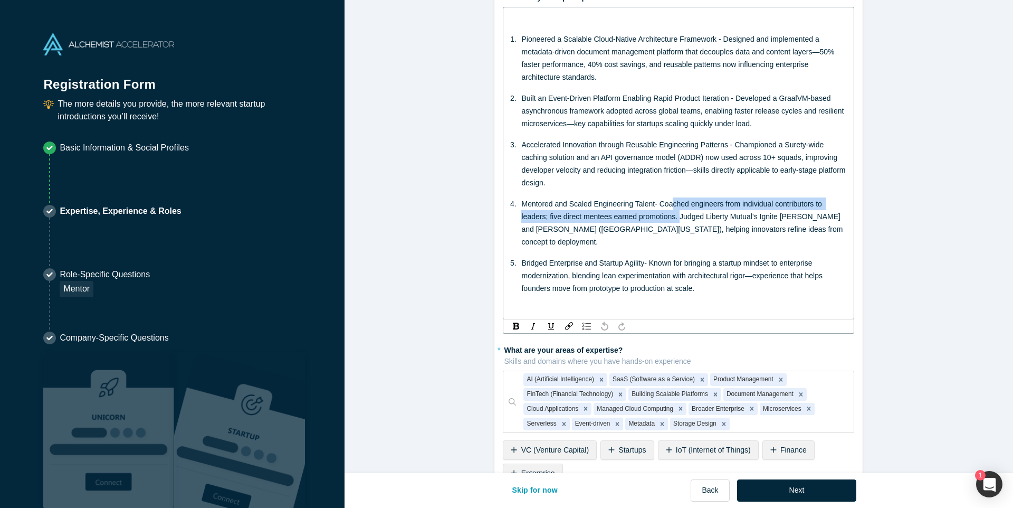
drag, startPoint x: 676, startPoint y: 213, endPoint x: 681, endPoint y: 221, distance: 9.2
click at [681, 221] on div "Mentored and Scaled Engineering Talent- Coached engineers from individual contr…" at bounding box center [684, 222] width 326 height 51
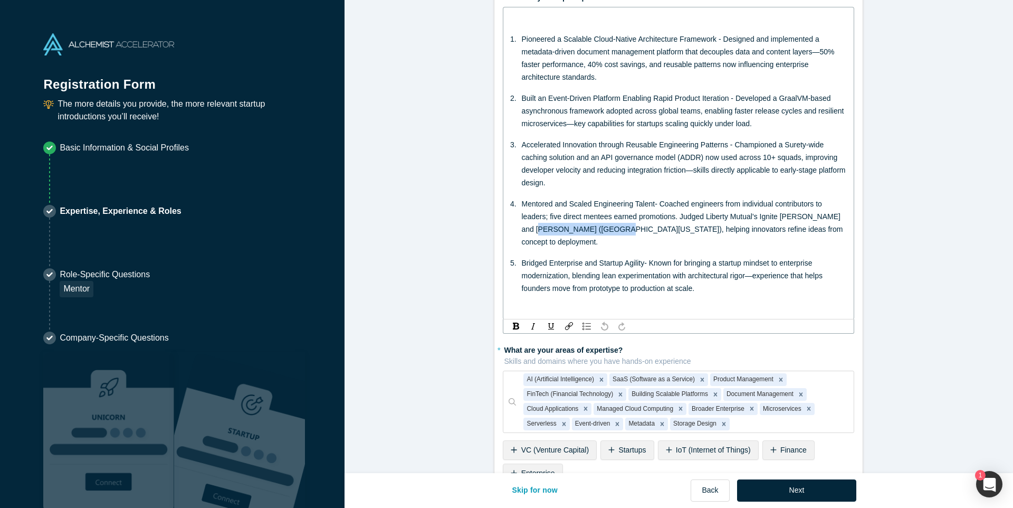
drag, startPoint x: 545, startPoint y: 227, endPoint x: 615, endPoint y: 229, distance: 70.2
click at [613, 228] on span "Mentored and Scaled Engineering Talent- Coached engineers from individual contr…" at bounding box center [682, 222] width 323 height 46
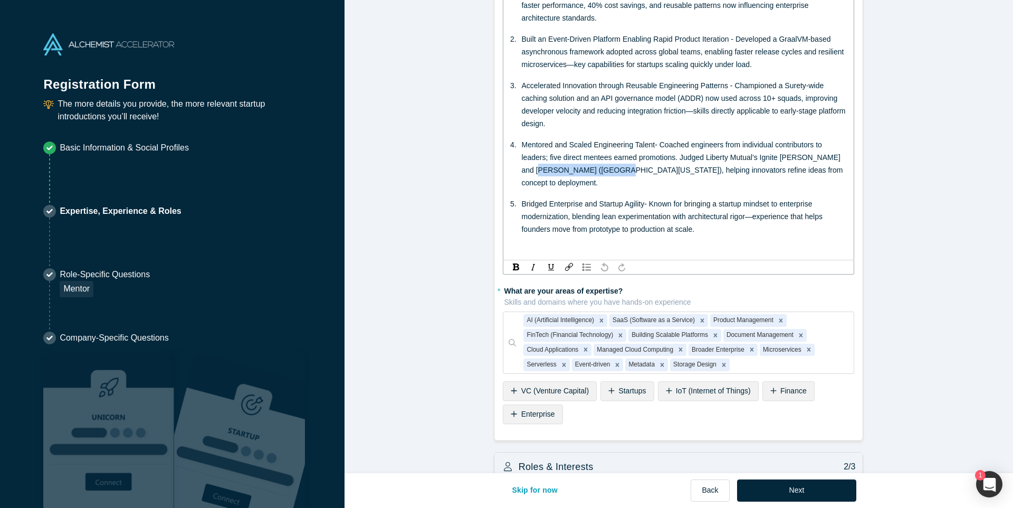
scroll to position [121, 0]
drag, startPoint x: 655, startPoint y: 191, endPoint x: 702, endPoint y: 214, distance: 52.4
click at [702, 214] on div "Bridged Enterprise and Startup Agility- Known for bringing a startup mindset to…" at bounding box center [684, 215] width 326 height 38
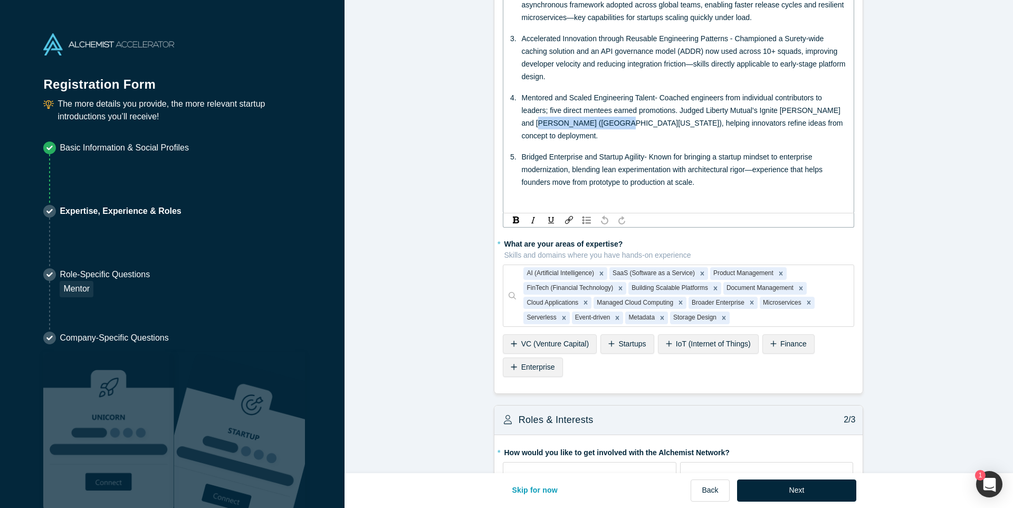
scroll to position [142, 0]
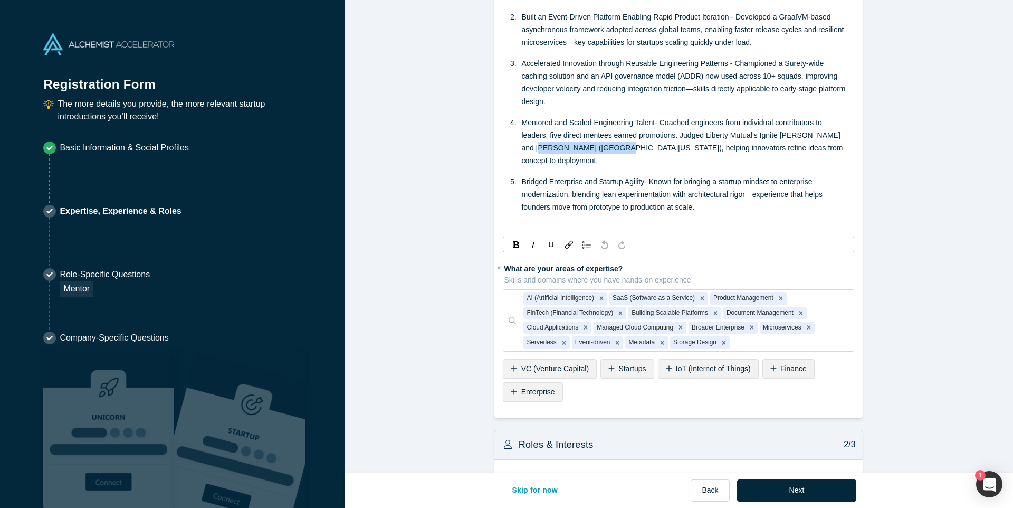
click at [716, 184] on span "Bridged Enterprise and Startup Agility- Known for bringing a startup mindset to…" at bounding box center [672, 194] width 303 height 34
drag, startPoint x: 705, startPoint y: 195, endPoint x: 689, endPoint y: 198, distance: 16.0
click at [705, 196] on div "Bridged Enterprise and Startup Agility- Known for bringing a startup mindset to…" at bounding box center [684, 194] width 326 height 38
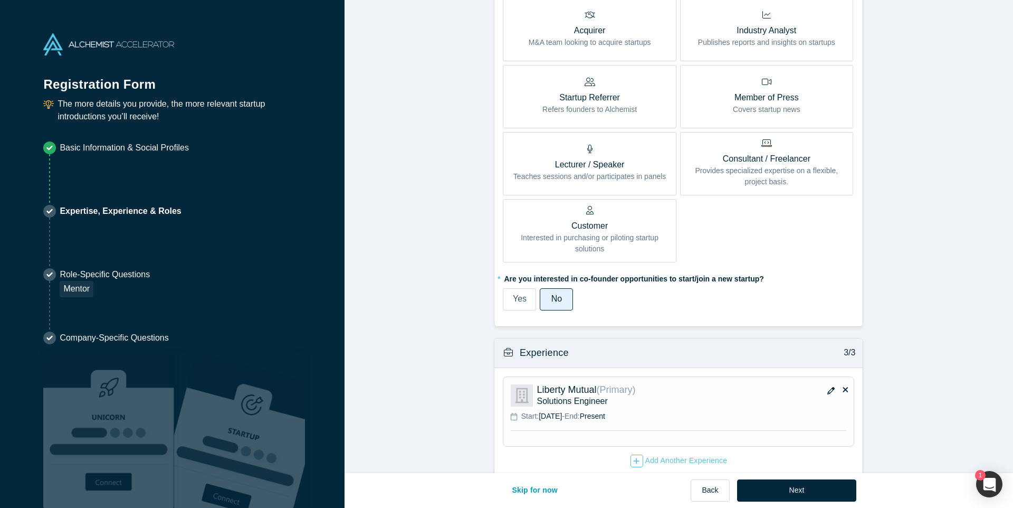
scroll to position [836, 0]
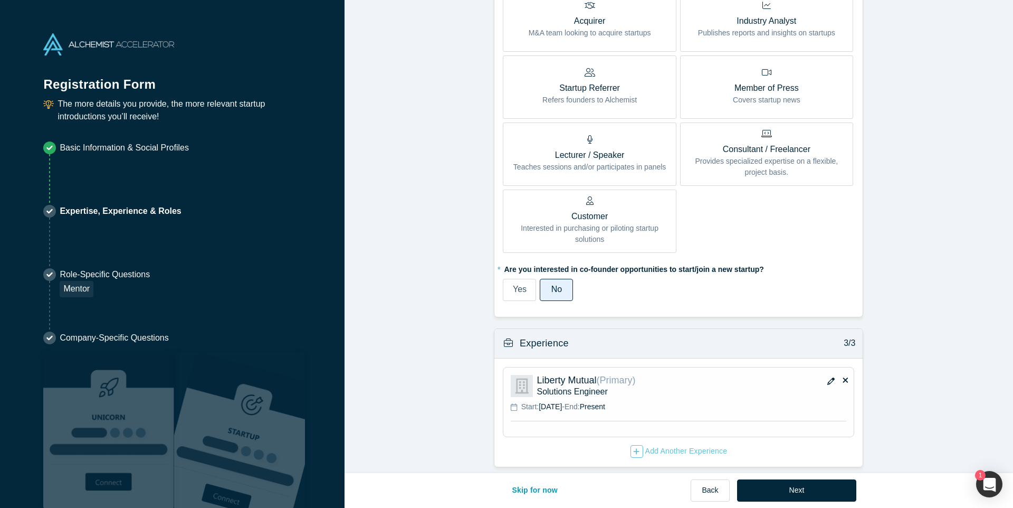
click at [514, 285] on span "Yes" at bounding box center [520, 288] width 14 height 9
click at [0, 0] on input "Yes" at bounding box center [0, 0] width 0 height 0
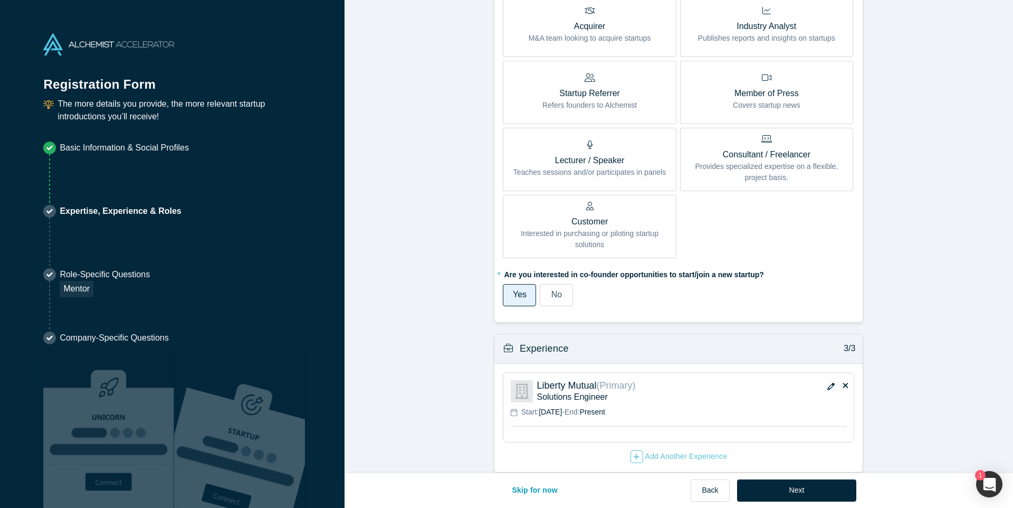
scroll to position [824, 0]
click at [831, 381] on icon "button" at bounding box center [830, 384] width 7 height 7
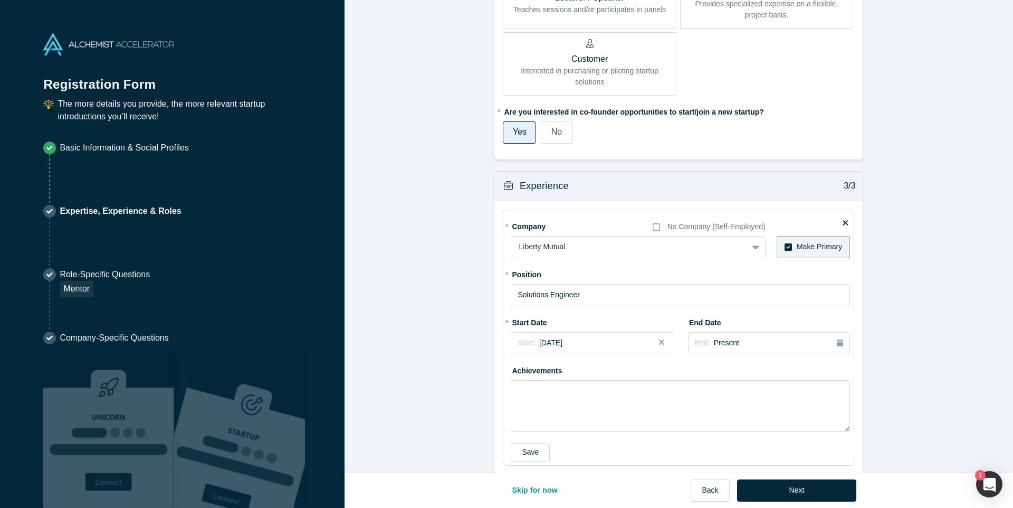
scroll to position [1018, 0]
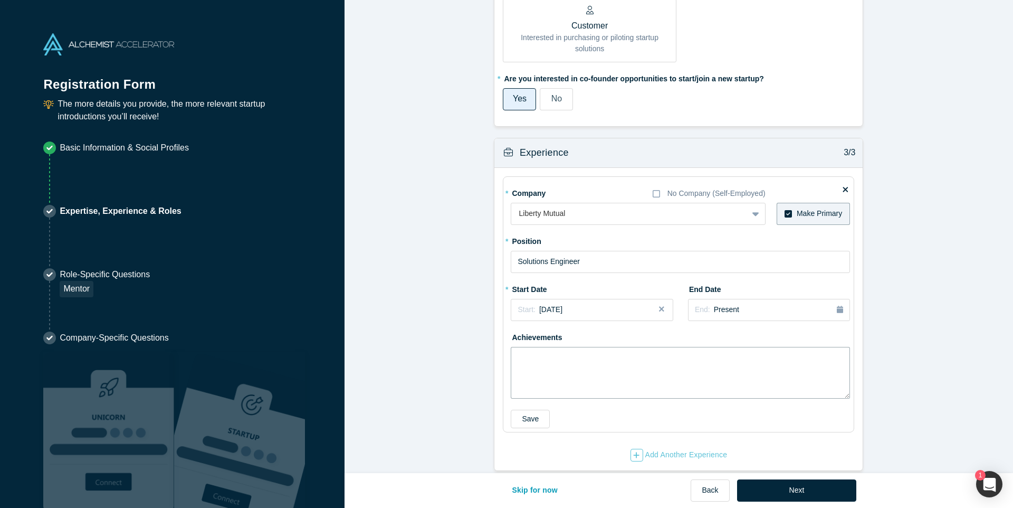
click at [630, 347] on textarea at bounding box center [680, 373] width 339 height 52
paste textarea "As a Senior Principal Solutions Engineer at Liberty Mutual, I lead cloud-native…"
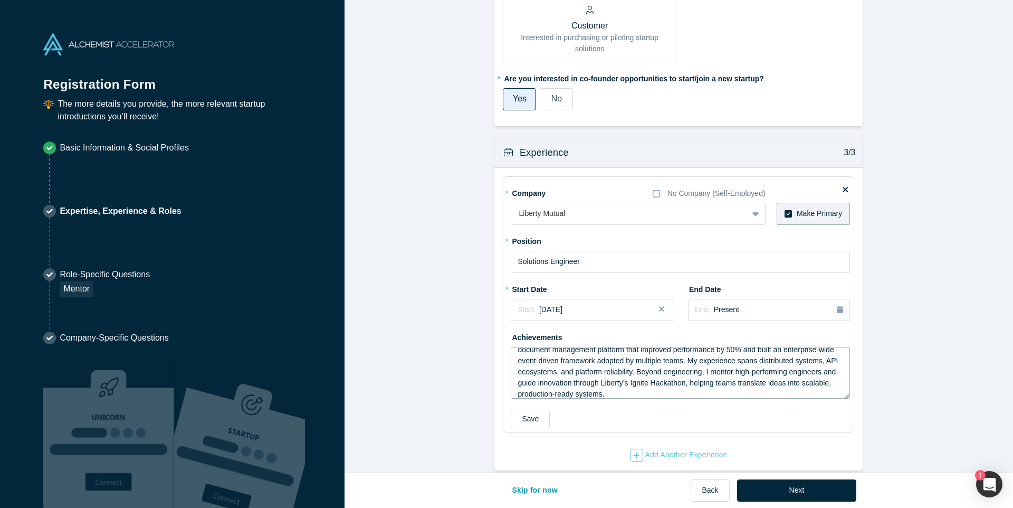
scroll to position [0, 0]
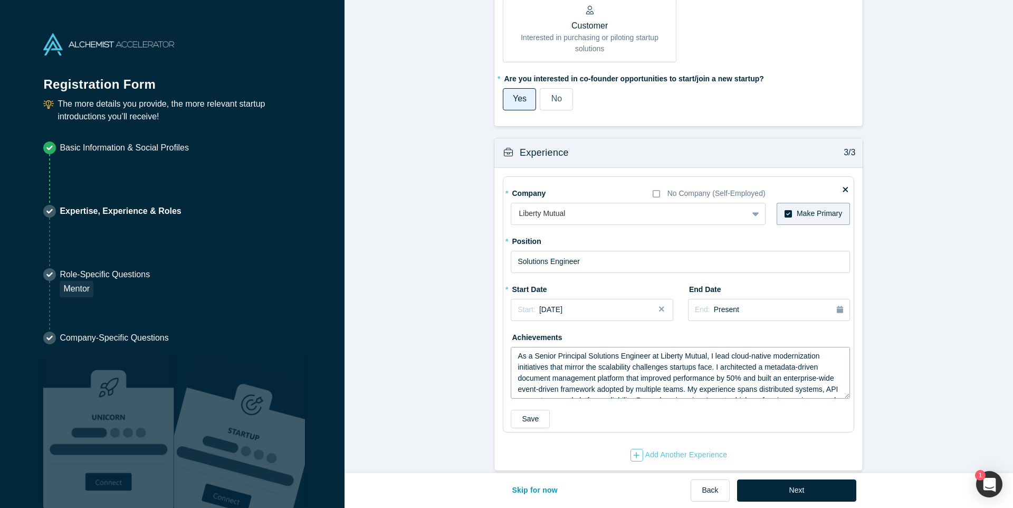
drag, startPoint x: 587, startPoint y: 344, endPoint x: 533, endPoint y: 345, distance: 53.8
click at [533, 347] on textarea "As a Senior Principal Solutions Engineer at Liberty Mutual, I lead cloud-native…" at bounding box center [680, 373] width 339 height 52
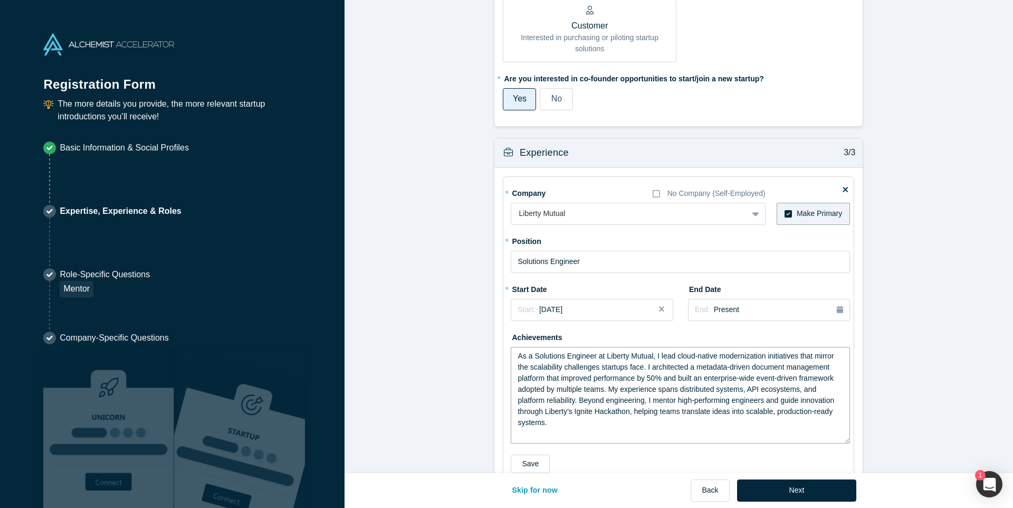
drag, startPoint x: 848, startPoint y: 384, endPoint x: 816, endPoint y: 425, distance: 52.3
click at [842, 428] on textarea "As a Solutions Engineer at Liberty Mutual, I lead cloud-native modernization in…" at bounding box center [680, 395] width 339 height 97
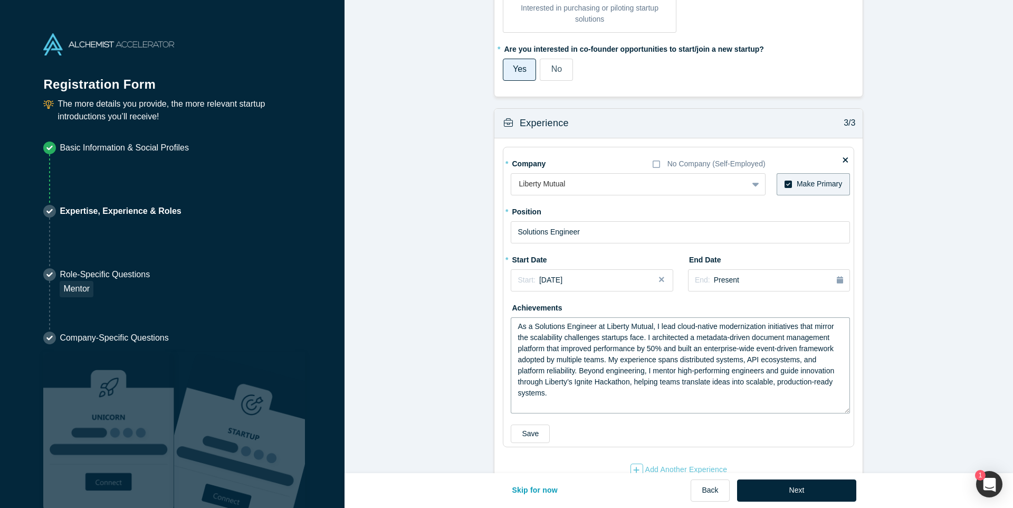
scroll to position [1062, 0]
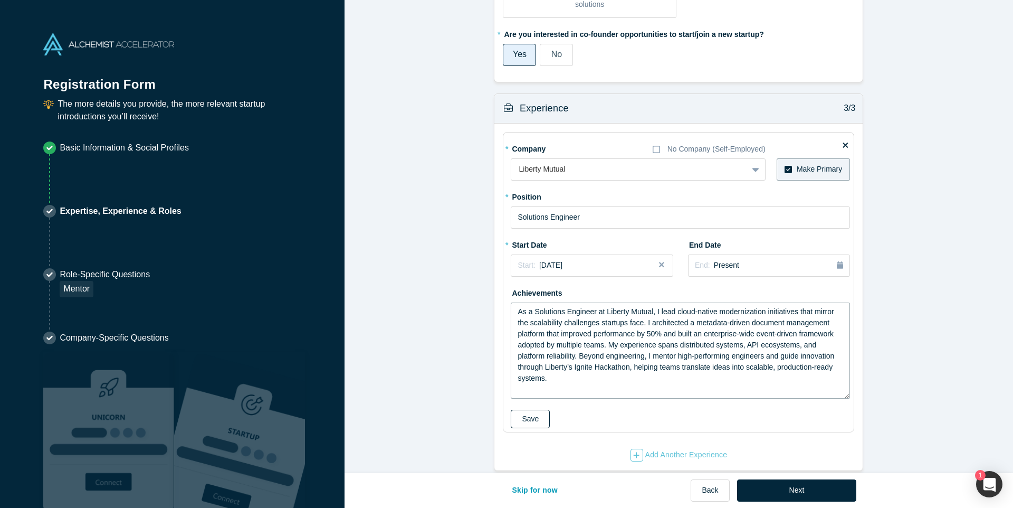
type textarea "As a Solutions Engineer at Liberty Mutual, I lead cloud-native modernization in…"
click at [533, 410] on button "Save" at bounding box center [530, 418] width 39 height 18
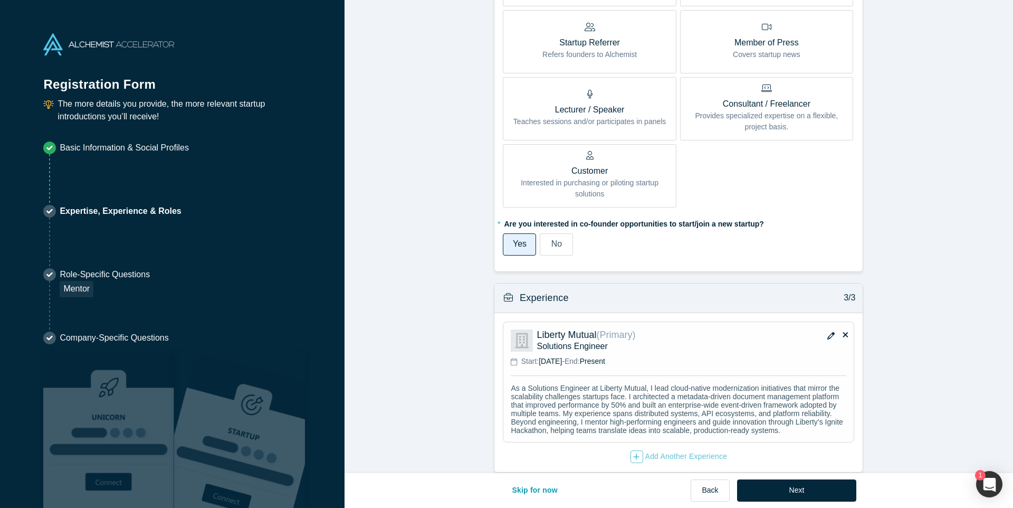
scroll to position [874, 0]
click at [800, 485] on button "Next" at bounding box center [797, 490] width 120 height 22
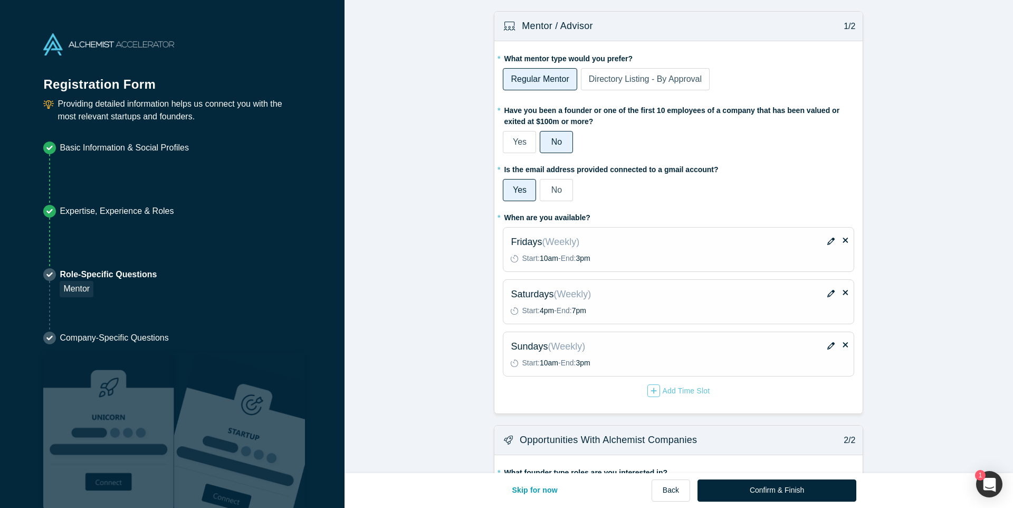
click at [559, 184] on div "No" at bounding box center [556, 190] width 11 height 13
click at [0, 0] on input "No" at bounding box center [0, 0] width 0 height 0
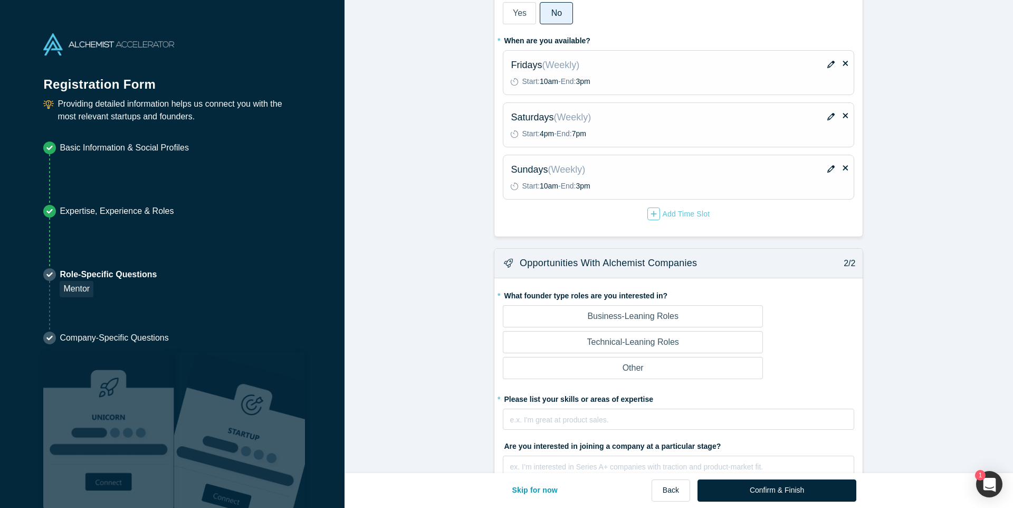
scroll to position [177, 0]
click at [828, 118] on icon "button" at bounding box center [830, 115] width 7 height 7
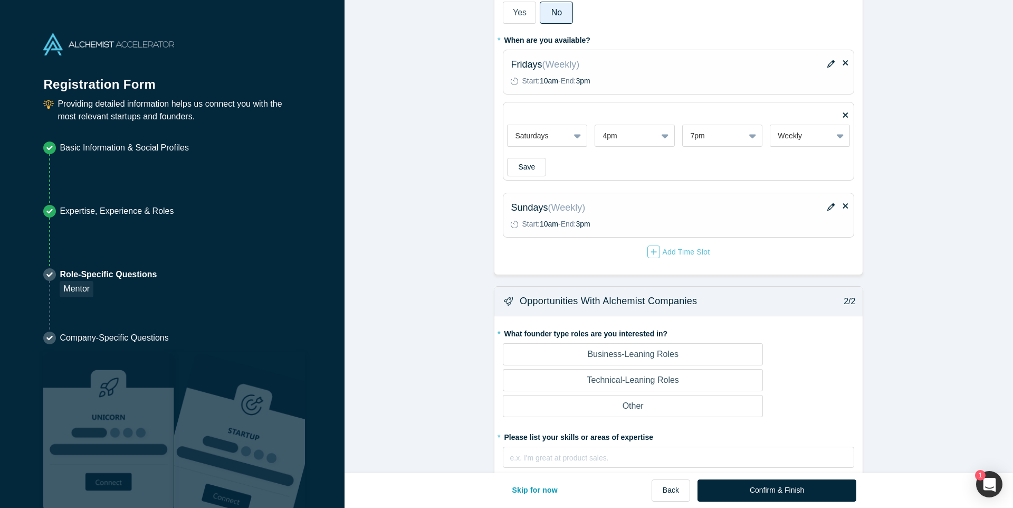
click at [849, 113] on div "Saturdays 4pm 7pm Weekly" at bounding box center [678, 129] width 343 height 33
click at [847, 113] on icon at bounding box center [845, 114] width 5 height 5
click at [0, 0] on input "checkbox" at bounding box center [0, 0] width 0 height 0
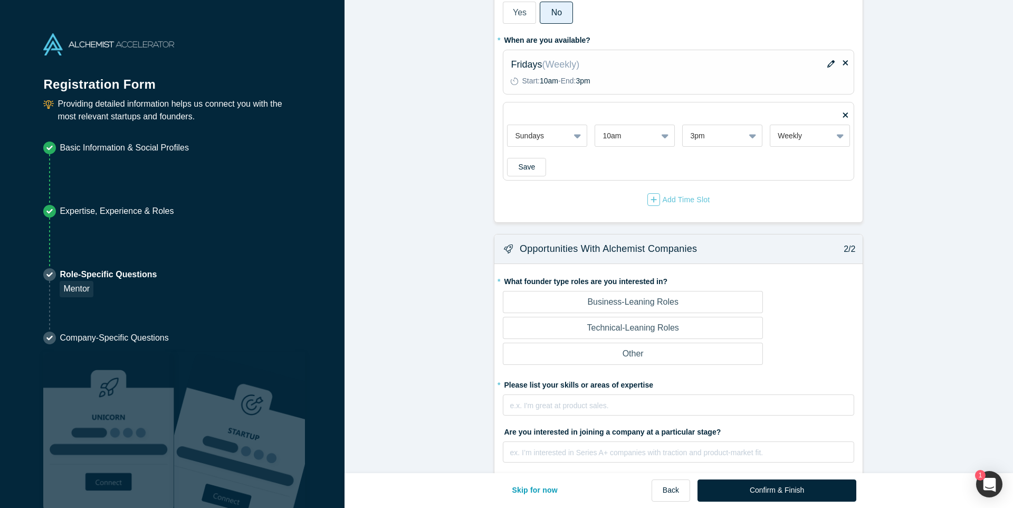
click at [537, 168] on button "Save" at bounding box center [526, 167] width 39 height 18
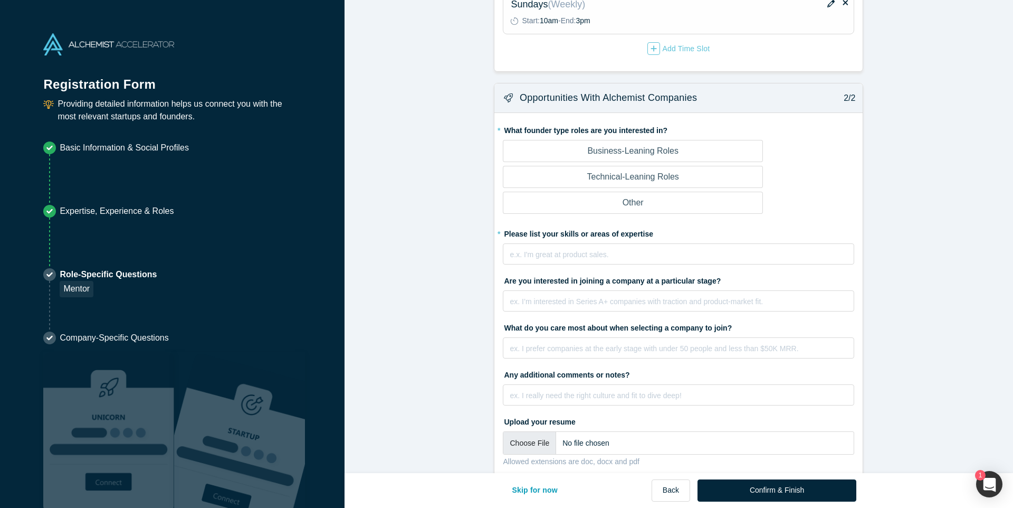
scroll to position [309, 0]
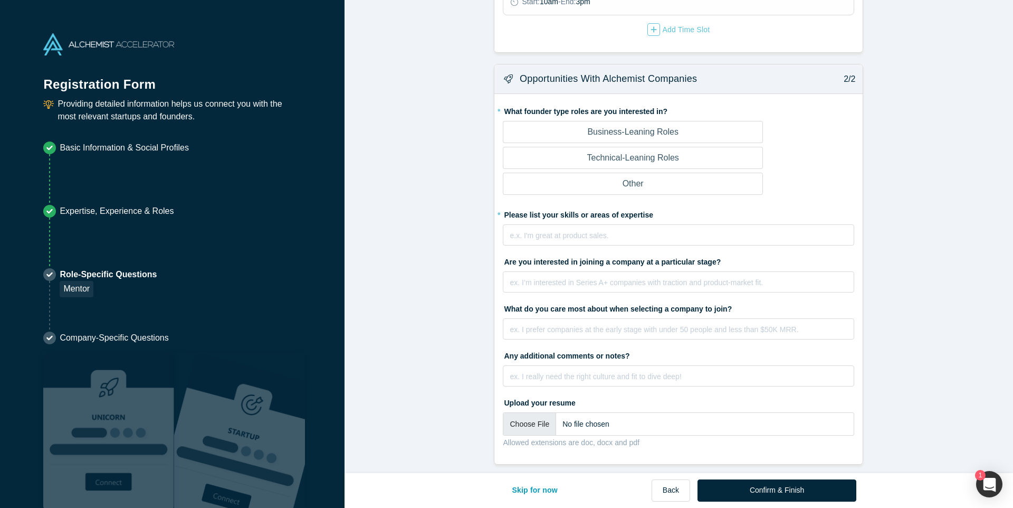
click at [632, 161] on p "Technical-Leaning Roles" at bounding box center [633, 157] width 92 height 13
click at [0, 0] on input "Technical-Leaning Roles" at bounding box center [0, 0] width 0 height 0
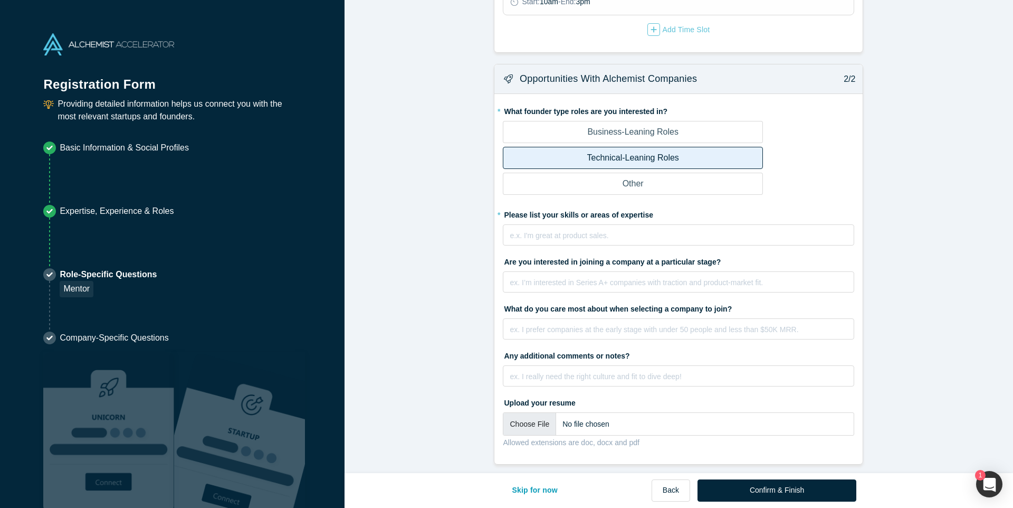
scroll to position [315, 0]
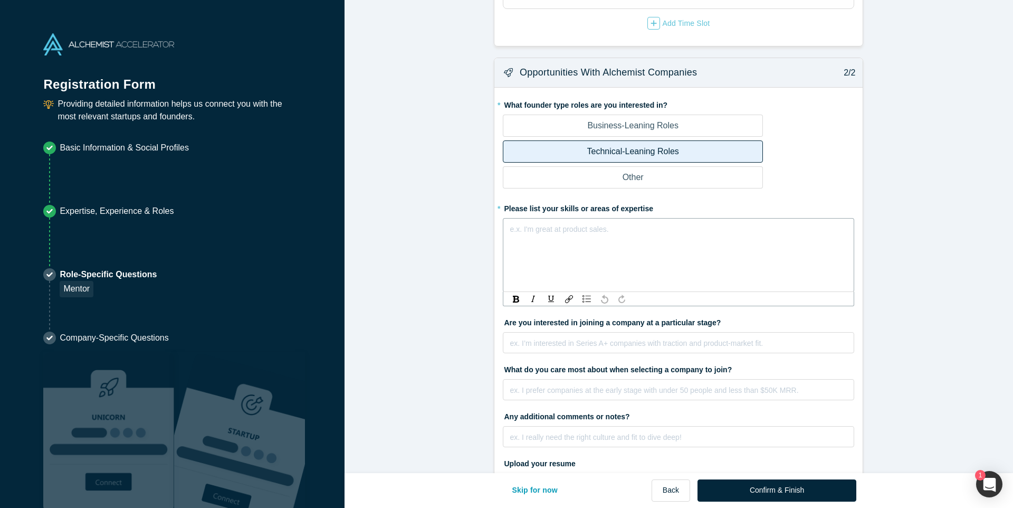
click at [657, 228] on div "rdw-editor" at bounding box center [678, 229] width 337 height 13
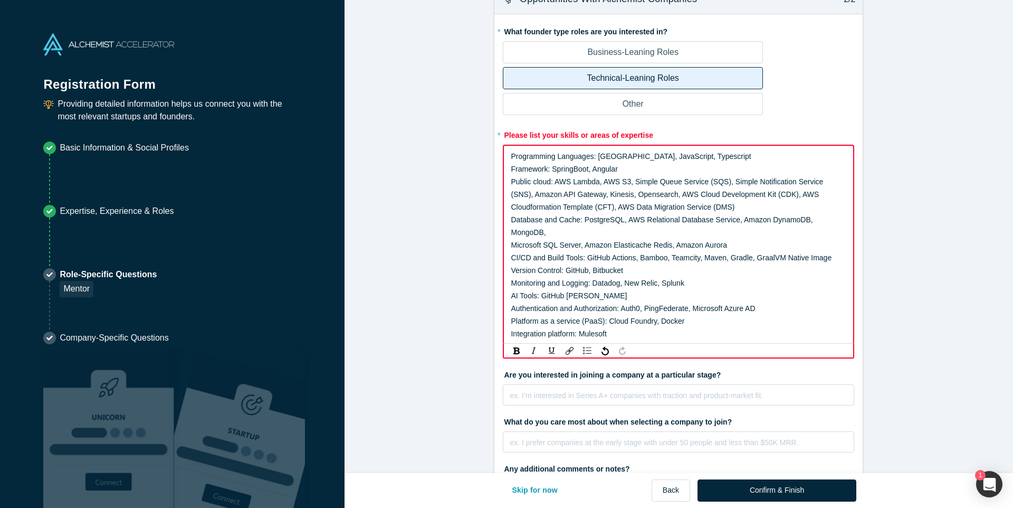
scroll to position [508, 0]
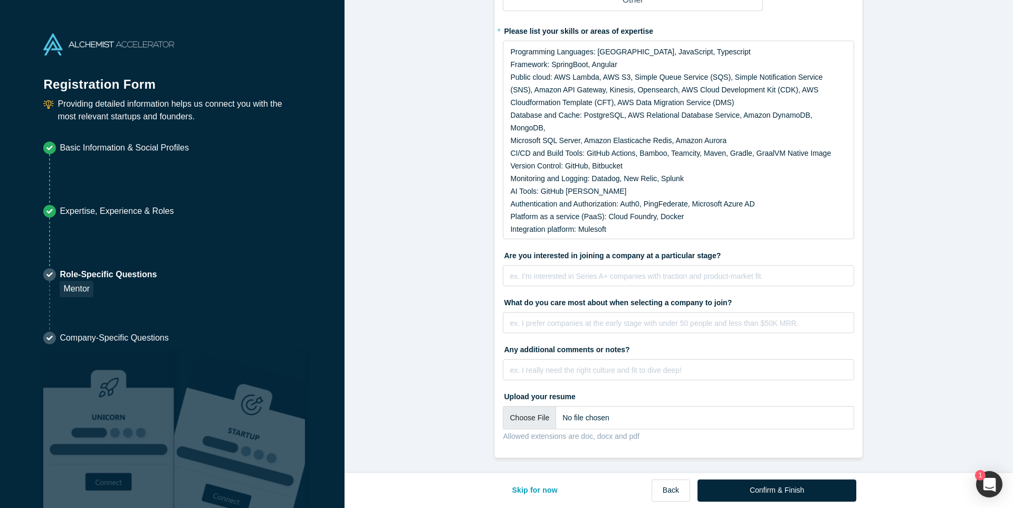
click at [596, 256] on label "Are you interested in joining a company at a particular stage?" at bounding box center [678, 253] width 351 height 15
click at [528, 417] on input "file" at bounding box center [678, 417] width 351 height 23
type input "C:\fakepath\[PERSON_NAME]-Resume.pdf"
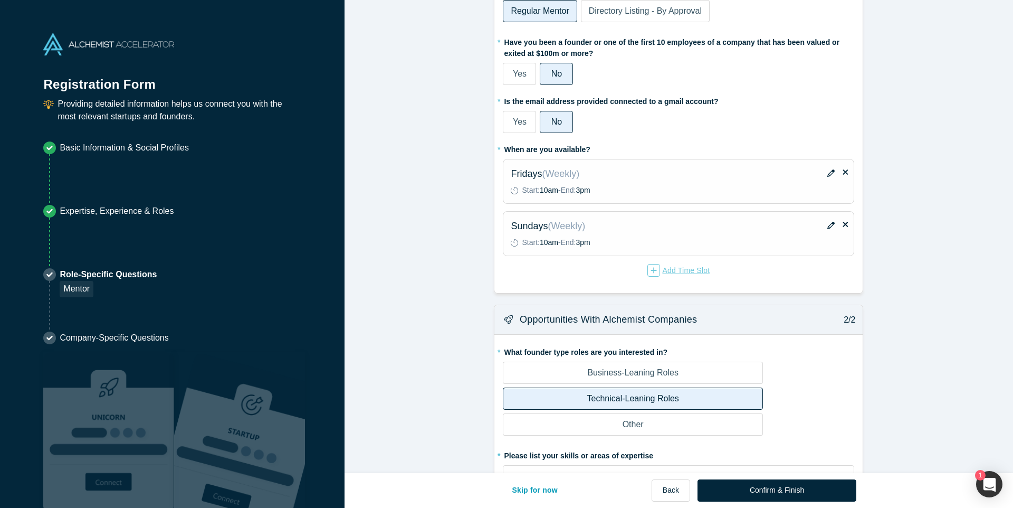
scroll to position [64, 0]
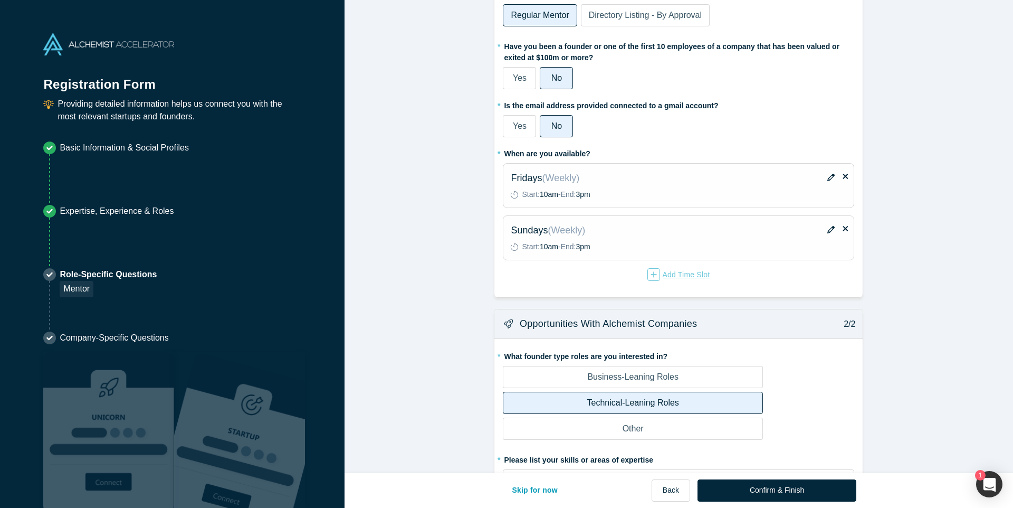
click at [685, 274] on div "Add Time Slot" at bounding box center [678, 274] width 62 height 13
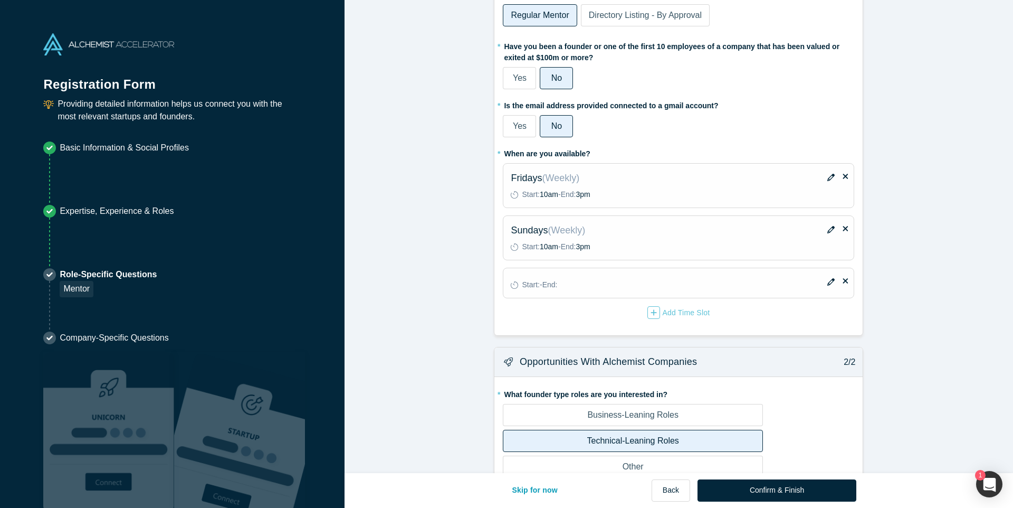
drag, startPoint x: 831, startPoint y: 282, endPoint x: 823, endPoint y: 289, distance: 10.9
click at [831, 282] on icon "button" at bounding box center [830, 281] width 7 height 7
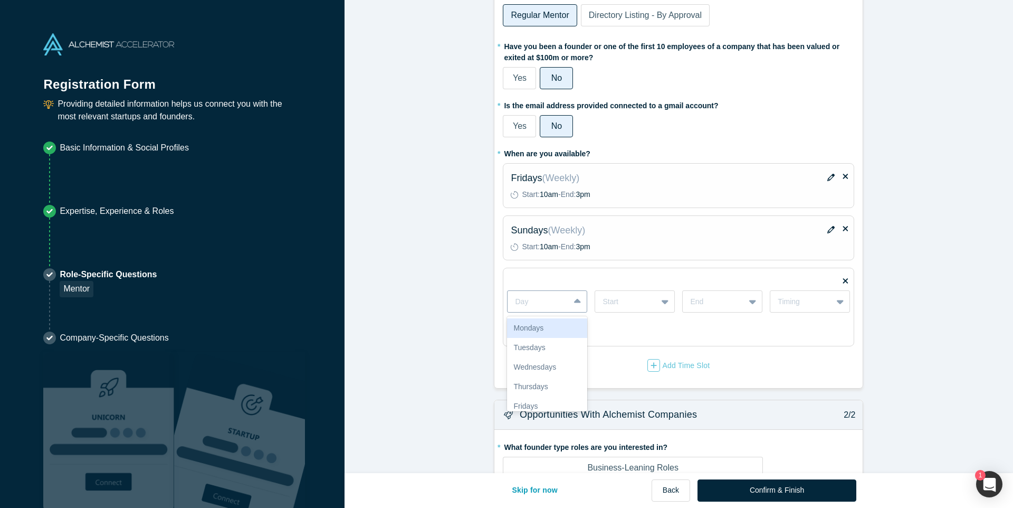
click at [576, 297] on icon at bounding box center [577, 301] width 7 height 11
click at [541, 375] on div "Saturdays" at bounding box center [547, 380] width 80 height 20
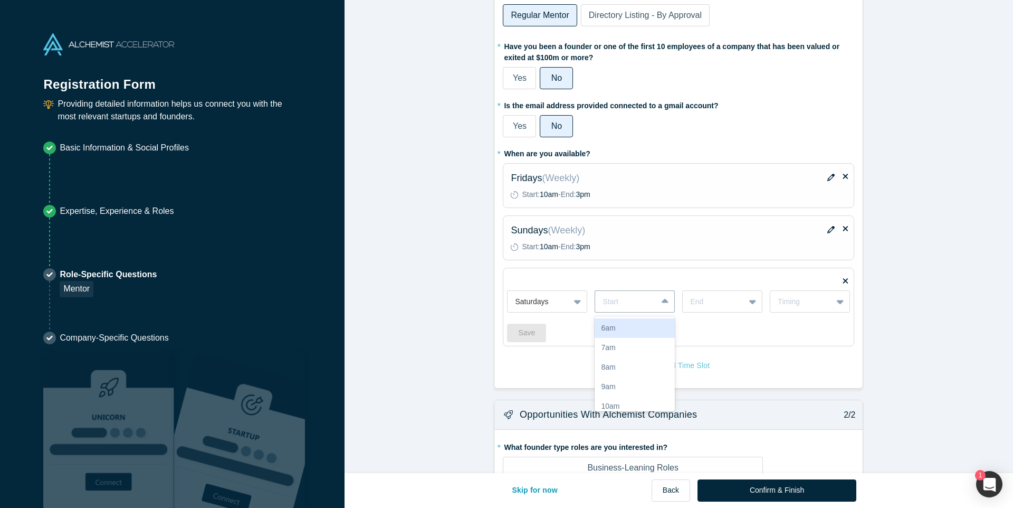
drag, startPoint x: 641, startPoint y: 306, endPoint x: 639, endPoint y: 316, distance: 9.6
click at [640, 307] on div at bounding box center [626, 301] width 47 height 13
click at [620, 326] on div "4pm" at bounding box center [635, 320] width 80 height 20
click at [712, 307] on div at bounding box center [713, 301] width 47 height 13
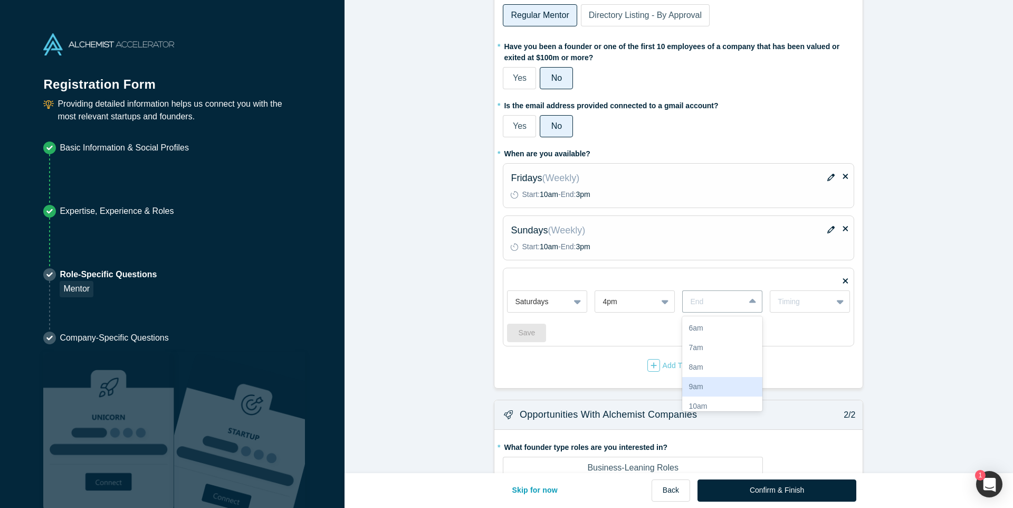
scroll to position [241, 0]
click at [706, 342] on div "7pm" at bounding box center [722, 341] width 80 height 20
click at [789, 308] on div "Timing" at bounding box center [810, 301] width 80 height 22
click at [788, 326] on div "Weekly" at bounding box center [810, 328] width 80 height 20
click at [542, 335] on button "Save" at bounding box center [526, 332] width 39 height 18
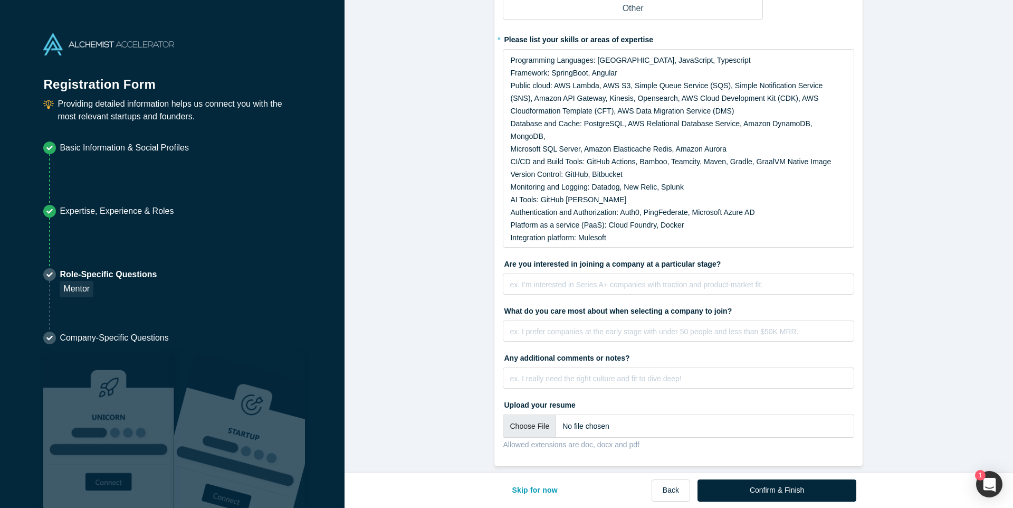
scroll to position [545, 0]
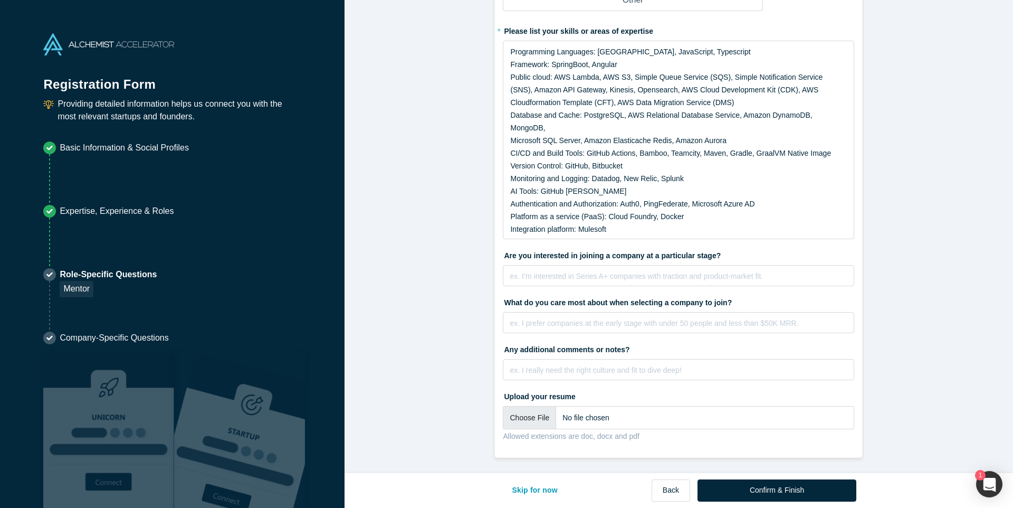
click at [777, 490] on button "Confirm & Finish" at bounding box center [777, 490] width 159 height 22
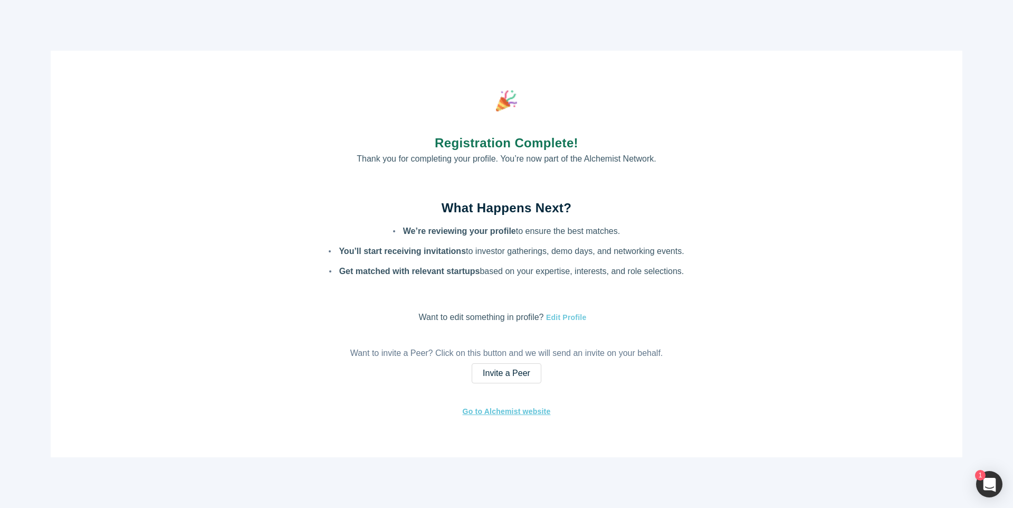
click at [576, 315] on button "Edit Profile" at bounding box center [565, 317] width 43 height 12
select select "US"
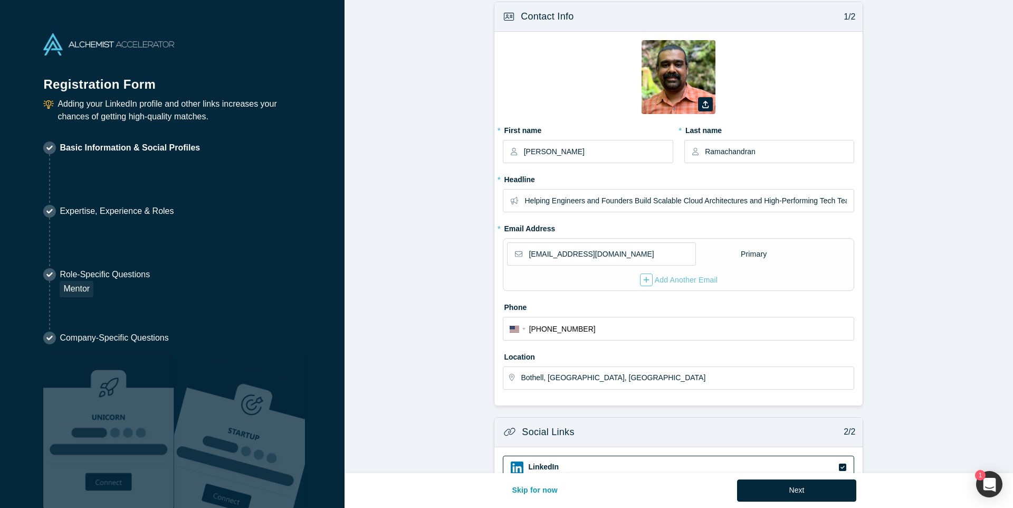
scroll to position [0, 0]
